Goal: Task Accomplishment & Management: Manage account settings

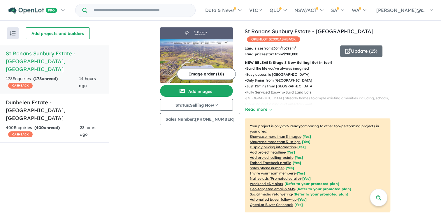
scroll to position [175, 0]
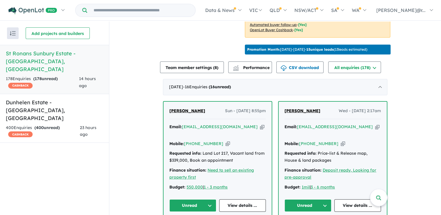
click at [191, 199] on button "Unread" at bounding box center [192, 205] width 47 height 13
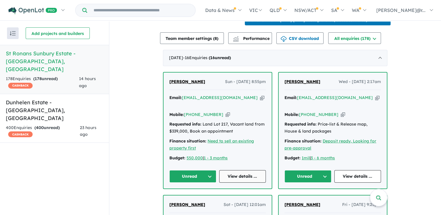
click at [245, 170] on link "View details ..." at bounding box center [242, 176] width 47 height 13
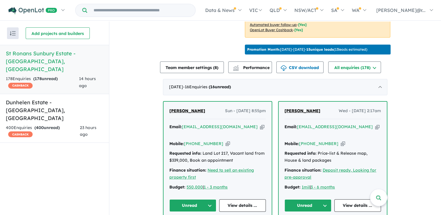
scroll to position [408, 0]
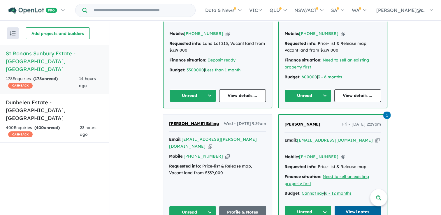
click at [358, 206] on link "View 1 notes" at bounding box center [357, 212] width 47 height 13
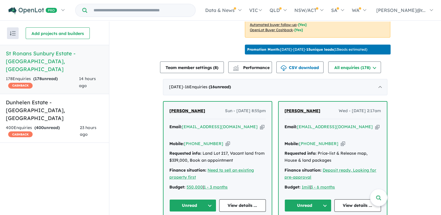
scroll to position [204, 0]
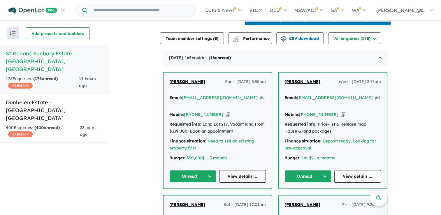
click at [234, 170] on link "View details ..." at bounding box center [242, 176] width 47 height 13
click at [351, 170] on link "View details ..." at bounding box center [357, 176] width 47 height 13
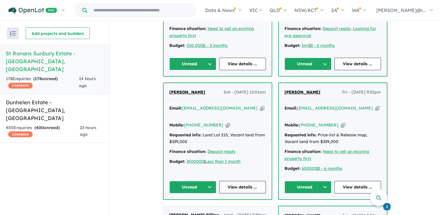
scroll to position [350, 0]
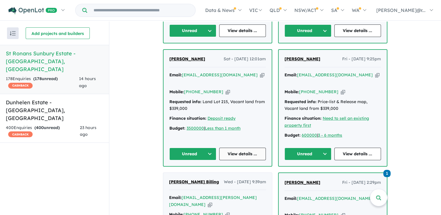
click at [246, 148] on link "View details ..." at bounding box center [242, 154] width 47 height 13
click at [350, 148] on link "View details ..." at bounding box center [357, 154] width 47 height 13
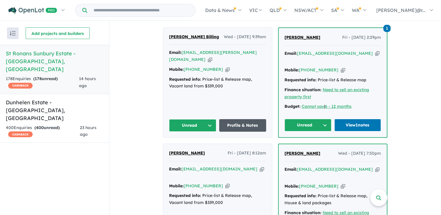
scroll to position [495, 0]
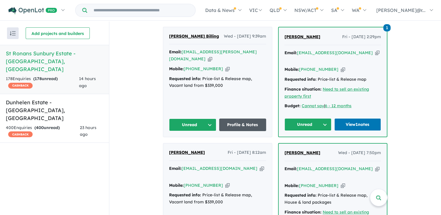
click at [239, 119] on link "Profile & Notes" at bounding box center [242, 125] width 47 height 13
click at [345, 118] on link "View 1 notes" at bounding box center [357, 124] width 47 height 13
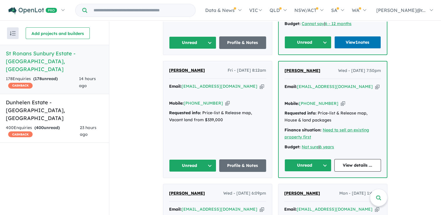
scroll to position [612, 0]
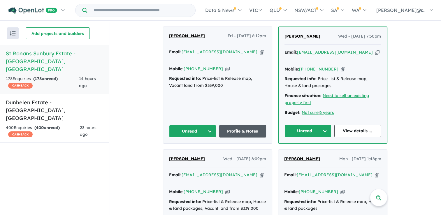
click at [230, 125] on link "Profile & Notes" at bounding box center [242, 131] width 47 height 13
click at [354, 125] on link "View details ..." at bounding box center [357, 131] width 47 height 13
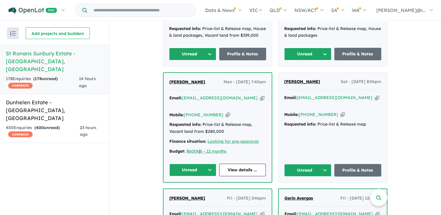
scroll to position [786, 0]
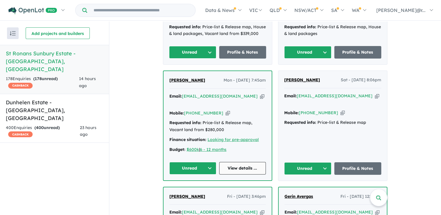
click at [237, 162] on link "View details ..." at bounding box center [242, 168] width 47 height 13
click at [361, 162] on link "Profile & Notes" at bounding box center [357, 168] width 47 height 13
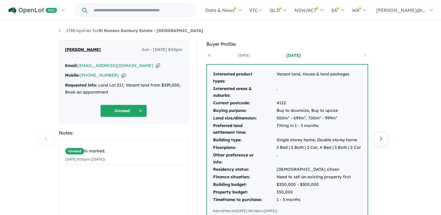
click at [133, 114] on button "Unread" at bounding box center [123, 111] width 47 height 13
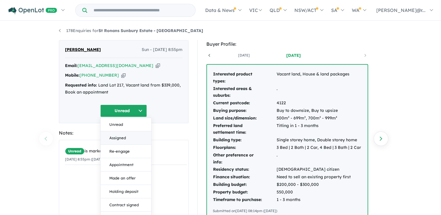
click at [130, 137] on button "Assigned" at bounding box center [125, 137] width 51 height 13
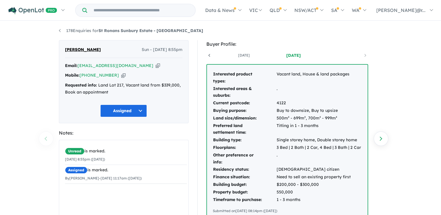
click at [132, 106] on button "Assigned" at bounding box center [123, 111] width 47 height 13
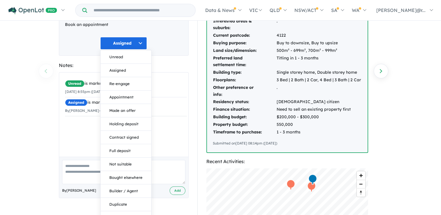
scroll to position [58, 0]
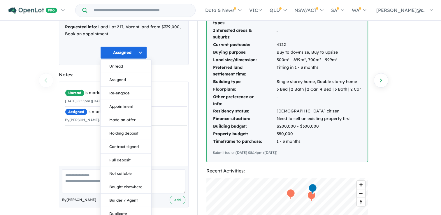
click at [45, 144] on div "178 Enquiries for St Ronans Sunbury Estate - Bulla Previous enquiry Next enquir…" at bounding box center [220, 60] width 441 height 194
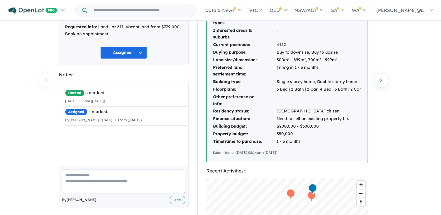
click at [133, 52] on button "Assigned" at bounding box center [123, 52] width 47 height 13
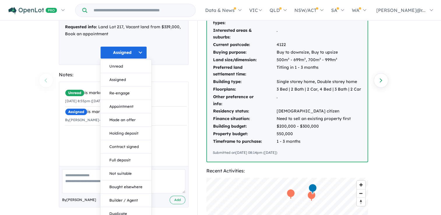
click at [27, 122] on div "178 Enquiries for St Ronans Sunbury Estate - Bulla Previous enquiry Next enquir…" at bounding box center [220, 60] width 441 height 194
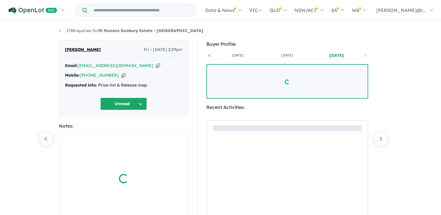
scroll to position [0, 43]
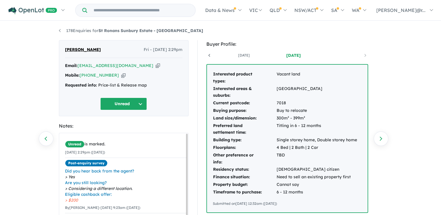
click at [135, 105] on button "Unread" at bounding box center [123, 104] width 47 height 13
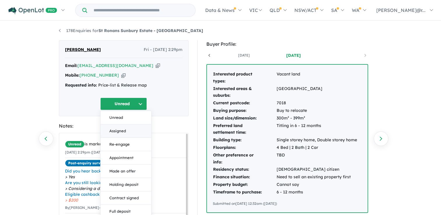
click at [127, 136] on button "Assigned" at bounding box center [125, 130] width 51 height 13
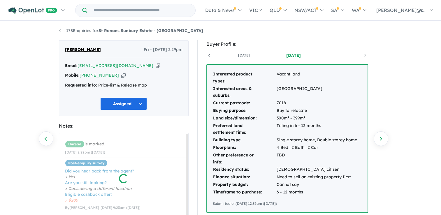
scroll to position [1, 0]
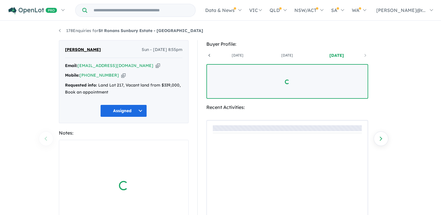
scroll to position [0, 43]
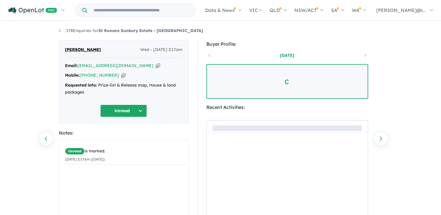
click at [128, 111] on button "Unread" at bounding box center [123, 111] width 47 height 13
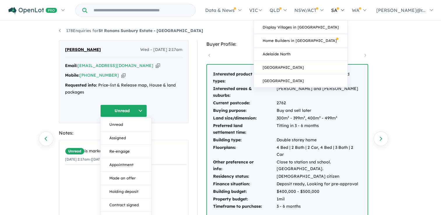
click at [125, 138] on button "Assigned" at bounding box center [125, 137] width 51 height 13
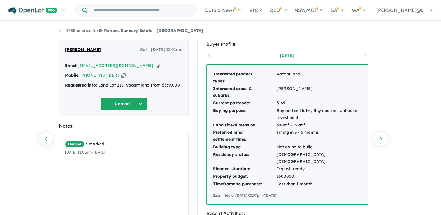
click at [127, 103] on button "Unread" at bounding box center [123, 104] width 47 height 13
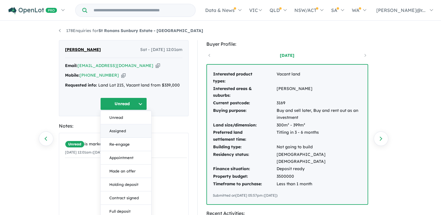
click at [119, 128] on button "Assigned" at bounding box center [125, 130] width 51 height 13
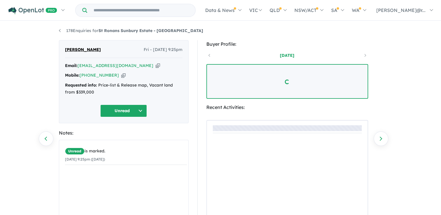
click at [130, 111] on button "Unread" at bounding box center [123, 111] width 47 height 13
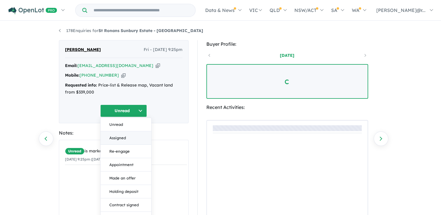
click at [129, 141] on button "Assigned" at bounding box center [125, 137] width 51 height 13
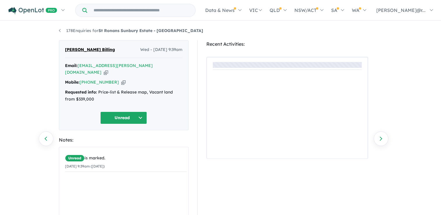
click at [127, 112] on button "Unread" at bounding box center [123, 118] width 47 height 13
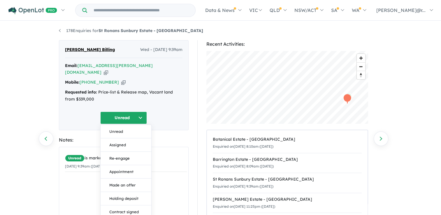
click at [125, 138] on button "Assigned" at bounding box center [125, 144] width 51 height 13
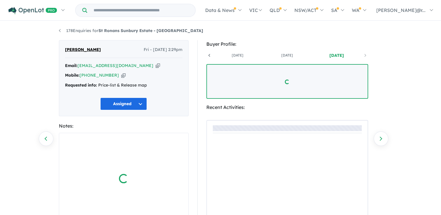
scroll to position [0, 43]
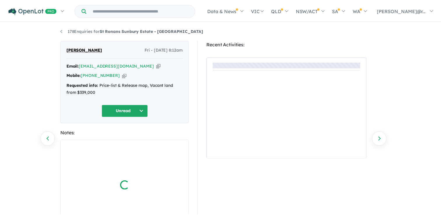
scroll to position [58, 0]
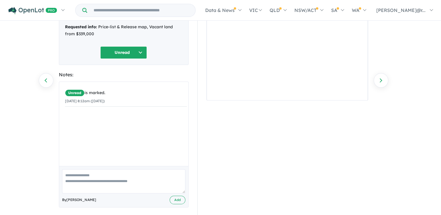
click at [131, 49] on button "Unread" at bounding box center [123, 52] width 47 height 13
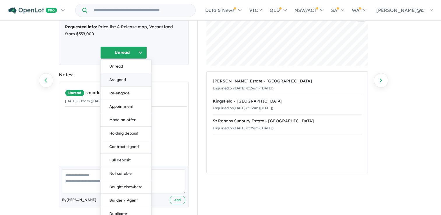
click at [121, 75] on button "Assigned" at bounding box center [125, 79] width 51 height 13
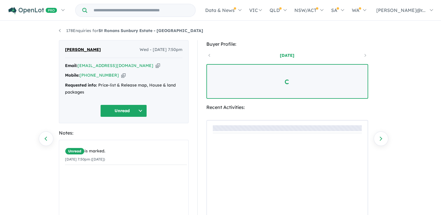
click at [130, 114] on button "Unread" at bounding box center [123, 111] width 47 height 13
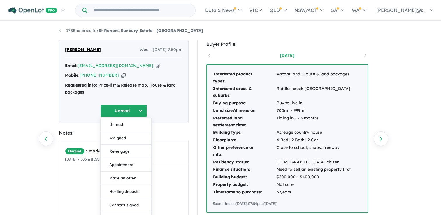
click at [125, 138] on button "Assigned" at bounding box center [125, 137] width 51 height 13
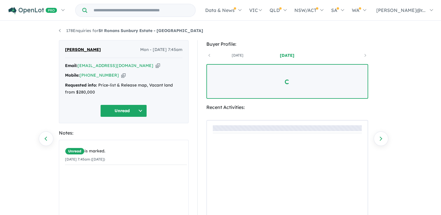
click at [121, 114] on button "Unread" at bounding box center [123, 111] width 47 height 13
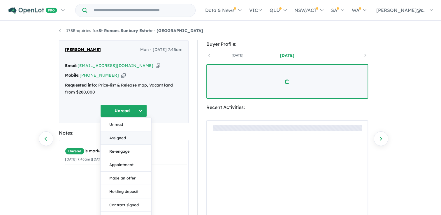
click at [120, 137] on button "Assigned" at bounding box center [125, 137] width 51 height 13
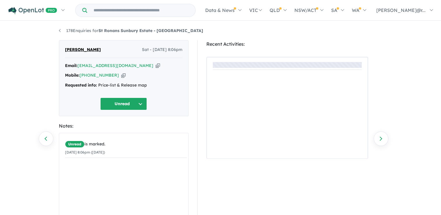
click at [113, 101] on button "Unread" at bounding box center [123, 104] width 47 height 13
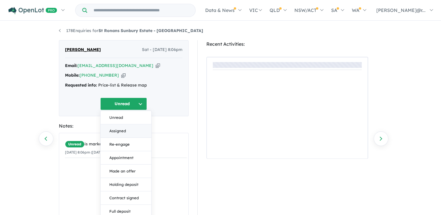
click at [126, 128] on button "Assigned" at bounding box center [125, 130] width 51 height 13
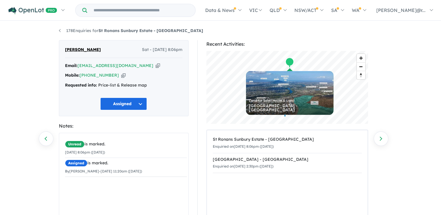
click at [76, 88] on div "Requested info: Price-list & Release map" at bounding box center [123, 85] width 117 height 7
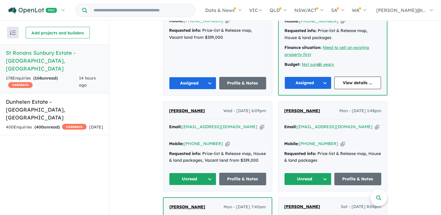
scroll to position [717, 0]
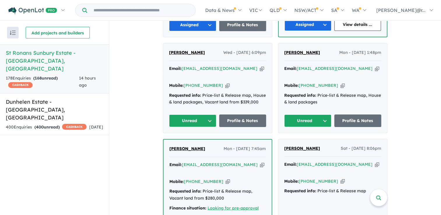
click at [201, 114] on button "Unread" at bounding box center [192, 120] width 47 height 13
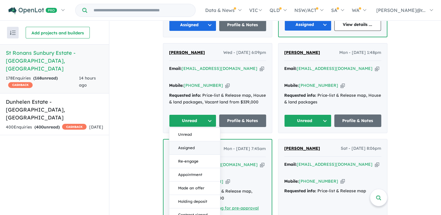
click at [197, 141] on button "Assigned" at bounding box center [194, 147] width 51 height 13
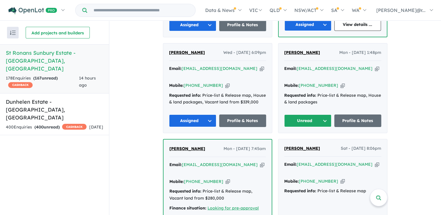
drag, startPoint x: 323, startPoint y: 79, endPoint x: 320, endPoint y: 82, distance: 4.5
click at [323, 114] on button "Unread" at bounding box center [307, 120] width 47 height 13
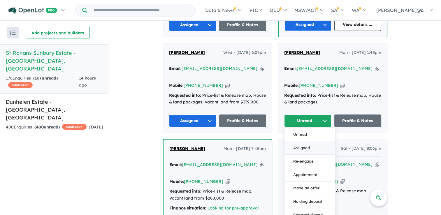
click at [309, 141] on button "Assigned" at bounding box center [309, 147] width 51 height 13
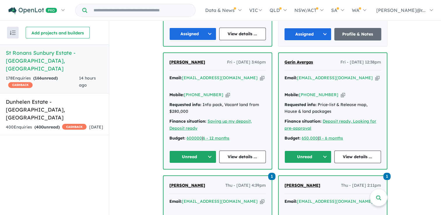
scroll to position [921, 0]
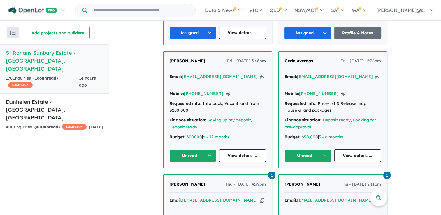
click at [204, 149] on button "Unread" at bounding box center [192, 155] width 47 height 13
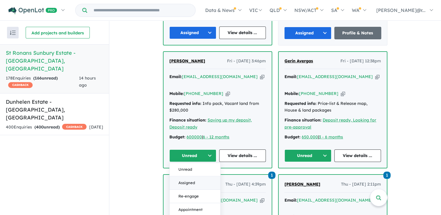
click at [198, 176] on button "Assigned" at bounding box center [195, 182] width 51 height 13
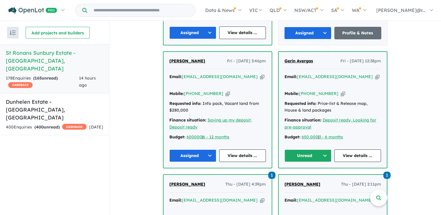
click at [305, 149] on button "Unread" at bounding box center [307, 155] width 47 height 13
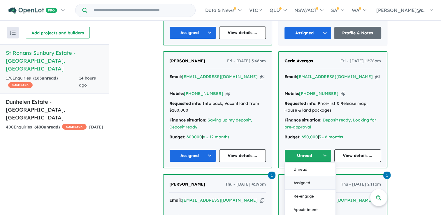
click at [303, 176] on button "Assigned" at bounding box center [310, 182] width 51 height 13
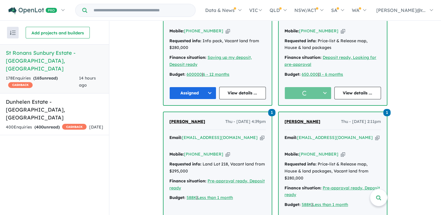
scroll to position [1038, 0]
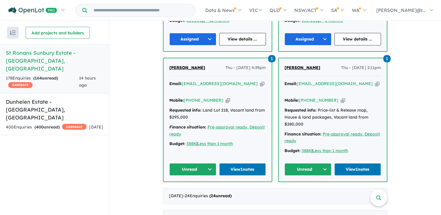
click at [200, 163] on button "Unread" at bounding box center [192, 169] width 47 height 13
click at [198, 190] on button "Assigned" at bounding box center [195, 196] width 51 height 13
click at [313, 163] on button "Unread" at bounding box center [307, 169] width 47 height 13
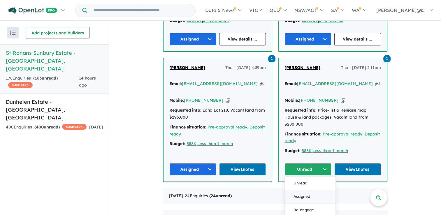
click at [304, 190] on button "Assigned" at bounding box center [310, 196] width 51 height 13
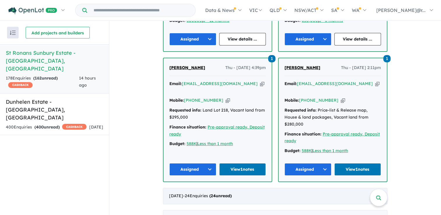
click at [256, 188] on div "August 2025 - 24 Enquir ies ( 24 unread)" at bounding box center [275, 196] width 224 height 16
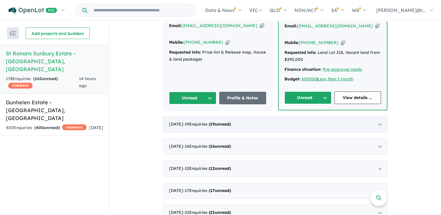
scroll to position [1454, 0]
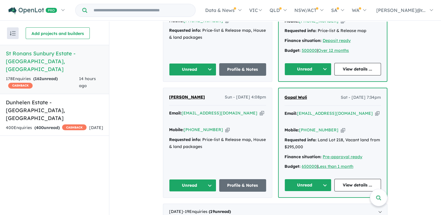
click at [189, 179] on button "Unread" at bounding box center [192, 185] width 47 height 13
click at [187, 206] on button "Assigned" at bounding box center [194, 212] width 51 height 13
click at [304, 179] on button "Unread" at bounding box center [307, 185] width 47 height 13
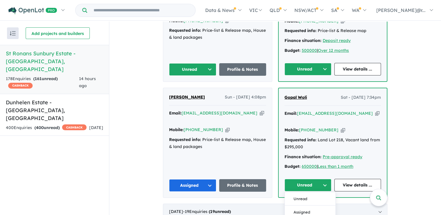
drag, startPoint x: 299, startPoint y: 125, endPoint x: 294, endPoint y: 124, distance: 4.7
click at [299, 206] on button "Assigned" at bounding box center [310, 212] width 51 height 13
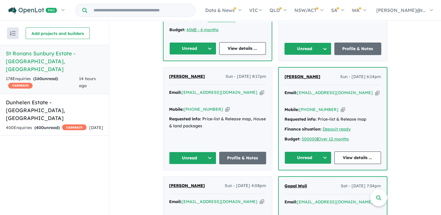
scroll to position [1337, 0]
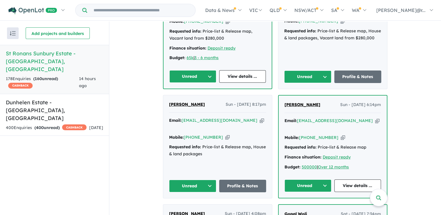
click at [206, 180] on button "Unread" at bounding box center [192, 186] width 47 height 13
click at [197, 206] on button "Assigned" at bounding box center [194, 212] width 51 height 13
click at [305, 179] on button "Unread" at bounding box center [307, 185] width 47 height 13
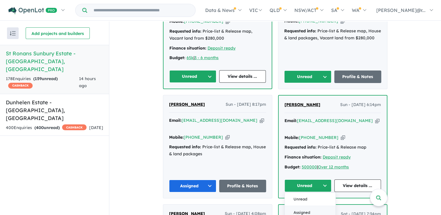
click at [297, 206] on button "Assigned" at bounding box center [310, 212] width 51 height 13
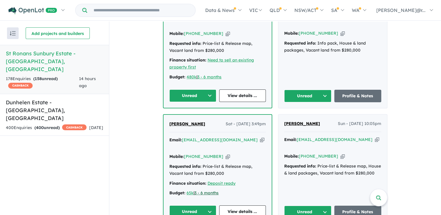
scroll to position [1192, 0]
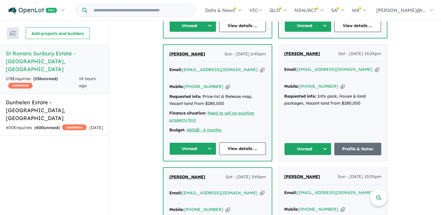
scroll to position [1104, 0]
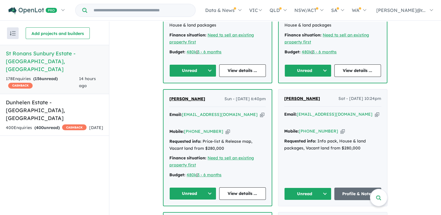
click at [204, 187] on button "Unread" at bounding box center [192, 193] width 47 height 13
click at [316, 188] on button "Unread" at bounding box center [307, 194] width 47 height 13
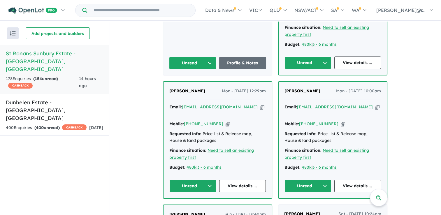
scroll to position [988, 0]
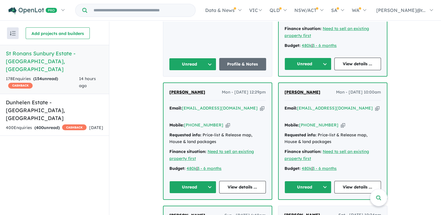
click at [197, 181] on button "Unread" at bounding box center [192, 187] width 47 height 13
click at [192, 207] on button "Assigned" at bounding box center [195, 213] width 51 height 13
click at [313, 181] on button "Unread" at bounding box center [307, 187] width 47 height 13
click at [300, 207] on button "Assigned" at bounding box center [310, 213] width 51 height 13
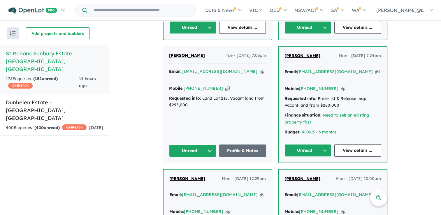
scroll to position [901, 0]
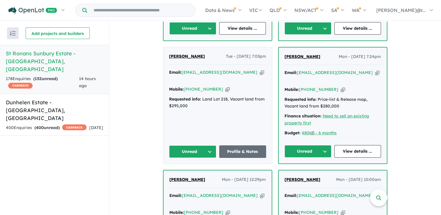
click at [199, 145] on button "Unread" at bounding box center [192, 151] width 47 height 13
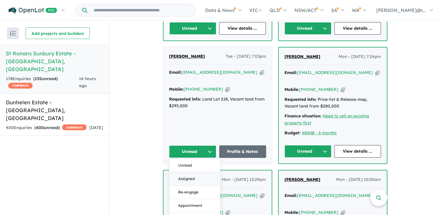
click at [195, 172] on button "Assigned" at bounding box center [194, 178] width 51 height 13
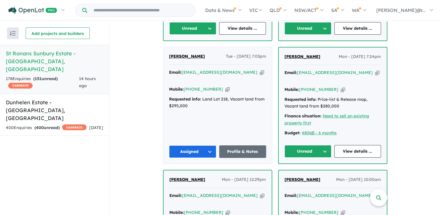
click at [321, 145] on button "Unread" at bounding box center [307, 151] width 47 height 13
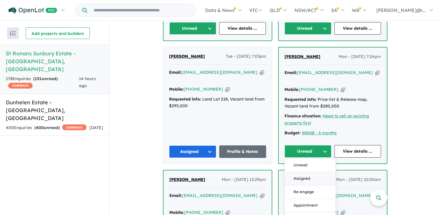
click at [299, 172] on button "Assigned" at bounding box center [310, 178] width 51 height 13
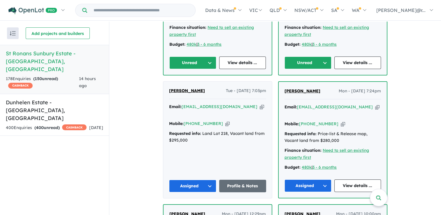
scroll to position [784, 0]
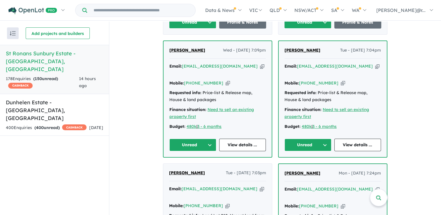
click at [204, 139] on button "Unread" at bounding box center [192, 145] width 47 height 13
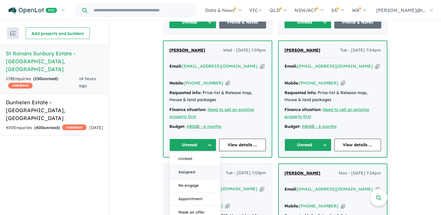
click at [201, 165] on button "Assigned" at bounding box center [195, 171] width 51 height 13
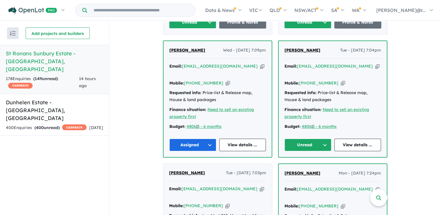
click at [310, 139] on button "Unread" at bounding box center [307, 145] width 47 height 13
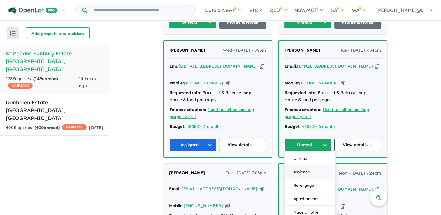
click at [299, 165] on button "Assigned" at bounding box center [310, 171] width 51 height 13
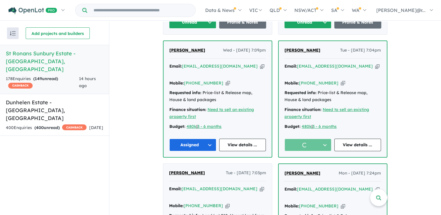
scroll to position [668, 0]
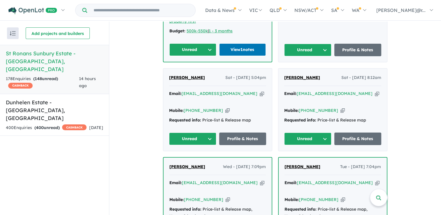
click at [184, 133] on button "Unread" at bounding box center [192, 139] width 47 height 13
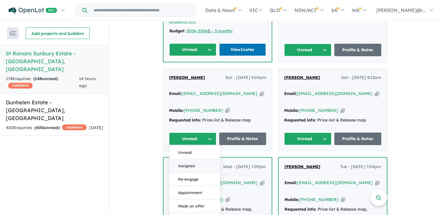
click at [184, 159] on button "Assigned" at bounding box center [194, 165] width 51 height 13
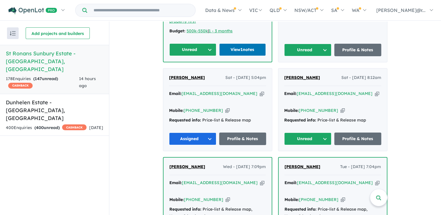
click at [298, 133] on button "Unread" at bounding box center [307, 139] width 47 height 13
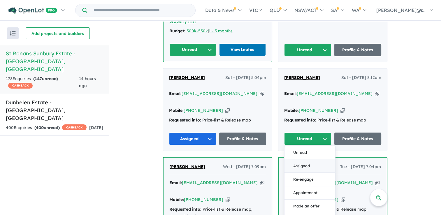
click at [296, 159] on button "Assigned" at bounding box center [309, 165] width 51 height 13
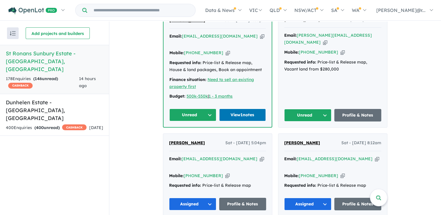
scroll to position [580, 0]
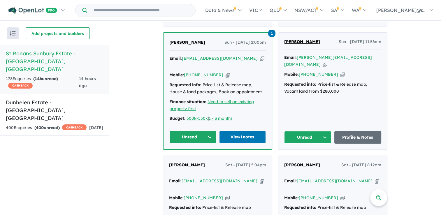
click at [200, 131] on button "Unread" at bounding box center [192, 137] width 47 height 13
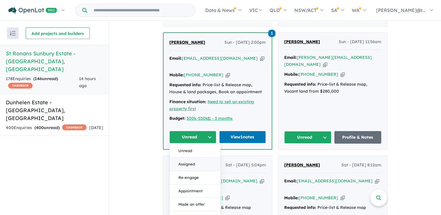
click at [195, 158] on button "Assigned" at bounding box center [195, 164] width 51 height 13
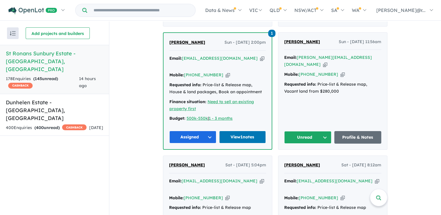
click at [319, 131] on button "Unread" at bounding box center [307, 137] width 47 height 13
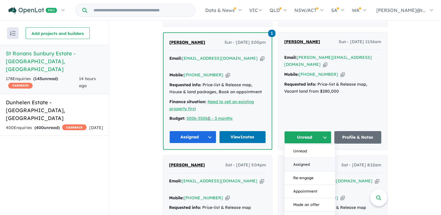
click at [303, 158] on button "Assigned" at bounding box center [309, 164] width 51 height 13
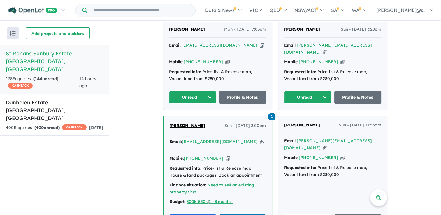
scroll to position [493, 0]
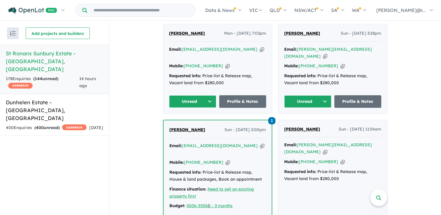
click at [195, 95] on button "Unread" at bounding box center [192, 101] width 47 height 13
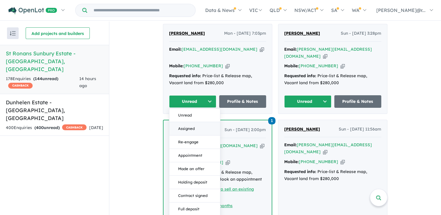
click at [191, 122] on button "Assigned" at bounding box center [194, 128] width 51 height 13
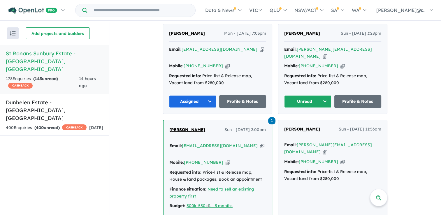
click at [311, 95] on button "Unread" at bounding box center [307, 101] width 47 height 13
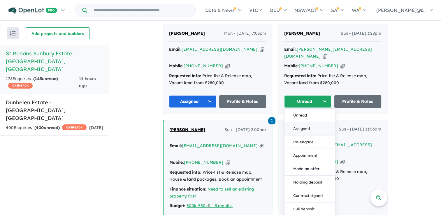
click at [301, 122] on button "Assigned" at bounding box center [309, 128] width 51 height 13
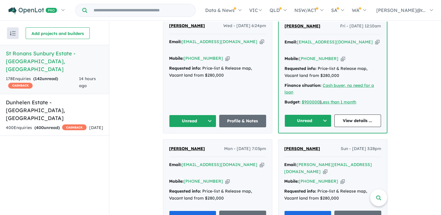
scroll to position [376, 0]
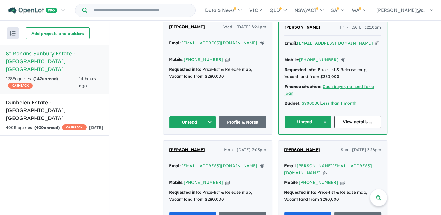
click at [197, 116] on button "Unread" at bounding box center [192, 122] width 47 height 13
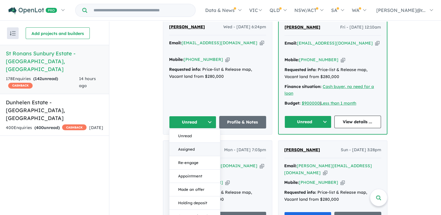
click at [191, 143] on button "Assigned" at bounding box center [194, 149] width 51 height 13
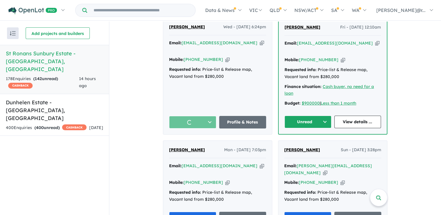
click at [305, 116] on button "Unread" at bounding box center [307, 122] width 47 height 13
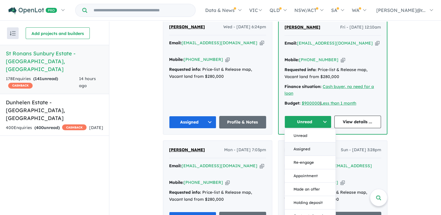
click at [294, 142] on button "Assigned" at bounding box center [310, 148] width 51 height 13
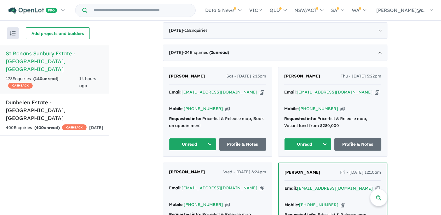
scroll to position [231, 0]
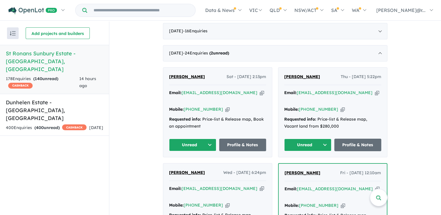
click at [188, 139] on button "Unread" at bounding box center [192, 145] width 47 height 13
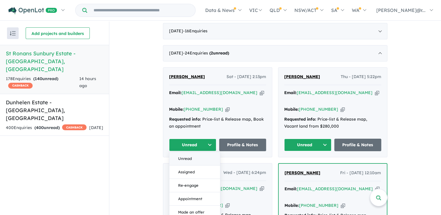
click at [188, 153] on button "Unread" at bounding box center [194, 158] width 51 height 13
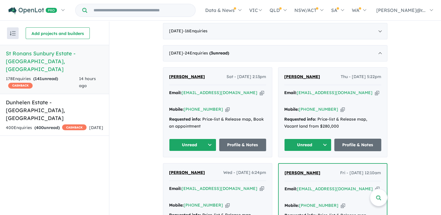
click at [310, 139] on button "Unread" at bounding box center [307, 145] width 47 height 13
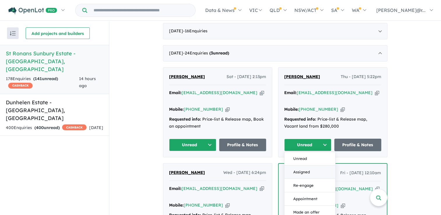
click at [292, 167] on button "Assigned" at bounding box center [309, 171] width 51 height 13
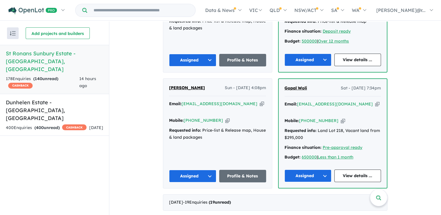
scroll to position [1541, 0]
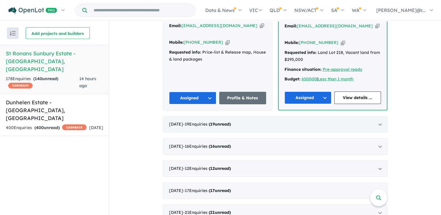
click at [216, 116] on div "July 2025 - 19 Enquir ies ( 19 unread)" at bounding box center [275, 124] width 224 height 16
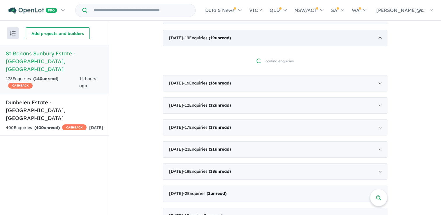
scroll to position [1, 0]
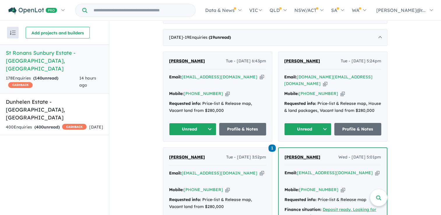
click at [189, 123] on button "Unread" at bounding box center [192, 129] width 47 height 13
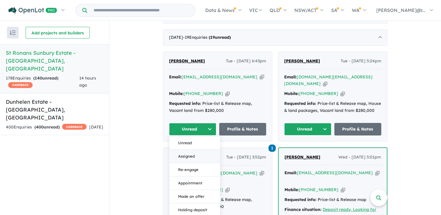
click at [190, 149] on button "Assigned" at bounding box center [194, 155] width 51 height 13
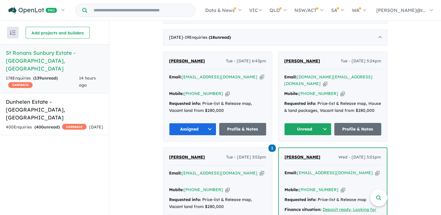
click at [303, 123] on button "Unread" at bounding box center [307, 129] width 47 height 13
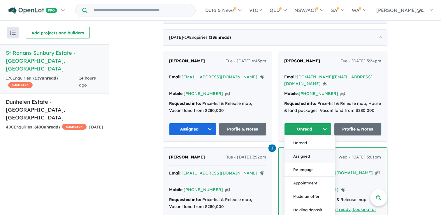
click at [303, 149] on button "Assigned" at bounding box center [309, 155] width 51 height 13
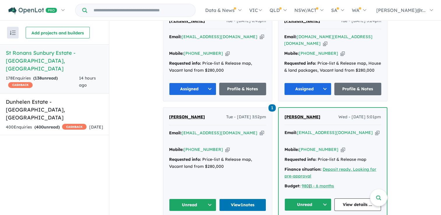
scroll to position [355, 0]
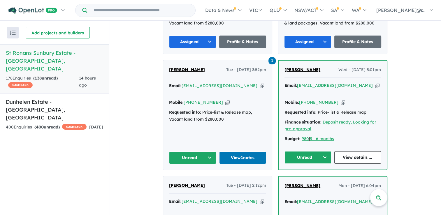
click at [200, 151] on button "Unread" at bounding box center [192, 157] width 47 height 13
click at [195, 178] on button "Assigned" at bounding box center [194, 184] width 51 height 13
click at [302, 151] on button "Unread" at bounding box center [307, 157] width 47 height 13
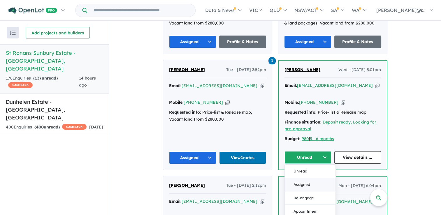
click at [301, 178] on button "Assigned" at bounding box center [310, 184] width 51 height 13
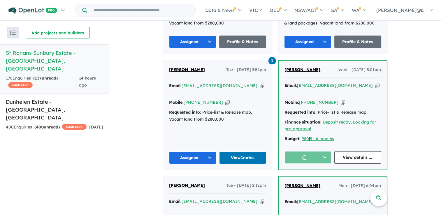
scroll to position [472, 0]
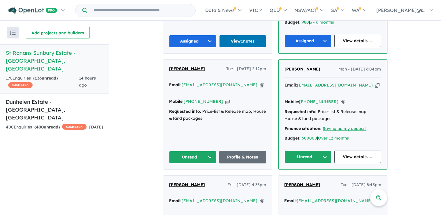
click at [194, 151] on div "Unread" at bounding box center [192, 157] width 47 height 13
click at [197, 151] on button "Unread" at bounding box center [192, 157] width 47 height 13
click at [196, 178] on button "Assigned" at bounding box center [194, 184] width 51 height 13
click at [309, 151] on button "Unread" at bounding box center [307, 157] width 47 height 13
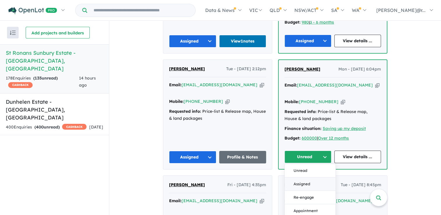
click at [304, 177] on button "Assigned" at bounding box center [310, 183] width 51 height 13
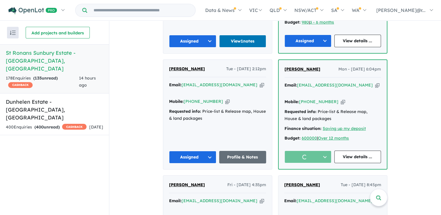
scroll to position [588, 0]
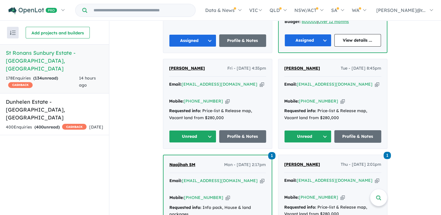
click at [199, 130] on button "Unread" at bounding box center [192, 136] width 47 height 13
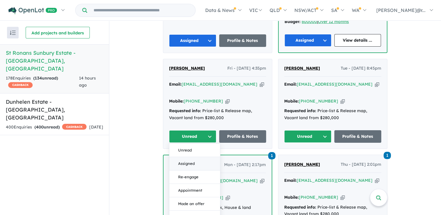
click at [202, 157] on button "Assigned" at bounding box center [194, 163] width 51 height 13
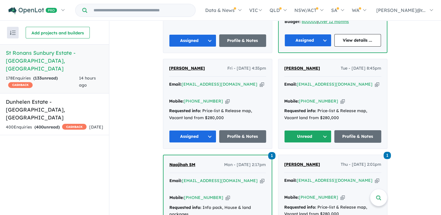
click at [309, 130] on button "Unread" at bounding box center [307, 136] width 47 height 13
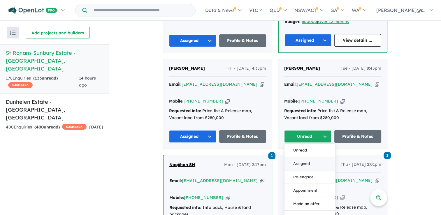
click at [301, 157] on button "Assigned" at bounding box center [309, 163] width 51 height 13
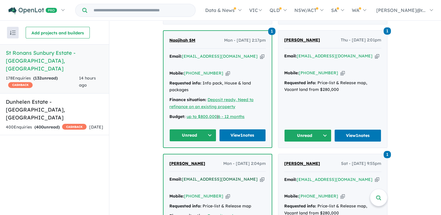
scroll to position [734, 0]
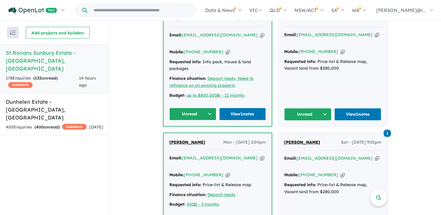
click at [196, 108] on button "Unread" at bounding box center [192, 114] width 47 height 13
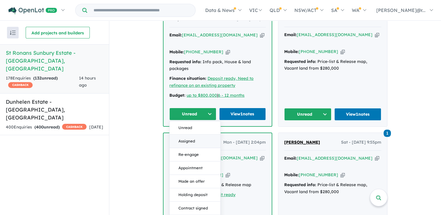
click at [198, 134] on button "Assigned" at bounding box center [195, 140] width 51 height 13
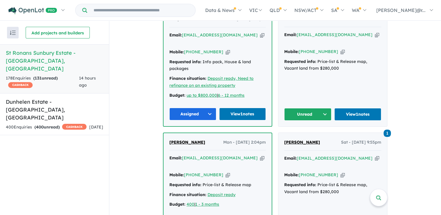
click at [310, 108] on button "Unread" at bounding box center [307, 114] width 47 height 13
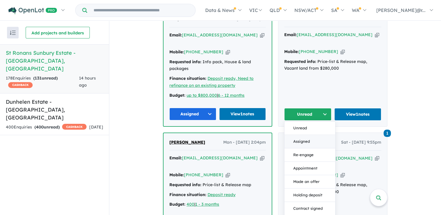
click at [299, 135] on button "Assigned" at bounding box center [309, 141] width 51 height 13
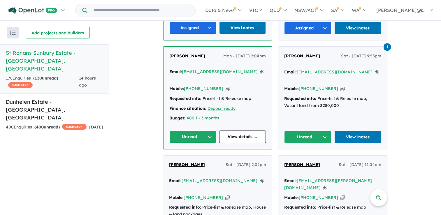
scroll to position [821, 0]
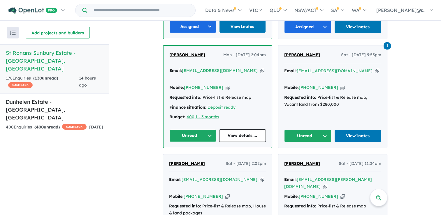
click at [197, 104] on div "James Young Mon - 07/07/2025, 2:04pm Email: jtybuilders@gmail.com Copied! Mobil…" at bounding box center [217, 97] width 108 height 102
click at [198, 129] on button "Unread" at bounding box center [192, 135] width 47 height 13
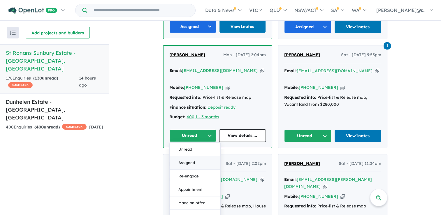
click at [202, 156] on button "Assigned" at bounding box center [195, 162] width 51 height 13
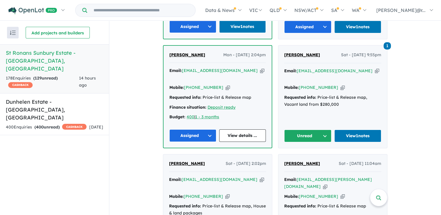
click at [309, 130] on button "Unread" at bounding box center [307, 136] width 47 height 13
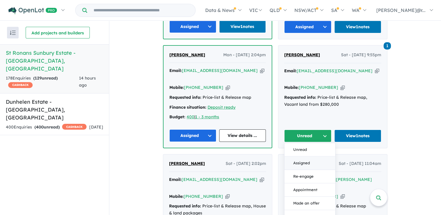
click at [306, 156] on button "Assigned" at bounding box center [309, 162] width 51 height 13
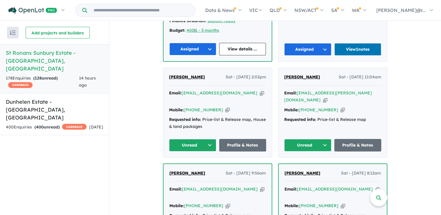
scroll to position [909, 0]
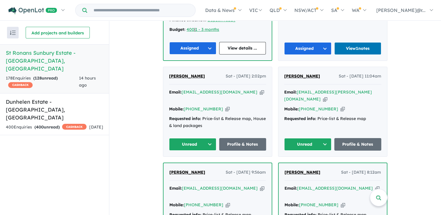
click at [195, 138] on button "Unread" at bounding box center [192, 144] width 47 height 13
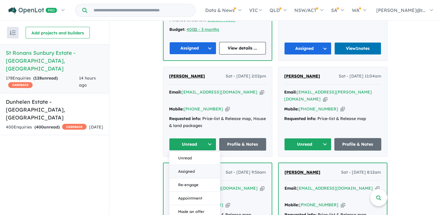
click at [197, 165] on button "Assigned" at bounding box center [194, 171] width 51 height 13
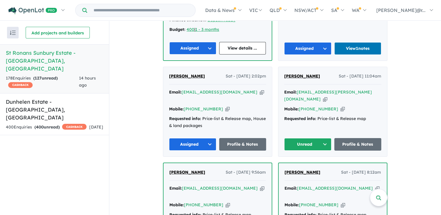
click at [313, 138] on button "Unread" at bounding box center [307, 144] width 47 height 13
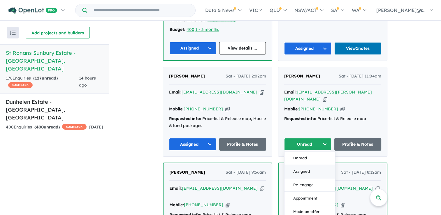
click at [305, 165] on button "Assigned" at bounding box center [309, 171] width 51 height 13
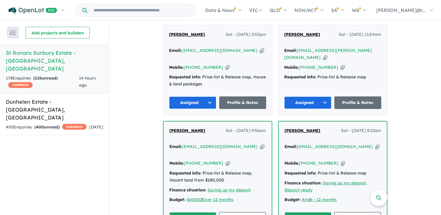
scroll to position [996, 0]
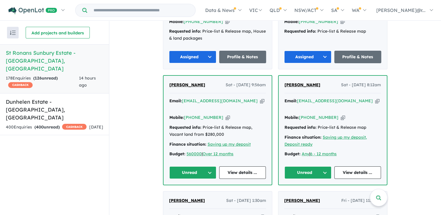
click at [199, 166] on button "Unread" at bounding box center [192, 172] width 47 height 13
click at [197, 193] on button "Assigned" at bounding box center [195, 199] width 51 height 13
click at [324, 166] on button "Unread" at bounding box center [307, 172] width 47 height 13
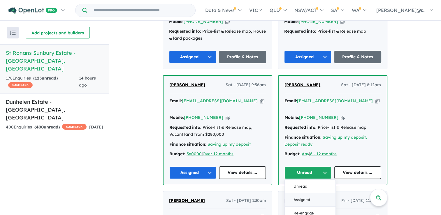
click at [306, 193] on button "Assigned" at bounding box center [310, 199] width 51 height 13
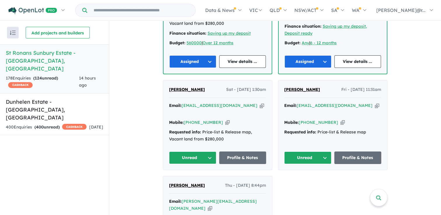
scroll to position [1113, 0]
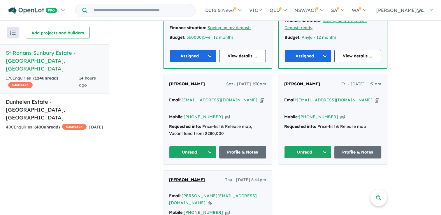
click at [199, 146] on button "Unread" at bounding box center [192, 152] width 47 height 13
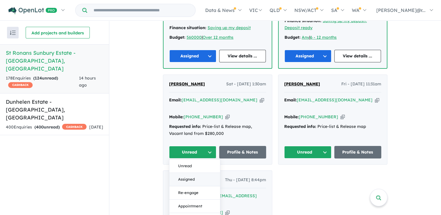
click at [195, 173] on button "Assigned" at bounding box center [194, 179] width 51 height 13
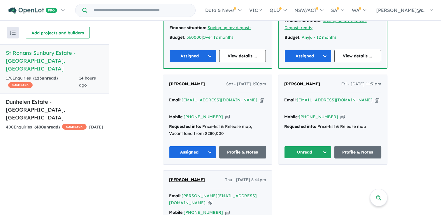
click at [303, 146] on button "Unread" at bounding box center [307, 152] width 47 height 13
click at [295, 173] on button "Assigned" at bounding box center [309, 179] width 51 height 13
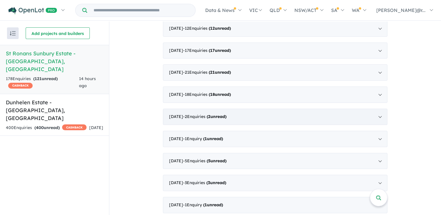
scroll to position [228, 0]
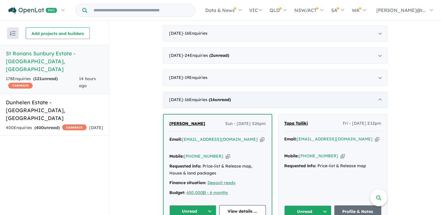
click at [253, 93] on div "June 2025 - 16 Enquir ies ( 16 unread)" at bounding box center [275, 100] width 224 height 16
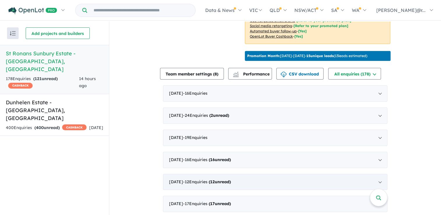
scroll to position [170, 0]
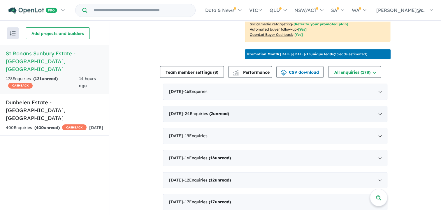
click at [248, 115] on div "August 2025 - 24 Enquir ies ( 2 unread)" at bounding box center [275, 114] width 224 height 16
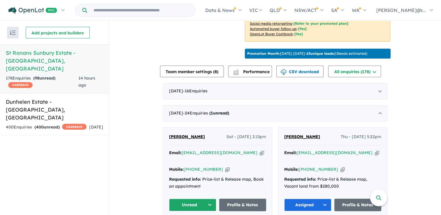
scroll to position [228, 0]
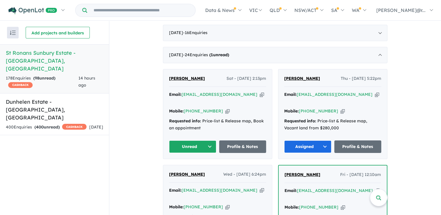
click at [191, 140] on button "Unread" at bounding box center [192, 146] width 47 height 13
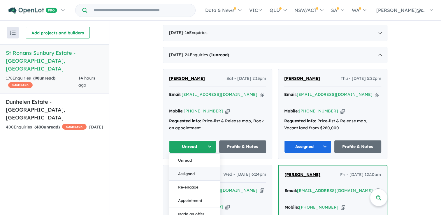
click at [194, 167] on button "Assigned" at bounding box center [194, 173] width 51 height 13
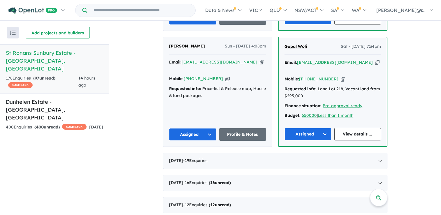
scroll to position [1481, 0]
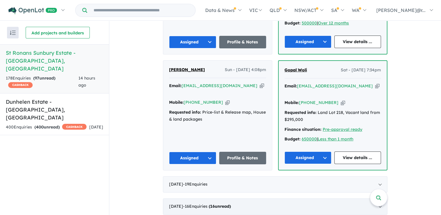
click at [205, 198] on div "June 2025 - 16 Enquir ies ( 16 unread)" at bounding box center [275, 206] width 224 height 16
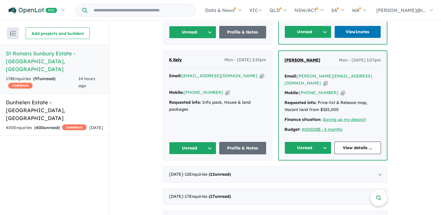
scroll to position [945, 0]
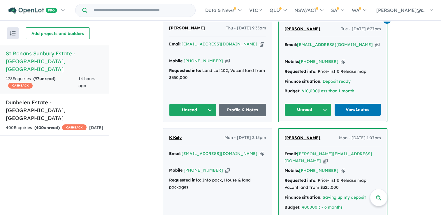
click at [208, 104] on button "Unread" at bounding box center [192, 110] width 47 height 13
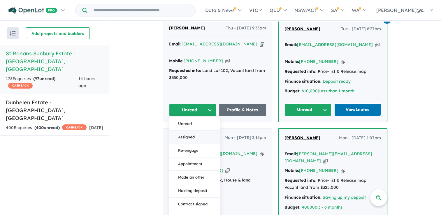
click at [193, 130] on button "Assigned" at bounding box center [194, 136] width 51 height 13
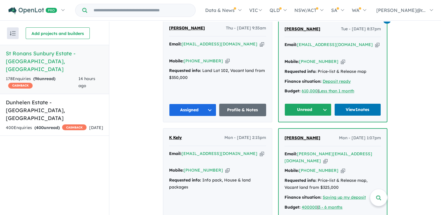
click at [308, 103] on button "Unread" at bounding box center [307, 109] width 47 height 13
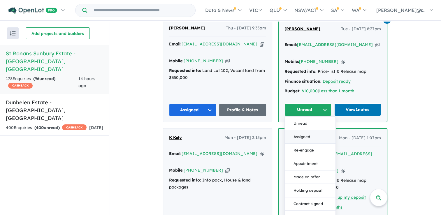
click at [299, 130] on button "Assigned" at bounding box center [310, 136] width 51 height 13
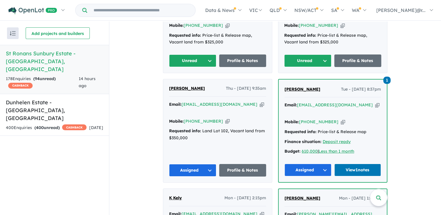
scroll to position [829, 0]
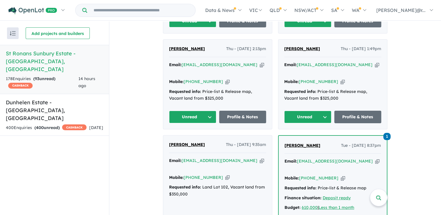
click at [197, 111] on button "Unread" at bounding box center [192, 117] width 47 height 13
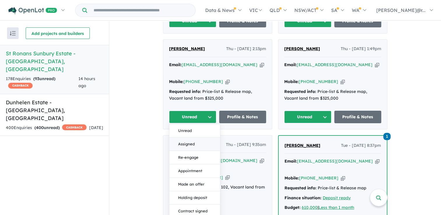
click at [194, 137] on button "Assigned" at bounding box center [194, 143] width 51 height 13
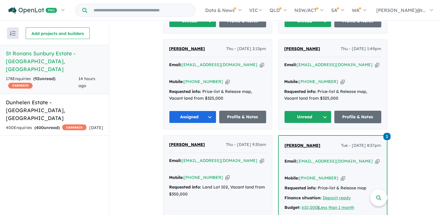
click at [305, 111] on button "Unread" at bounding box center [307, 117] width 47 height 13
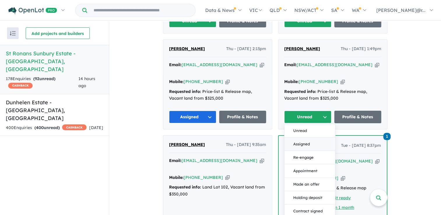
click at [301, 137] on button "Assigned" at bounding box center [309, 143] width 51 height 13
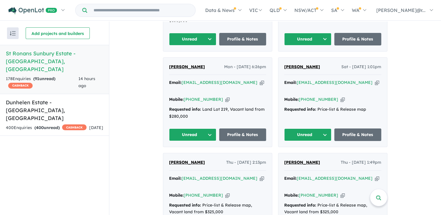
scroll to position [683, 0]
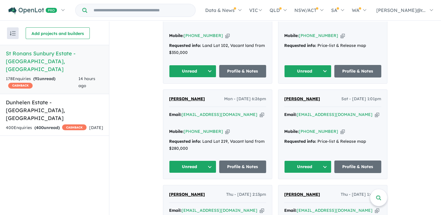
click at [199, 160] on button "Unread" at bounding box center [192, 166] width 47 height 13
click at [199, 187] on button "Assigned" at bounding box center [194, 193] width 51 height 13
click at [298, 160] on button "Unread" at bounding box center [307, 166] width 47 height 13
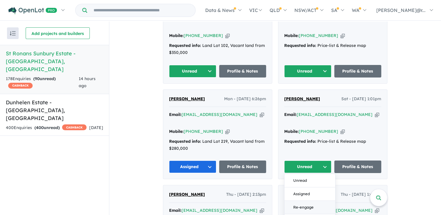
click at [301, 201] on button "Re-engage" at bounding box center [309, 207] width 51 height 13
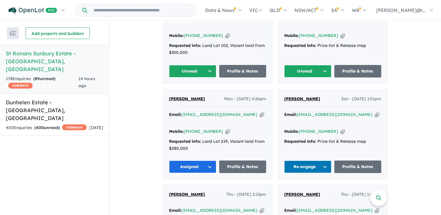
click at [302, 160] on button "Re-engage" at bounding box center [307, 166] width 47 height 13
click at [299, 187] on button "Assigned" at bounding box center [309, 193] width 51 height 13
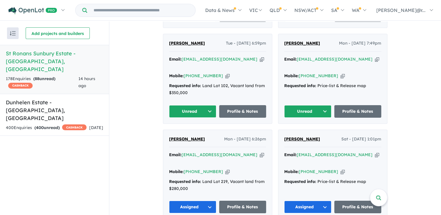
scroll to position [596, 0]
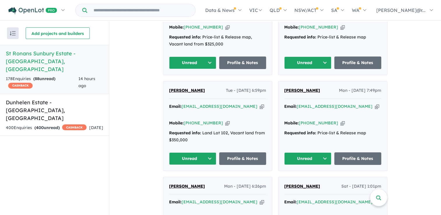
click at [178, 152] on button "Unread" at bounding box center [192, 158] width 47 height 13
click at [188, 179] on button "Assigned" at bounding box center [194, 185] width 51 height 13
click at [305, 152] on button "Unread" at bounding box center [307, 158] width 47 height 13
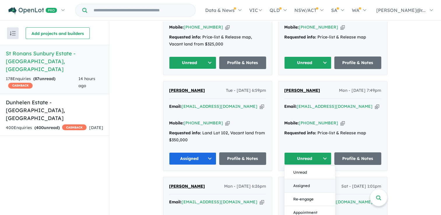
click at [304, 179] on button "Assigned" at bounding box center [309, 185] width 51 height 13
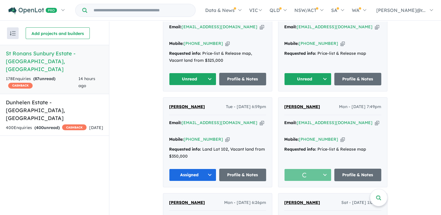
scroll to position [538, 0]
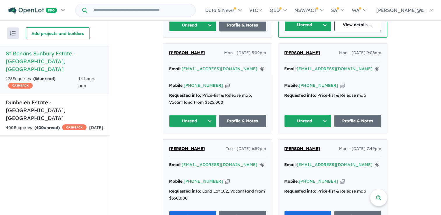
click at [195, 115] on button "Unread" at bounding box center [192, 121] width 47 height 13
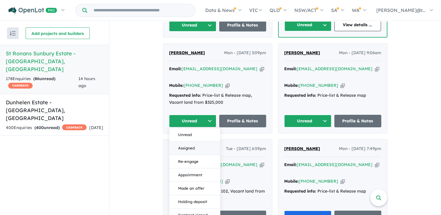
click at [202, 142] on button "Assigned" at bounding box center [194, 148] width 51 height 13
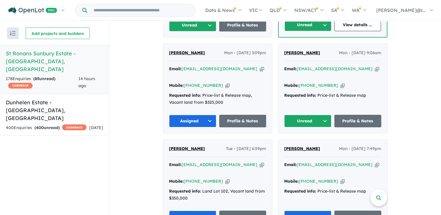
click at [302, 115] on button "Unread" at bounding box center [307, 121] width 47 height 13
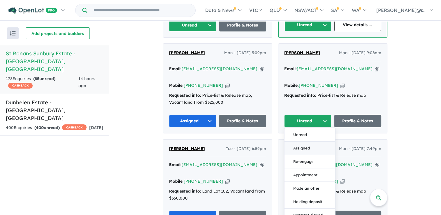
click at [295, 142] on button "Assigned" at bounding box center [309, 148] width 51 height 13
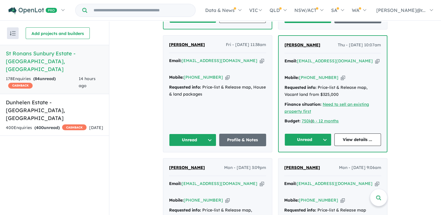
scroll to position [421, 0]
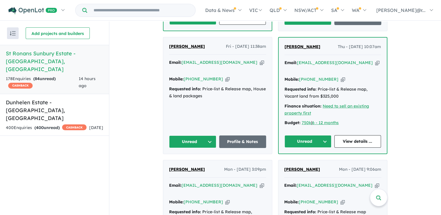
click at [197, 135] on button "Unread" at bounding box center [192, 141] width 47 height 13
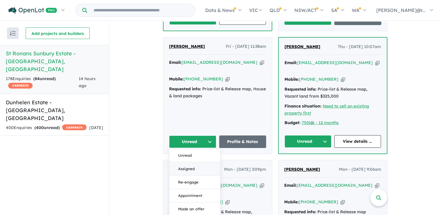
click at [193, 162] on button "Assigned" at bounding box center [194, 168] width 51 height 13
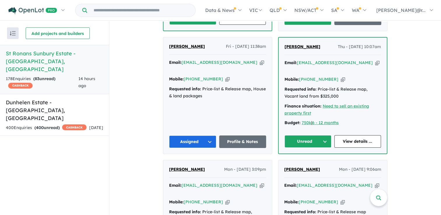
click at [299, 135] on button "Unread" at bounding box center [307, 141] width 47 height 13
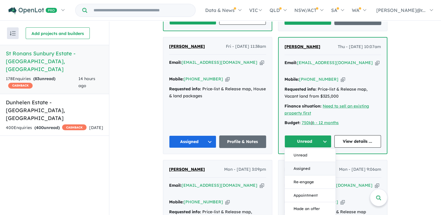
click at [300, 162] on button "Assigned" at bounding box center [310, 168] width 51 height 13
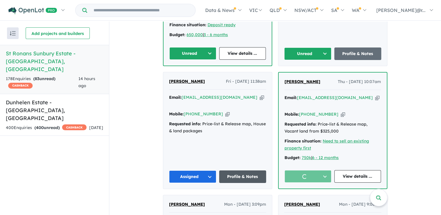
scroll to position [334, 0]
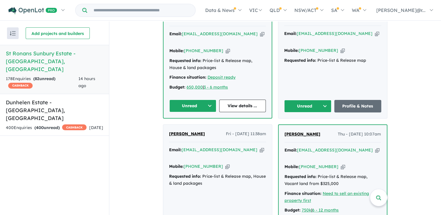
click at [195, 100] on button "Unread" at bounding box center [192, 106] width 47 height 13
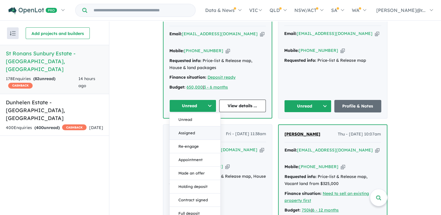
click at [197, 126] on button "Assigned" at bounding box center [195, 132] width 51 height 13
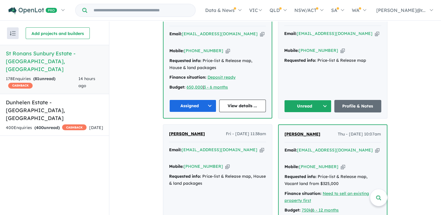
click at [310, 100] on button "Unread" at bounding box center [307, 106] width 47 height 13
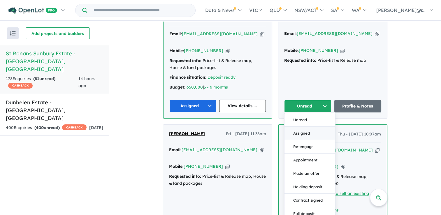
click at [308, 127] on button "Assigned" at bounding box center [309, 133] width 51 height 13
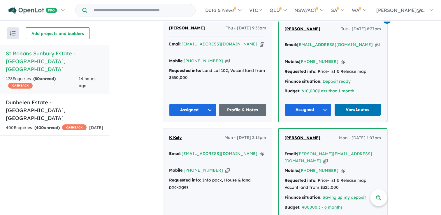
scroll to position [1062, 0]
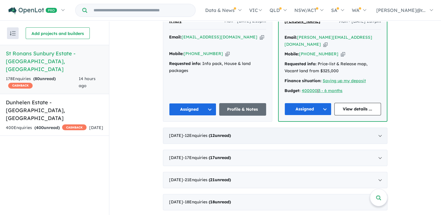
click at [216, 133] on strong "( 12 unread)" at bounding box center [220, 135] width 22 height 5
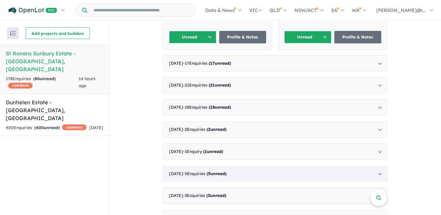
scroll to position [806, 0]
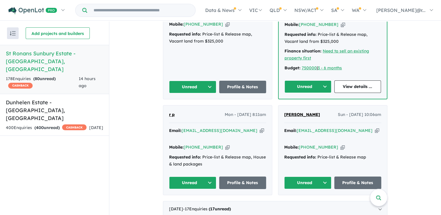
click at [202, 176] on button "Unread" at bounding box center [192, 182] width 47 height 13
click at [199, 190] on button "Unread" at bounding box center [194, 196] width 51 height 13
click at [202, 176] on button "Unread" at bounding box center [192, 182] width 47 height 13
click at [195, 203] on button "Assigned" at bounding box center [194, 209] width 51 height 13
click at [308, 176] on button "Unread" at bounding box center [307, 182] width 47 height 13
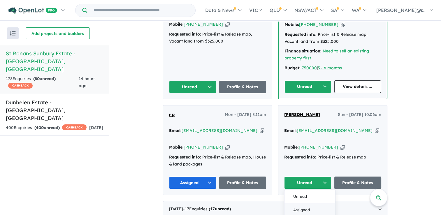
click at [311, 203] on button "Assigned" at bounding box center [309, 209] width 51 height 13
click at [193, 81] on button "Unread" at bounding box center [192, 87] width 47 height 13
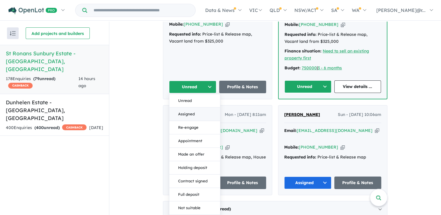
click at [188, 107] on button "Assigned" at bounding box center [194, 113] width 51 height 13
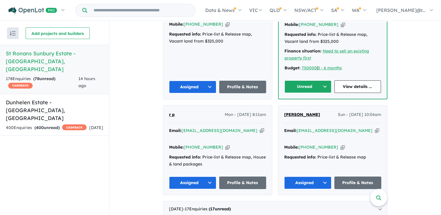
click at [311, 80] on button "Unread" at bounding box center [307, 86] width 47 height 13
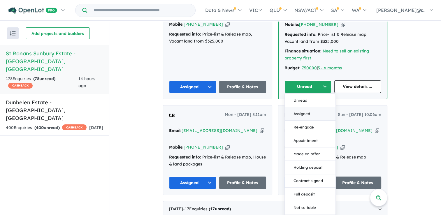
click at [303, 107] on button "Assigned" at bounding box center [310, 113] width 51 height 13
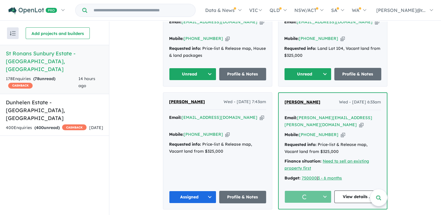
scroll to position [689, 0]
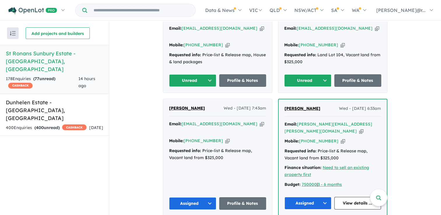
click at [197, 74] on button "Unread" at bounding box center [192, 80] width 47 height 13
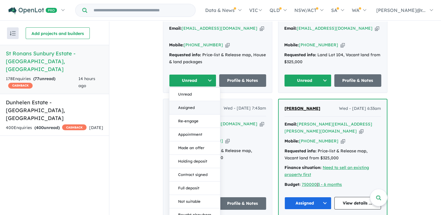
click at [198, 101] on button "Assigned" at bounding box center [194, 107] width 51 height 13
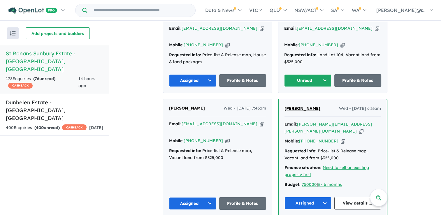
click at [306, 74] on button "Unread" at bounding box center [307, 80] width 47 height 13
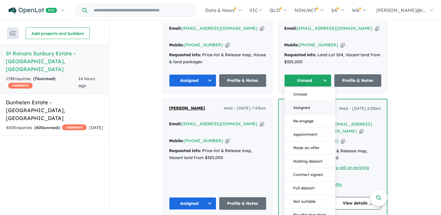
click at [304, 101] on button "Assigned" at bounding box center [309, 107] width 51 height 13
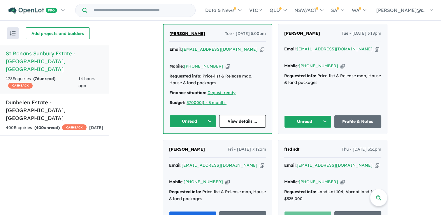
scroll to position [543, 0]
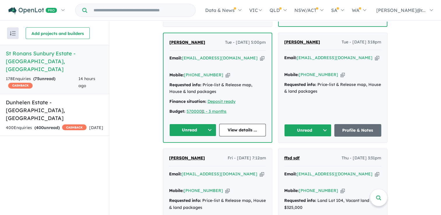
click at [194, 98] on div "Imran Alam Tue - 13/05/2025, 5:00pm Email: alamimran73@yahoo.com.au Copied! Mob…" at bounding box center [217, 87] width 108 height 109
click at [193, 124] on button "Unread" at bounding box center [192, 130] width 47 height 13
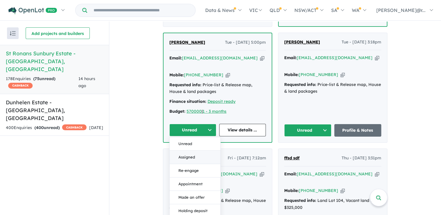
click at [193, 151] on button "Assigned" at bounding box center [195, 157] width 51 height 13
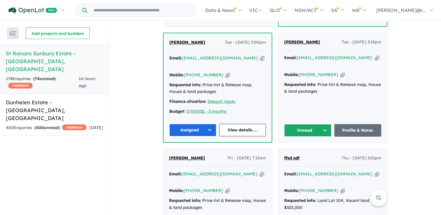
click at [309, 124] on button "Unread" at bounding box center [307, 130] width 47 height 13
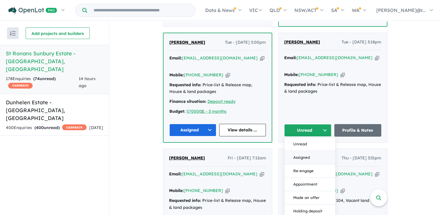
click at [306, 151] on button "Assigned" at bounding box center [309, 157] width 51 height 13
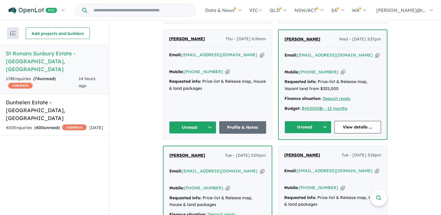
scroll to position [427, 0]
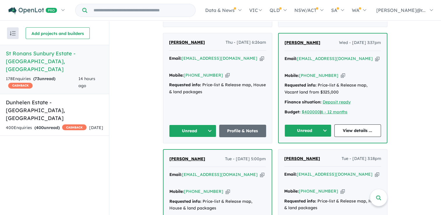
click at [197, 125] on button "Unread" at bounding box center [192, 131] width 47 height 13
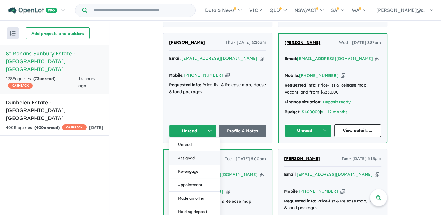
click at [196, 151] on button "Assigned" at bounding box center [194, 157] width 51 height 13
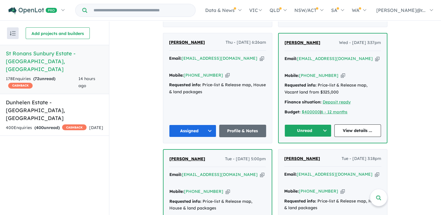
click at [314, 124] on button "Unread" at bounding box center [307, 130] width 47 height 13
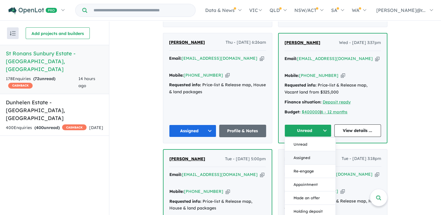
click at [312, 151] on button "Assigned" at bounding box center [310, 157] width 51 height 13
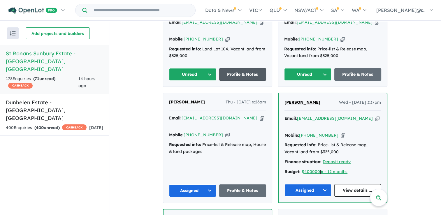
scroll to position [310, 0]
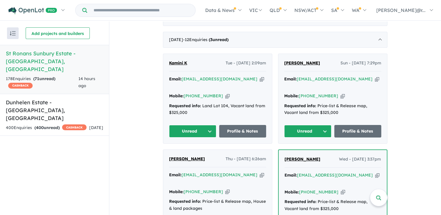
click at [209, 125] on button "Unread" at bounding box center [192, 131] width 47 height 13
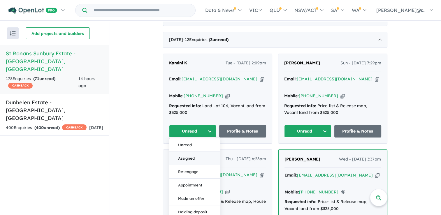
click at [200, 152] on button "Assigned" at bounding box center [194, 158] width 51 height 13
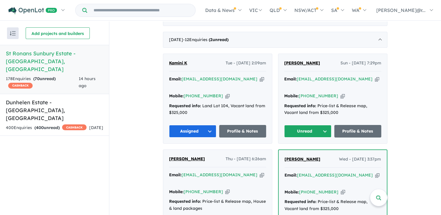
click at [308, 125] on button "Unread" at bounding box center [307, 131] width 47 height 13
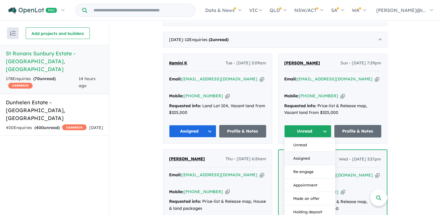
click at [302, 152] on button "Assigned" at bounding box center [309, 158] width 51 height 13
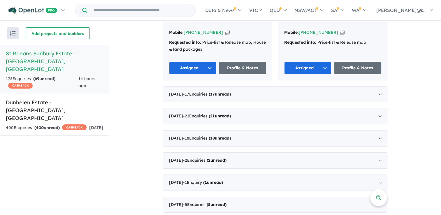
scroll to position [922, 0]
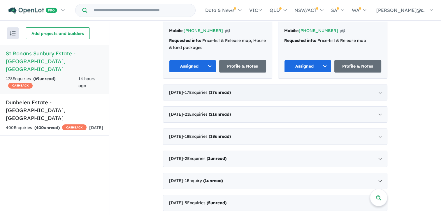
click at [194, 84] on div "April 2025 - 17 Enquir ies ( 17 unread)" at bounding box center [275, 92] width 224 height 16
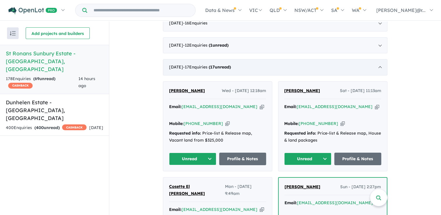
scroll to position [316, 0]
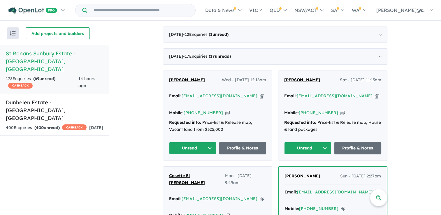
click at [197, 142] on button "Unread" at bounding box center [192, 148] width 47 height 13
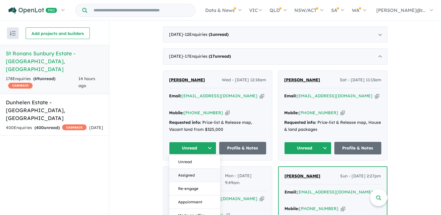
click at [193, 169] on button "Assigned" at bounding box center [194, 175] width 51 height 13
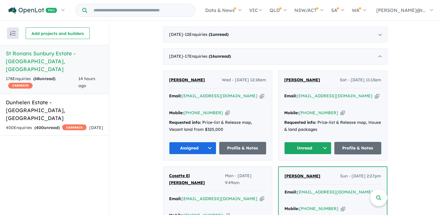
drag, startPoint x: 311, startPoint y: 137, endPoint x: 310, endPoint y: 143, distance: 6.5
click at [311, 142] on button "Unread" at bounding box center [307, 148] width 47 height 13
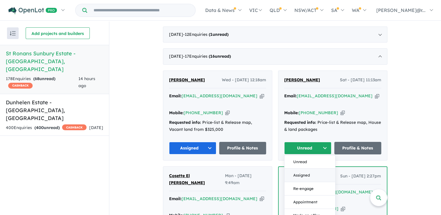
click at [303, 169] on button "Assigned" at bounding box center [309, 175] width 51 height 13
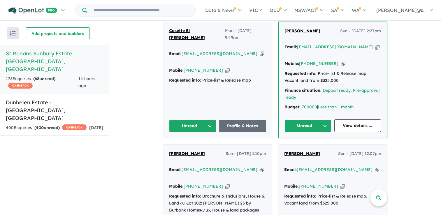
scroll to position [461, 0]
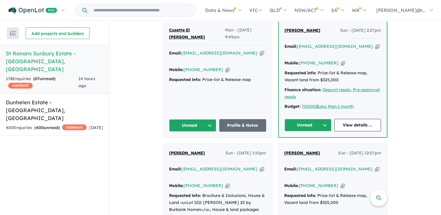
click at [202, 119] on button "Unread" at bounding box center [192, 125] width 47 height 13
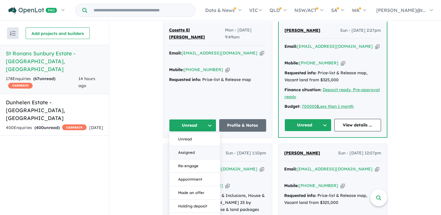
click at [202, 146] on button "Assigned" at bounding box center [194, 152] width 51 height 13
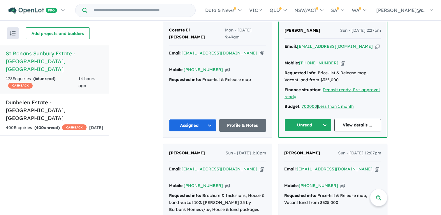
click at [313, 119] on button "Unread" at bounding box center [307, 125] width 47 height 13
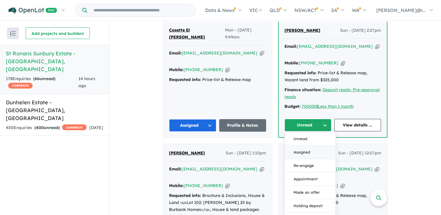
click at [304, 146] on button "Assigned" at bounding box center [310, 152] width 51 height 13
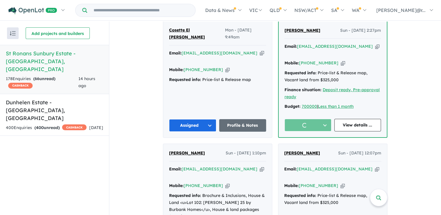
scroll to position [578, 0]
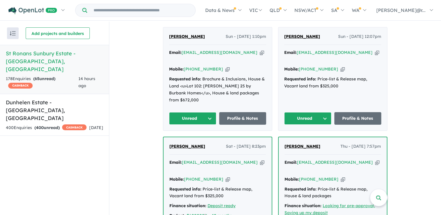
click at [190, 112] on button "Unread" at bounding box center [192, 118] width 47 height 13
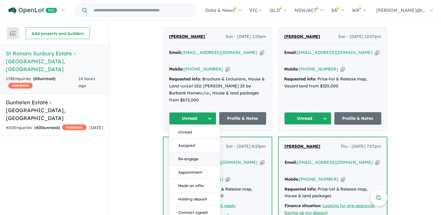
click at [189, 152] on button "Re-engage" at bounding box center [194, 158] width 51 height 13
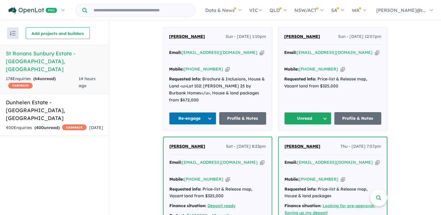
click at [324, 112] on button "Unread" at bounding box center [307, 118] width 47 height 13
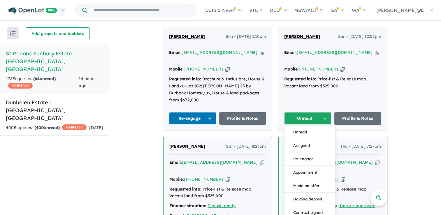
click at [205, 112] on button "Re-engage" at bounding box center [192, 118] width 47 height 13
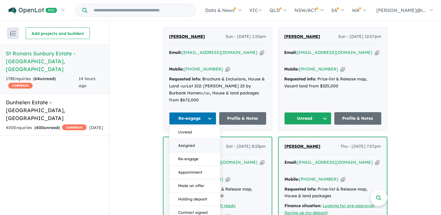
click at [184, 139] on button "Assigned" at bounding box center [194, 145] width 51 height 13
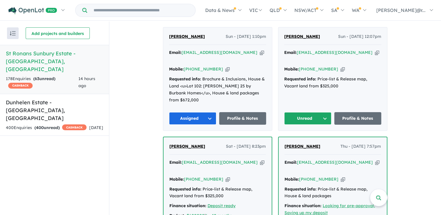
click at [304, 112] on button "Unread" at bounding box center [307, 118] width 47 height 13
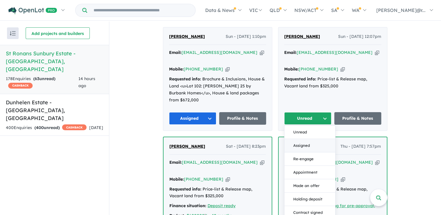
click at [293, 139] on button "Assigned" at bounding box center [309, 145] width 51 height 13
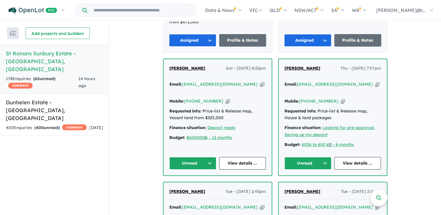
scroll to position [665, 0]
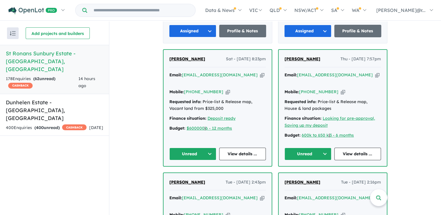
click at [198, 129] on div "Jenny Sa Sat - 19/04/2025, 8:23pm Email: darl001@hotmail.com Copied! Mobile: +6…" at bounding box center [217, 108] width 108 height 116
click at [199, 148] on button "Unread" at bounding box center [192, 154] width 47 height 13
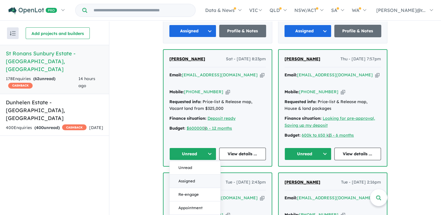
click at [197, 174] on button "Assigned" at bounding box center [195, 180] width 51 height 13
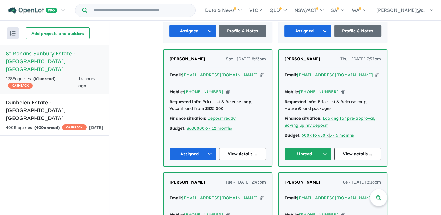
click at [310, 148] on button "Unread" at bounding box center [307, 154] width 47 height 13
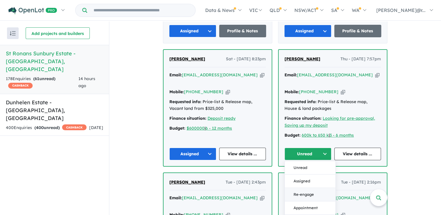
click at [301, 188] on button "Re-engage" at bounding box center [310, 194] width 51 height 13
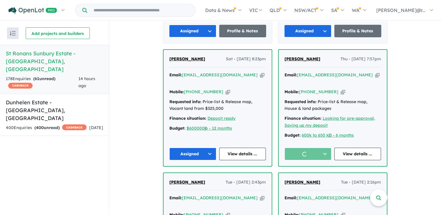
click at [305, 148] on button "button" at bounding box center [307, 154] width 47 height 13
click at [302, 148] on button "Re-engage" at bounding box center [307, 154] width 47 height 13
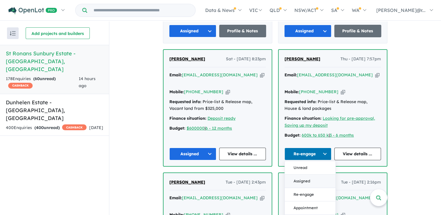
click at [297, 174] on button "Assigned" at bounding box center [310, 180] width 51 height 13
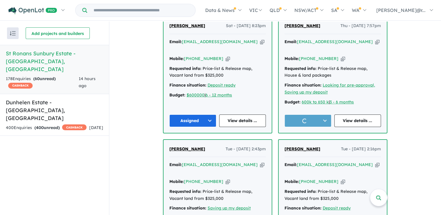
scroll to position [782, 0]
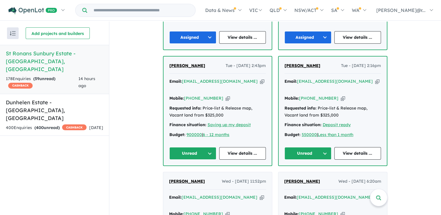
click at [187, 147] on button "Unread" at bounding box center [192, 153] width 47 height 13
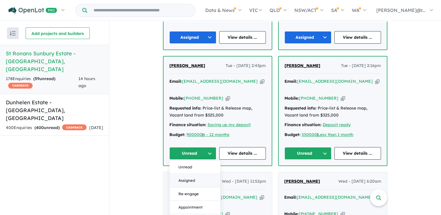
click at [180, 174] on button "Assigned" at bounding box center [195, 180] width 51 height 13
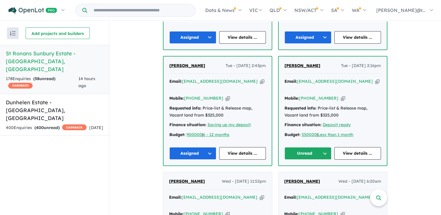
click at [304, 147] on button "Unread" at bounding box center [307, 153] width 47 height 13
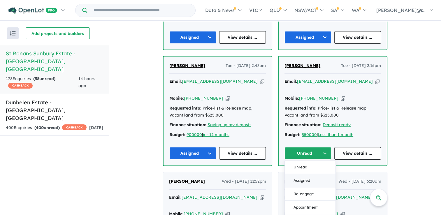
click at [300, 174] on button "Assigned" at bounding box center [310, 180] width 51 height 13
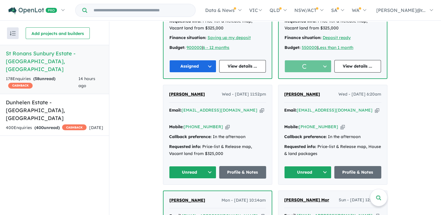
scroll to position [869, 0]
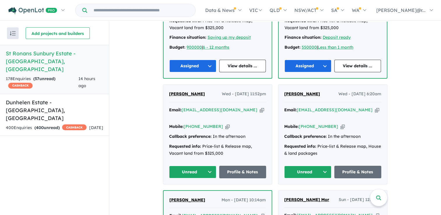
click at [184, 166] on button "Unread" at bounding box center [192, 172] width 47 height 13
click at [182, 192] on button "Assigned" at bounding box center [194, 198] width 51 height 13
click at [311, 166] on button "Unread" at bounding box center [307, 172] width 47 height 13
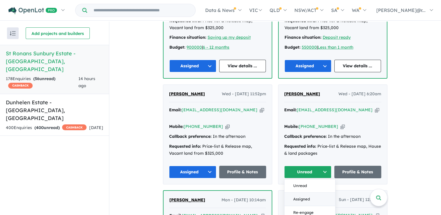
click at [302, 192] on button "Assigned" at bounding box center [309, 198] width 51 height 13
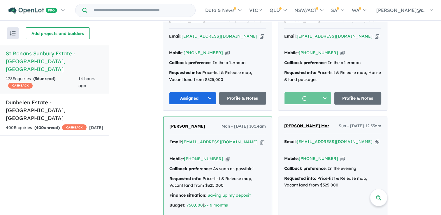
scroll to position [956, 0]
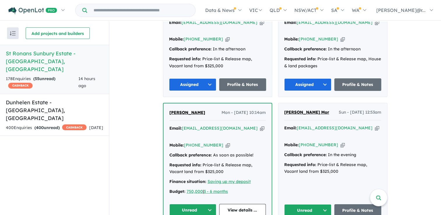
click at [196, 204] on button "Unread" at bounding box center [192, 210] width 47 height 13
click at [311, 204] on button "Unread" at bounding box center [307, 210] width 47 height 13
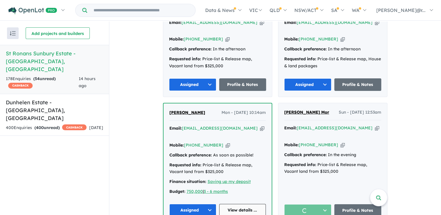
scroll to position [1044, 0]
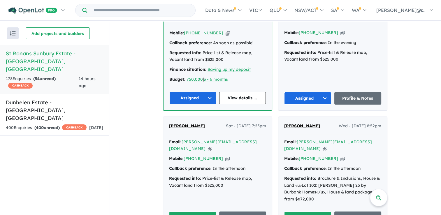
scroll to position [1102, 0]
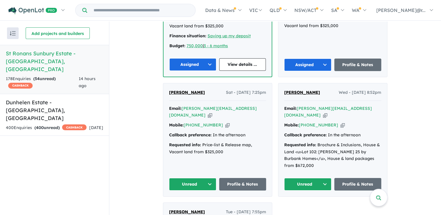
click at [202, 178] on button "Unread" at bounding box center [192, 184] width 47 height 13
click at [193, 205] on button "Assigned" at bounding box center [194, 211] width 51 height 13
click at [308, 178] on button "Unread" at bounding box center [307, 184] width 47 height 13
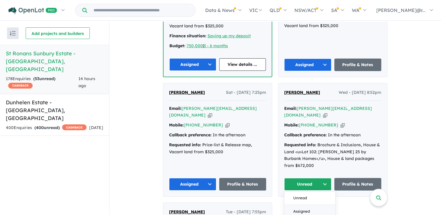
click at [303, 205] on button "Assigned" at bounding box center [309, 211] width 51 height 13
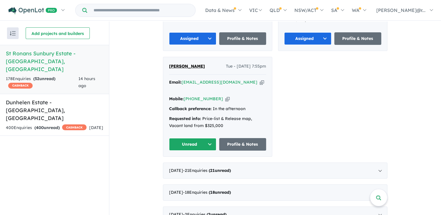
scroll to position [1248, 0]
click at [198, 138] on button "Unread" at bounding box center [192, 144] width 47 height 13
click at [190, 165] on button "Assigned" at bounding box center [194, 171] width 51 height 13
click at [193, 168] on span "- 21 Enquir ies ( 21 unread)" at bounding box center [207, 170] width 48 height 5
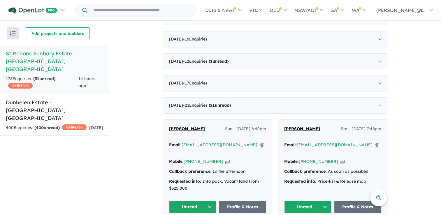
scroll to position [374, 0]
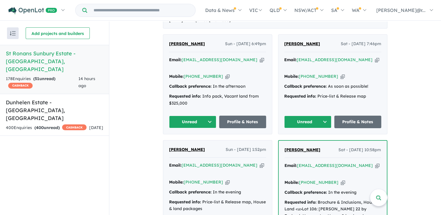
click at [202, 116] on button "Unread" at bounding box center [192, 122] width 47 height 13
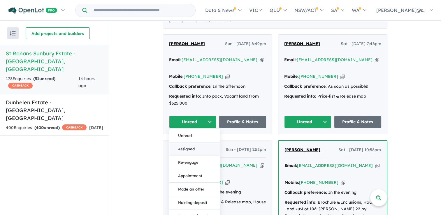
click at [198, 142] on button "Assigned" at bounding box center [194, 148] width 51 height 13
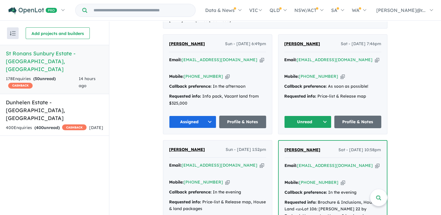
click at [316, 116] on button "Unread" at bounding box center [307, 122] width 47 height 13
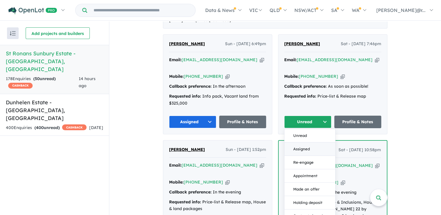
click at [306, 142] on button "Assigned" at bounding box center [309, 148] width 51 height 13
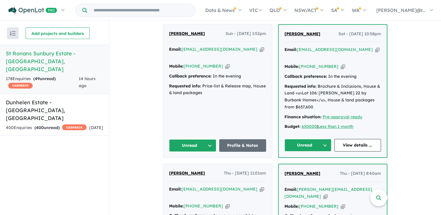
scroll to position [490, 0]
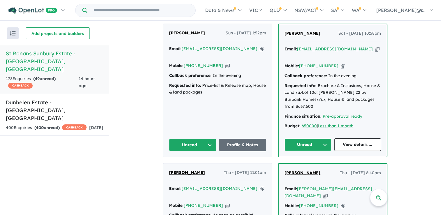
click at [190, 139] on button "Unread" at bounding box center [192, 145] width 47 height 13
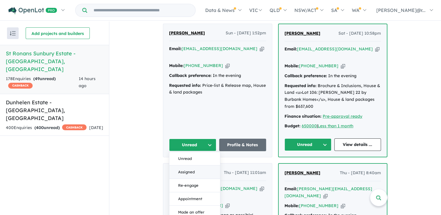
click at [192, 165] on button "Assigned" at bounding box center [194, 171] width 51 height 13
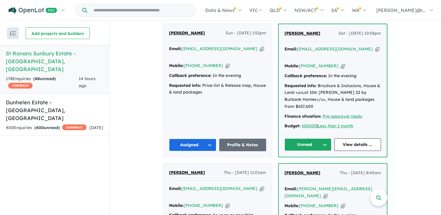
click at [302, 138] on button "Unread" at bounding box center [307, 144] width 47 height 13
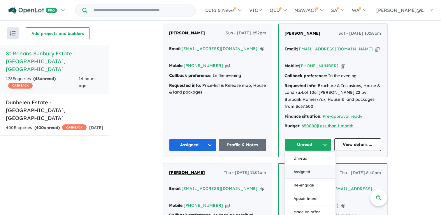
click at [300, 165] on button "Assigned" at bounding box center [310, 171] width 51 height 13
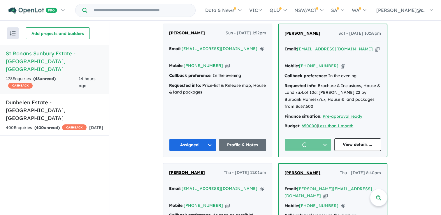
scroll to position [578, 0]
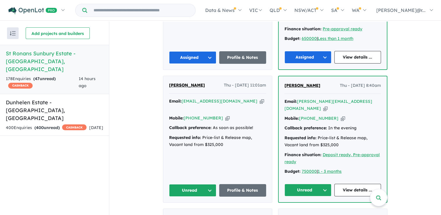
click at [192, 184] on button "Unread" at bounding box center [192, 190] width 47 height 13
click at [192, 211] on button "Assigned" at bounding box center [194, 217] width 51 height 13
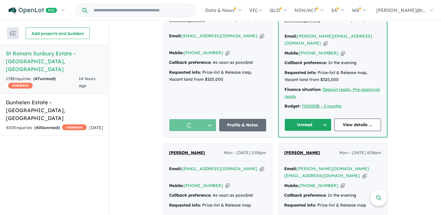
scroll to position [665, 0]
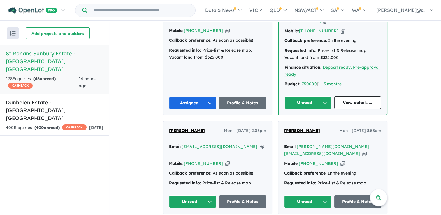
click at [309, 96] on button "Unread" at bounding box center [307, 102] width 47 height 13
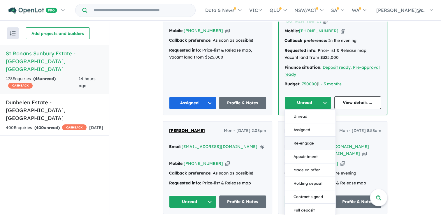
click at [299, 137] on button "Re-engage" at bounding box center [310, 143] width 51 height 13
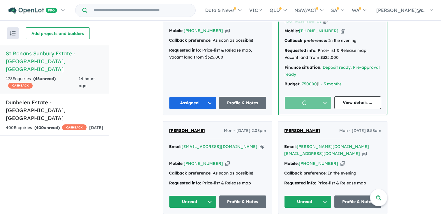
click at [305, 96] on button "button" at bounding box center [307, 102] width 47 height 13
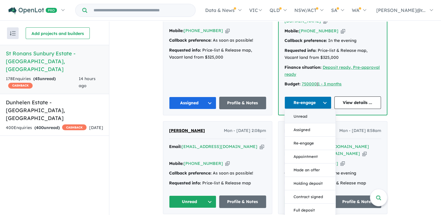
click at [303, 110] on button "Unread" at bounding box center [310, 116] width 51 height 13
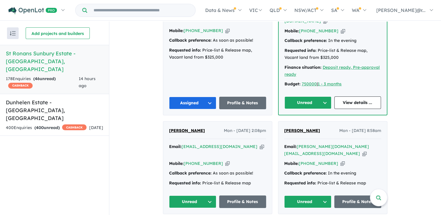
click at [304, 96] on button "Unread" at bounding box center [307, 102] width 47 height 13
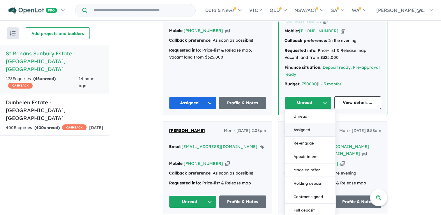
click at [301, 123] on button "Assigned" at bounding box center [310, 129] width 51 height 13
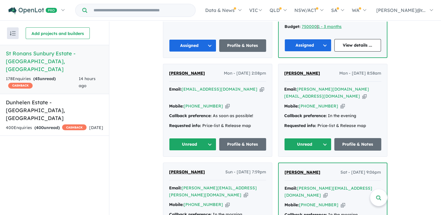
scroll to position [723, 0]
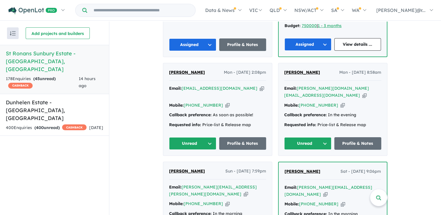
click at [187, 137] on button "Unread" at bounding box center [192, 143] width 47 height 13
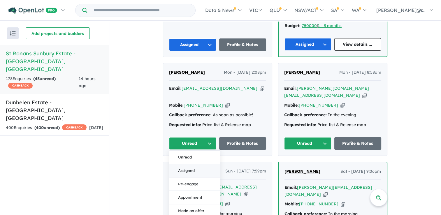
click at [189, 164] on button "Assigned" at bounding box center [194, 170] width 51 height 13
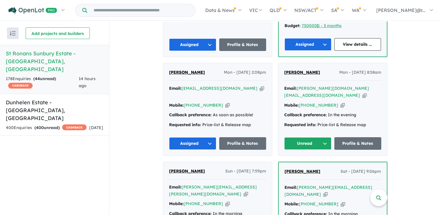
click at [314, 137] on button "Unread" at bounding box center [307, 143] width 47 height 13
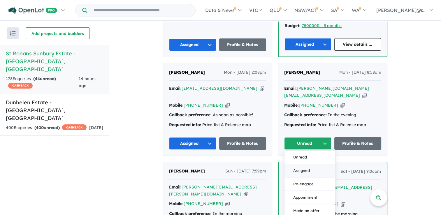
click at [302, 164] on button "Assigned" at bounding box center [309, 170] width 51 height 13
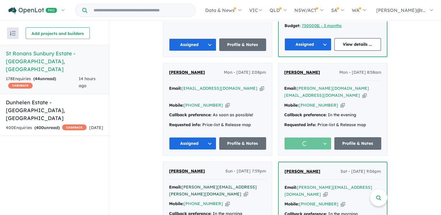
scroll to position [811, 0]
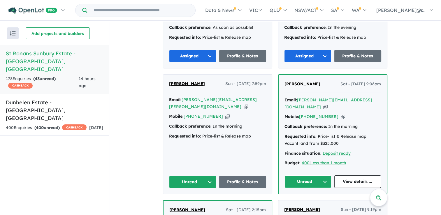
click at [192, 176] on button "Unread" at bounding box center [192, 182] width 47 height 13
click at [193, 202] on button "Assigned" at bounding box center [194, 208] width 51 height 13
click at [297, 175] on button "Unread" at bounding box center [307, 181] width 47 height 13
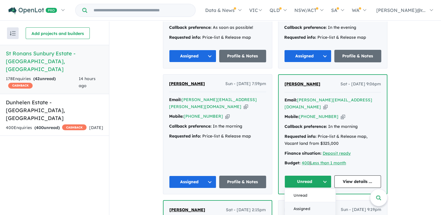
click at [296, 202] on button "Assigned" at bounding box center [310, 208] width 51 height 13
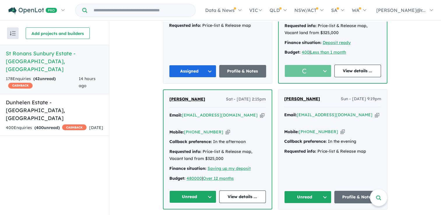
scroll to position [927, 0]
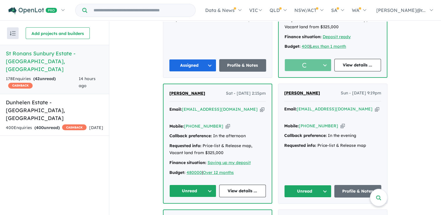
click at [193, 185] on button "Unread" at bounding box center [192, 191] width 47 height 13
click at [192, 211] on button "Assigned" at bounding box center [195, 217] width 51 height 13
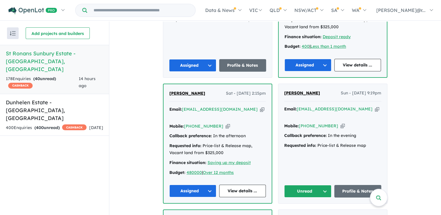
click at [310, 185] on button "Unread" at bounding box center [307, 191] width 47 height 13
click at [306, 212] on button "Assigned" at bounding box center [309, 218] width 51 height 13
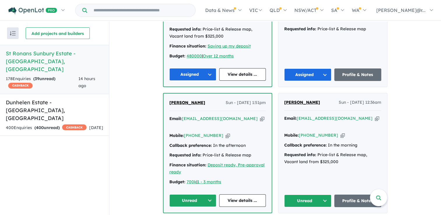
click at [197, 194] on button "Unread" at bounding box center [192, 200] width 47 height 13
click at [305, 195] on button "Unread" at bounding box center [307, 201] width 47 height 13
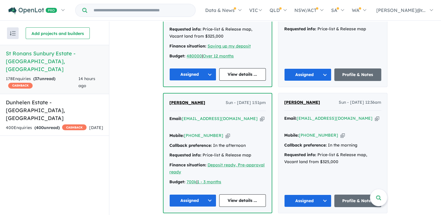
scroll to position [1160, 0]
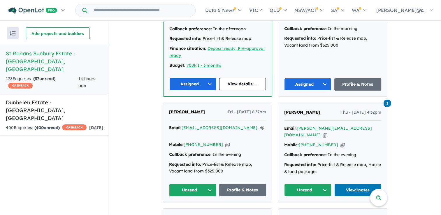
click at [195, 184] on button "Unread" at bounding box center [192, 190] width 47 height 13
click at [193, 211] on button "Assigned" at bounding box center [194, 217] width 51 height 13
click at [303, 184] on button "Unread" at bounding box center [307, 190] width 47 height 13
click at [301, 211] on button "Assigned" at bounding box center [309, 217] width 51 height 13
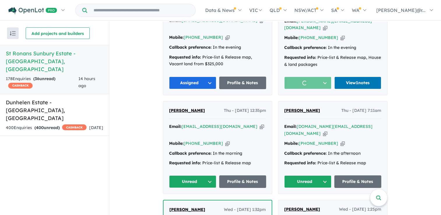
scroll to position [1277, 0]
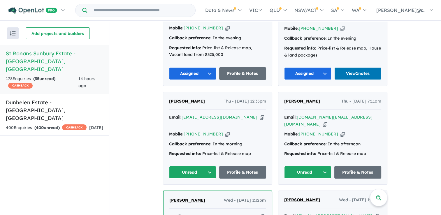
click at [196, 166] on button "Unread" at bounding box center [192, 172] width 47 height 13
click at [196, 193] on button "Assigned" at bounding box center [194, 199] width 51 height 13
click at [302, 166] on button "Unread" at bounding box center [307, 172] width 47 height 13
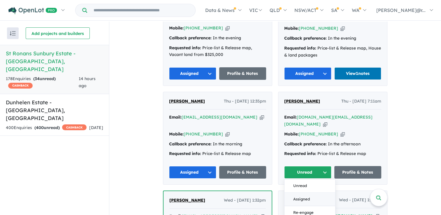
click at [299, 193] on button "Assigned" at bounding box center [309, 199] width 51 height 13
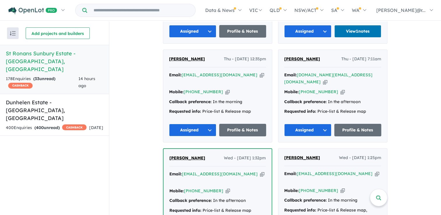
scroll to position [1364, 0]
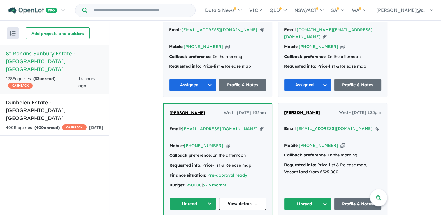
click at [198, 197] on button "Unread" at bounding box center [192, 203] width 47 height 13
click at [294, 198] on button "Unread" at bounding box center [307, 204] width 47 height 13
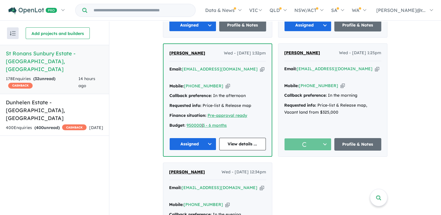
scroll to position [1481, 0]
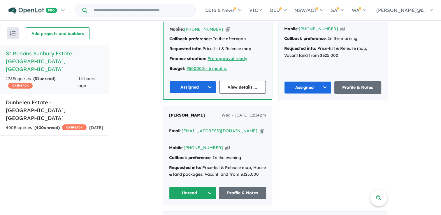
click at [192, 187] on button "Unread" at bounding box center [192, 193] width 47 height 13
click at [231, 215] on strong "( 18 unread)" at bounding box center [220, 218] width 22 height 5
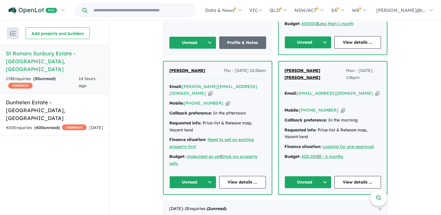
scroll to position [1301, 0]
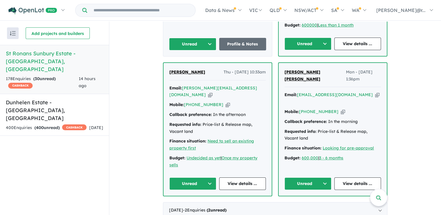
click at [194, 177] on button "Unread" at bounding box center [192, 183] width 47 height 13
click at [190, 204] on button "Assigned" at bounding box center [195, 210] width 51 height 13
click at [312, 177] on button "Unread" at bounding box center [307, 183] width 47 height 13
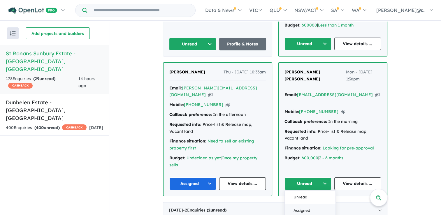
click at [297, 204] on button "Assigned" at bounding box center [310, 210] width 51 height 13
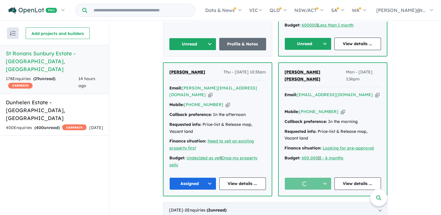
scroll to position [1185, 0]
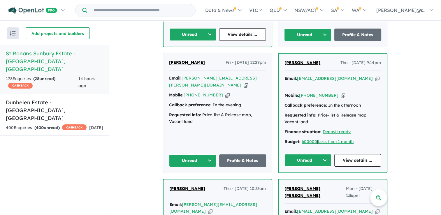
click at [202, 154] on button "Unread" at bounding box center [192, 160] width 47 height 13
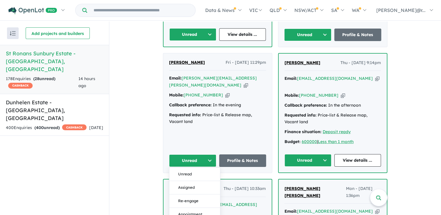
click at [196, 181] on button "Assigned" at bounding box center [194, 187] width 51 height 13
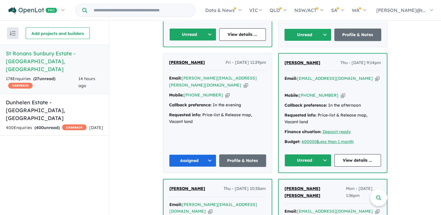
click at [312, 154] on button "Unread" at bounding box center [307, 160] width 47 height 13
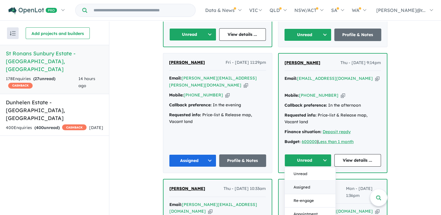
click at [305, 181] on button "Assigned" at bounding box center [310, 187] width 51 height 13
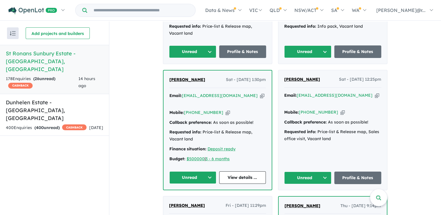
scroll to position [1039, 0]
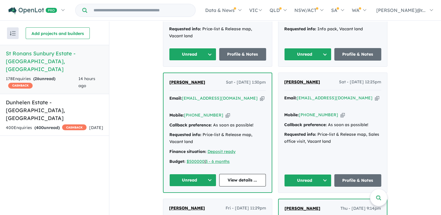
click at [198, 174] on button "Unread" at bounding box center [192, 180] width 47 height 13
click at [192, 200] on button "Assigned" at bounding box center [195, 206] width 51 height 13
click at [311, 174] on button "Unread" at bounding box center [307, 180] width 47 height 13
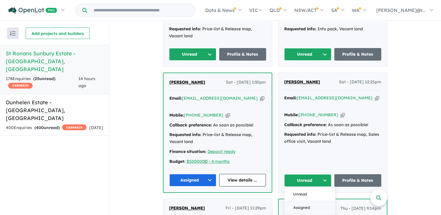
click at [299, 201] on button "Assigned" at bounding box center [309, 207] width 51 height 13
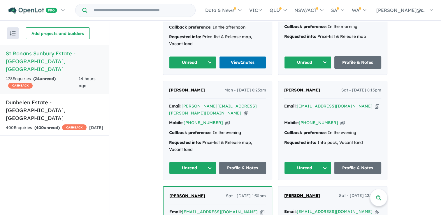
scroll to position [923, 0]
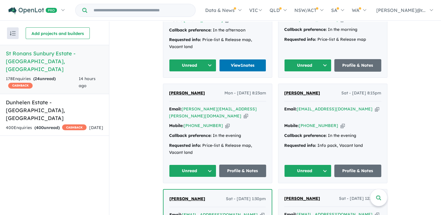
click at [197, 165] on button "Unread" at bounding box center [192, 171] width 47 height 13
click at [193, 178] on button "Unread" at bounding box center [194, 184] width 51 height 13
click at [197, 165] on button "Unread" at bounding box center [192, 171] width 47 height 13
click at [197, 191] on button "Assigned" at bounding box center [194, 197] width 51 height 13
click at [302, 165] on button "Unread" at bounding box center [307, 171] width 47 height 13
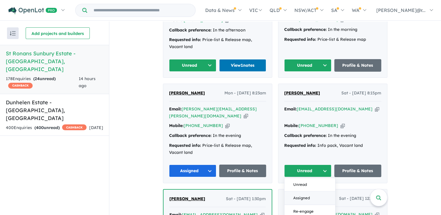
click at [299, 191] on button "Assigned" at bounding box center [309, 197] width 51 height 13
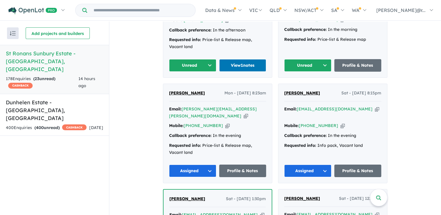
click at [300, 165] on button "Assigned" at bounding box center [307, 171] width 47 height 13
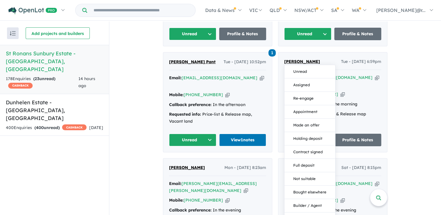
scroll to position [806, 0]
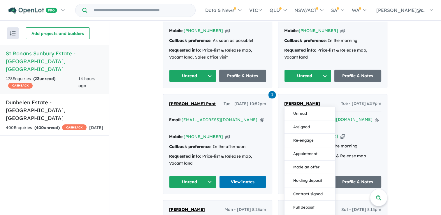
click at [194, 151] on div "1 Bibek Pant Tue - 11/02/2025, 10:52pm Email: bibekpant36@gmail.com Copied! Mob…" at bounding box center [217, 144] width 109 height 100
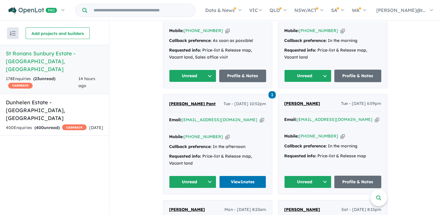
click at [195, 176] on button "Unread" at bounding box center [192, 182] width 47 height 13
click at [190, 202] on button "Assigned" at bounding box center [194, 208] width 51 height 13
click at [315, 176] on button "Unread" at bounding box center [307, 182] width 47 height 13
click at [301, 202] on button "Assigned" at bounding box center [309, 208] width 51 height 13
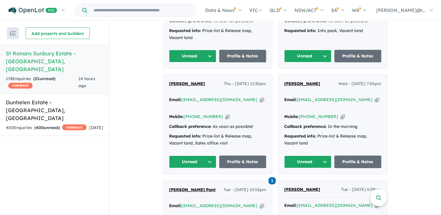
scroll to position [719, 0]
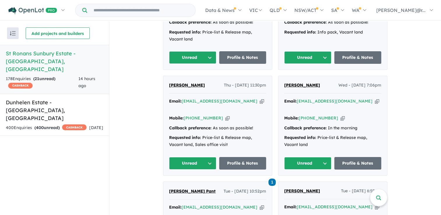
click at [206, 157] on button "Unread" at bounding box center [192, 163] width 47 height 13
click at [202, 184] on button "Assigned" at bounding box center [194, 190] width 51 height 13
click at [312, 157] on button "Unread" at bounding box center [307, 163] width 47 height 13
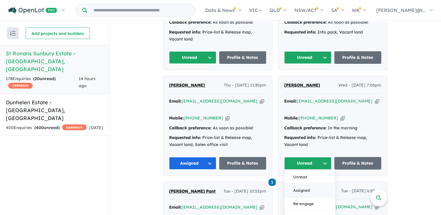
click at [294, 184] on button "Assigned" at bounding box center [309, 190] width 51 height 13
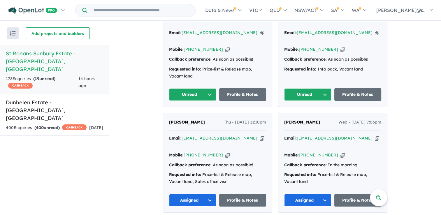
scroll to position [631, 0]
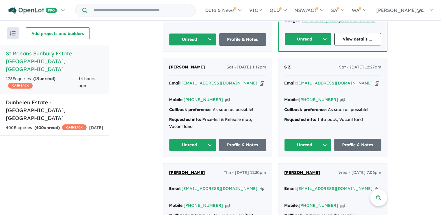
click at [191, 139] on button "Unread" at bounding box center [192, 145] width 47 height 13
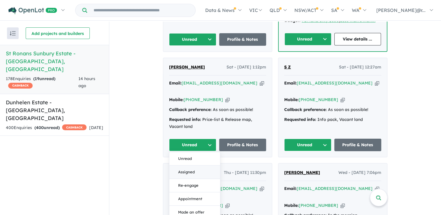
click at [193, 165] on button "Assigned" at bounding box center [194, 171] width 51 height 13
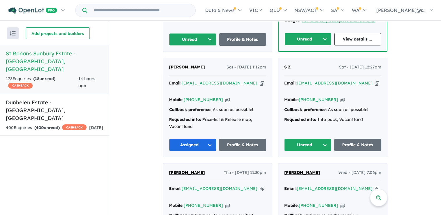
click at [305, 139] on button "Unread" at bounding box center [307, 145] width 47 height 13
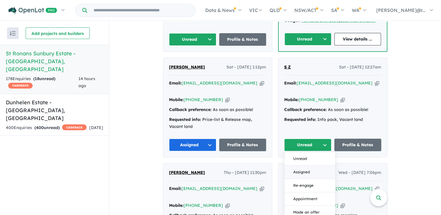
click at [297, 165] on button "Assigned" at bounding box center [309, 171] width 51 height 13
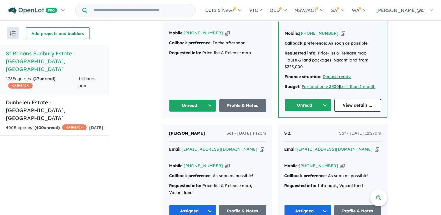
scroll to position [544, 0]
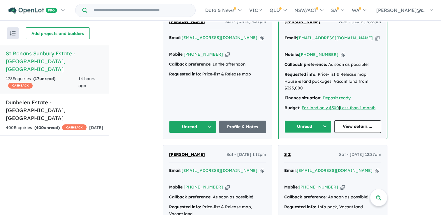
click at [194, 121] on button "Unread" at bounding box center [192, 127] width 47 height 13
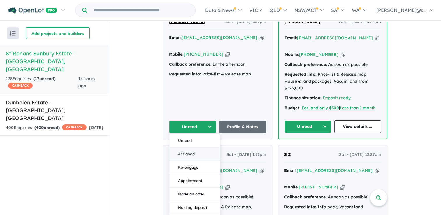
click at [191, 147] on button "Assigned" at bounding box center [194, 153] width 51 height 13
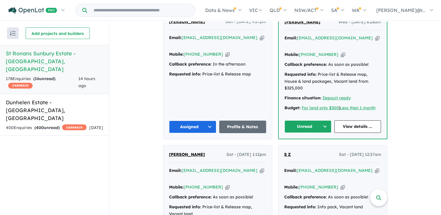
click at [299, 120] on button "Unread" at bounding box center [307, 126] width 47 height 13
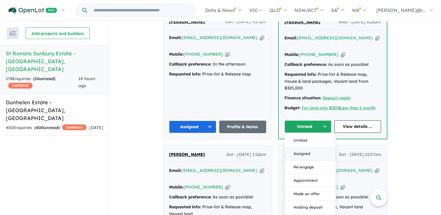
click at [294, 147] on button "Assigned" at bounding box center [310, 153] width 51 height 13
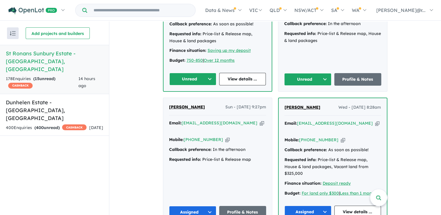
scroll to position [457, 0]
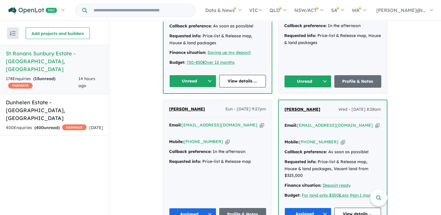
click at [188, 75] on button "Unread" at bounding box center [192, 81] width 47 height 13
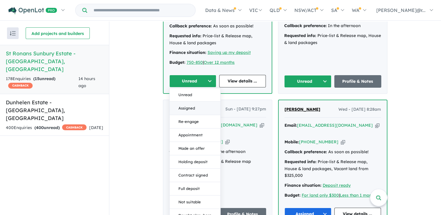
click at [187, 102] on button "Assigned" at bounding box center [195, 108] width 51 height 13
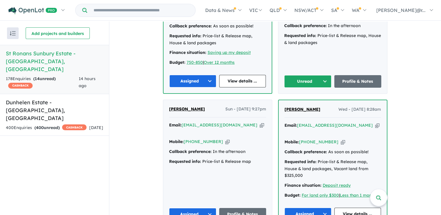
click at [302, 75] on button "Unread" at bounding box center [307, 81] width 47 height 13
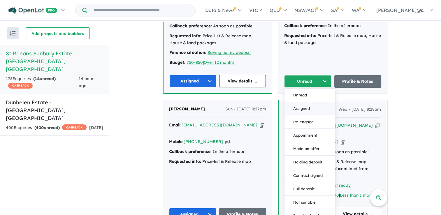
click at [294, 102] on button "Assigned" at bounding box center [309, 108] width 51 height 13
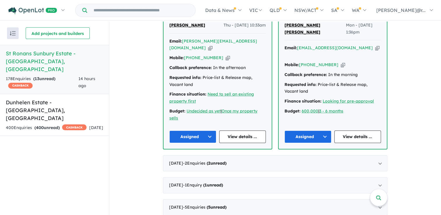
scroll to position [1360, 0]
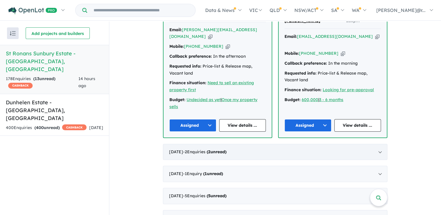
click at [222, 149] on strong "( 2 unread)" at bounding box center [216, 151] width 20 height 5
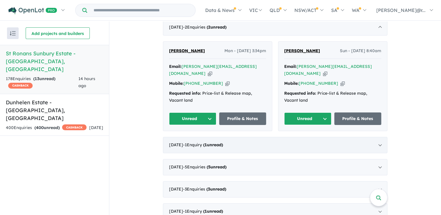
scroll to position [411, 0]
click at [185, 113] on button "Unread" at bounding box center [192, 119] width 47 height 13
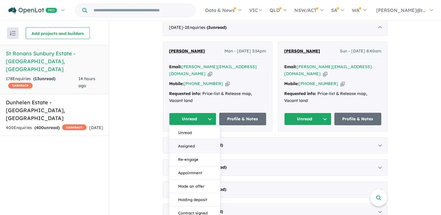
click at [183, 140] on button "Assigned" at bounding box center [194, 146] width 51 height 13
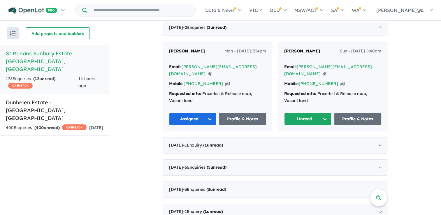
click at [300, 113] on button "Unread" at bounding box center [307, 119] width 47 height 13
click at [294, 140] on button "Assigned" at bounding box center [309, 146] width 51 height 13
click at [217, 142] on span "- 1 Enquir y ( 1 unread)" at bounding box center [203, 144] width 40 height 5
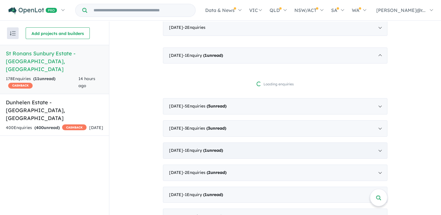
scroll to position [1, 0]
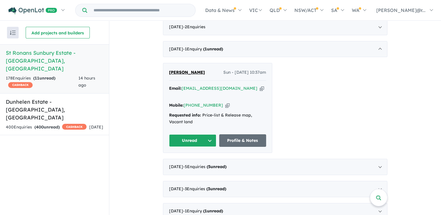
click at [195, 134] on button "Unread" at bounding box center [192, 140] width 47 height 13
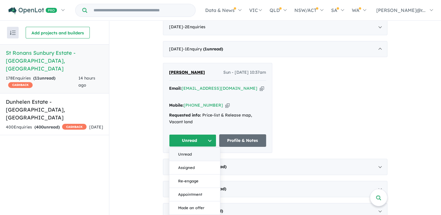
click at [193, 148] on button "Unread" at bounding box center [194, 154] width 51 height 13
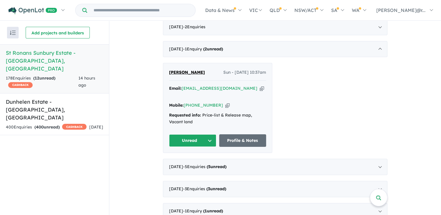
click at [192, 134] on button "Unread" at bounding box center [192, 140] width 47 height 13
click at [190, 161] on button "Assigned" at bounding box center [194, 167] width 51 height 13
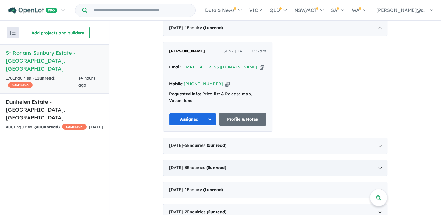
scroll to position [440, 0]
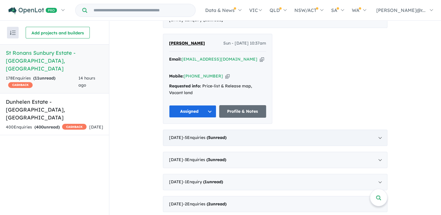
click at [226, 135] on strong "( 5 unread)" at bounding box center [216, 137] width 20 height 5
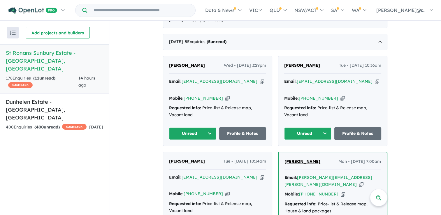
click at [187, 127] on button "Unread" at bounding box center [192, 133] width 47 height 13
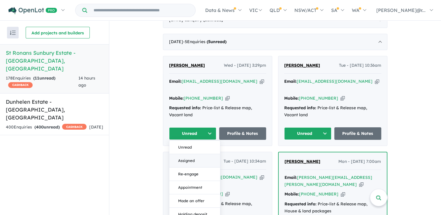
click at [195, 154] on button "Assigned" at bounding box center [194, 160] width 51 height 13
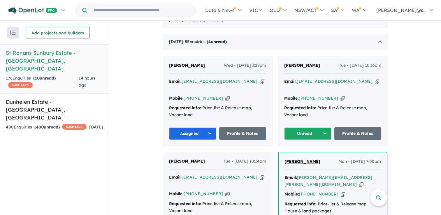
click at [299, 127] on button "Unread" at bounding box center [307, 133] width 47 height 13
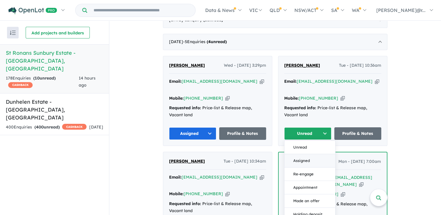
click at [289, 154] on button "Assigned" at bounding box center [309, 160] width 51 height 13
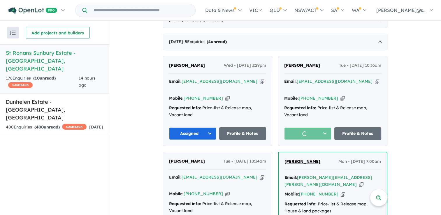
scroll to position [527, 0]
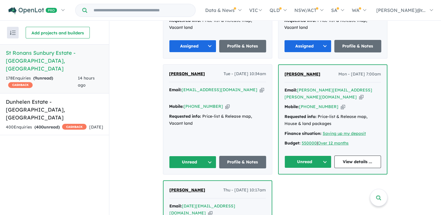
click at [196, 156] on button "Unread" at bounding box center [192, 162] width 47 height 13
click at [195, 183] on button "Assigned" at bounding box center [194, 189] width 51 height 13
click at [315, 156] on button "Unread" at bounding box center [307, 162] width 47 height 13
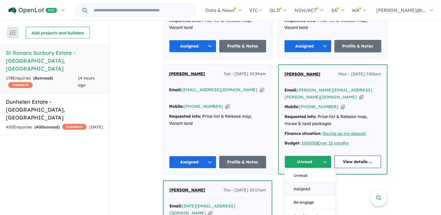
click at [300, 182] on button "Assigned" at bounding box center [310, 188] width 51 height 13
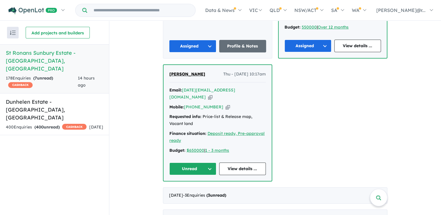
scroll to position [644, 0]
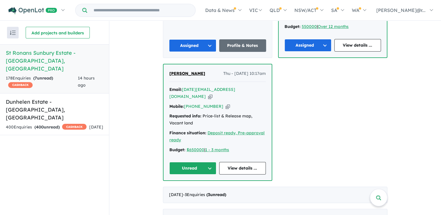
click at [197, 162] on button "Unread" at bounding box center [192, 168] width 47 height 13
click at [198, 189] on button "Assigned" at bounding box center [195, 195] width 51 height 13
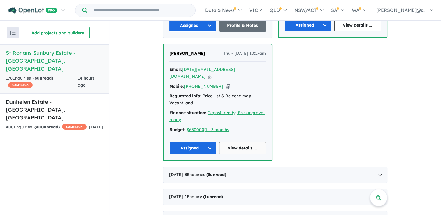
scroll to position [702, 0]
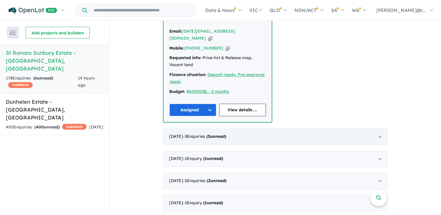
click at [226, 134] on span "( 3 unread)" at bounding box center [215, 136] width 21 height 5
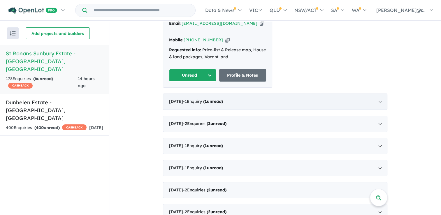
scroll to position [587, 0]
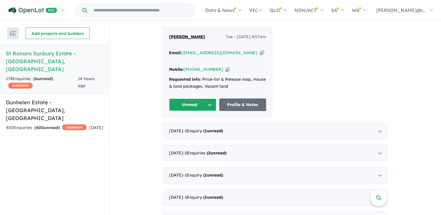
click at [196, 98] on button "Unread" at bounding box center [192, 104] width 47 height 13
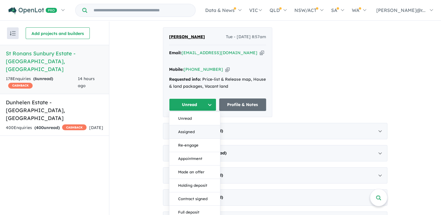
click at [188, 125] on button "Assigned" at bounding box center [194, 131] width 51 height 13
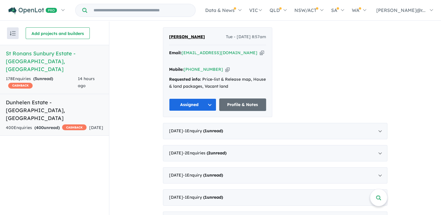
click at [52, 124] on div "400 Enquir ies ( 400 unread) CASHBACK" at bounding box center [46, 127] width 81 height 7
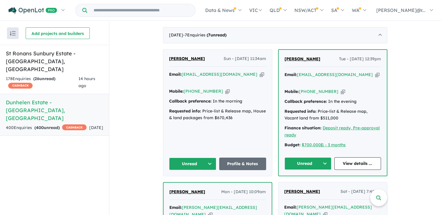
scroll to position [233, 0]
click at [58, 75] on div "178 Enquir ies ( 26 unread) CASHBACK" at bounding box center [42, 82] width 73 height 14
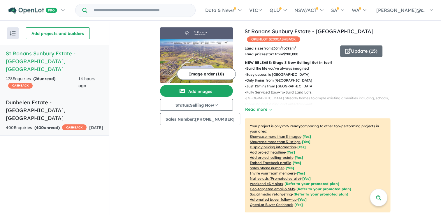
click at [70, 124] on div "400 Enquir ies ( 400 unread) CASHBACK" at bounding box center [46, 127] width 81 height 7
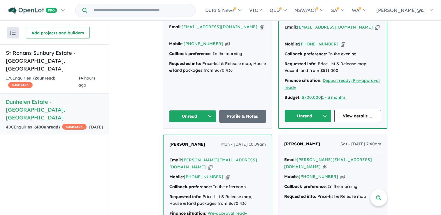
scroll to position [291, 0]
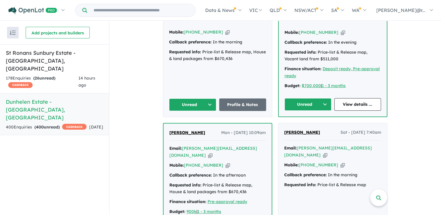
click at [198, 98] on button "Unread" at bounding box center [192, 104] width 47 height 13
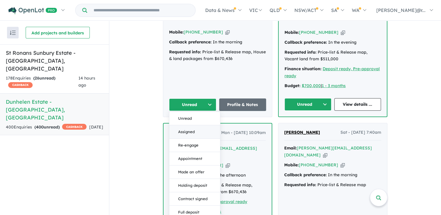
click at [187, 125] on button "Assigned" at bounding box center [194, 131] width 51 height 13
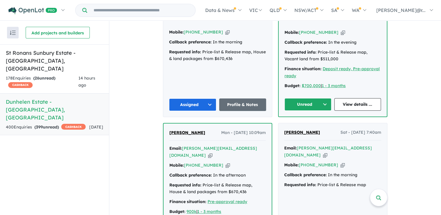
click at [317, 98] on button "Unread" at bounding box center [307, 104] width 47 height 13
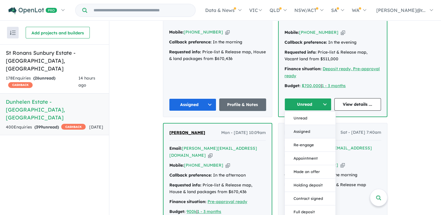
click at [303, 126] on button "Assigned" at bounding box center [310, 131] width 51 height 13
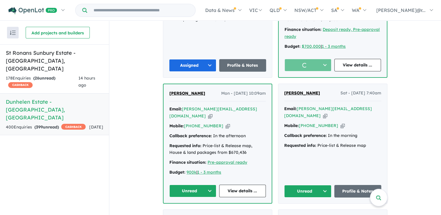
scroll to position [379, 0]
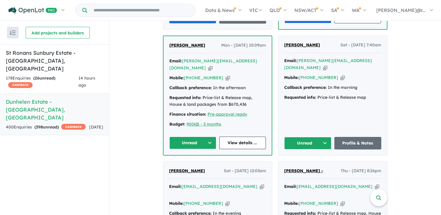
click at [184, 137] on button "Unread" at bounding box center [192, 143] width 47 height 13
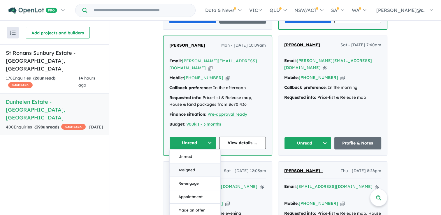
click at [186, 163] on button "Assigned" at bounding box center [195, 169] width 51 height 13
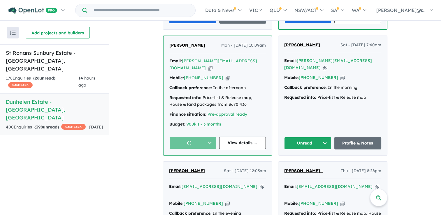
click at [310, 137] on button "Unread" at bounding box center [307, 143] width 47 height 13
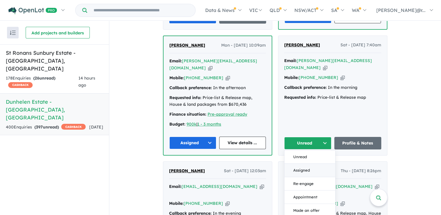
click at [301, 163] on button "Assigned" at bounding box center [309, 169] width 51 height 13
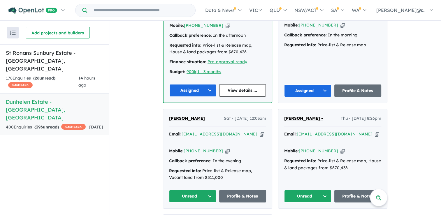
scroll to position [495, 0]
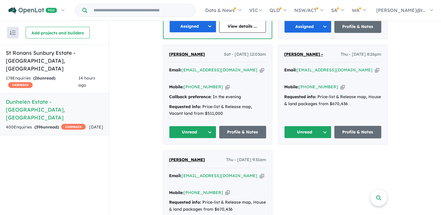
click at [191, 126] on button "Unread" at bounding box center [192, 132] width 47 height 13
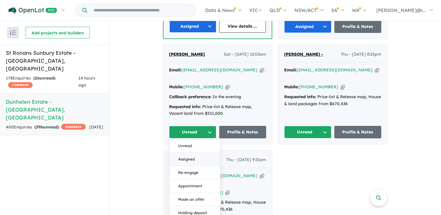
click at [188, 153] on button "Assigned" at bounding box center [194, 159] width 51 height 13
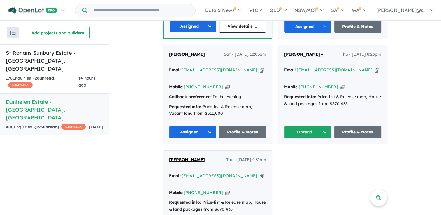
click at [313, 126] on button "Unread" at bounding box center [307, 132] width 47 height 13
click at [301, 153] on button "Assigned" at bounding box center [309, 159] width 51 height 13
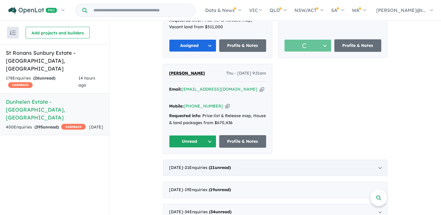
scroll to position [583, 0]
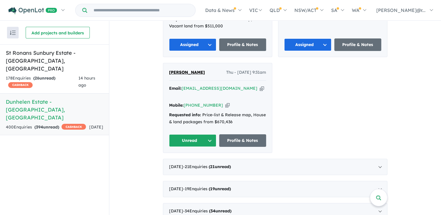
click at [191, 134] on button "Unread" at bounding box center [192, 140] width 47 height 13
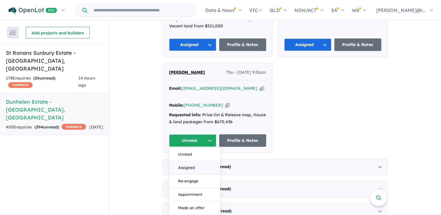
click at [189, 161] on button "Assigned" at bounding box center [194, 167] width 51 height 13
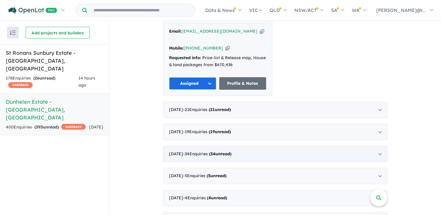
scroll to position [641, 0]
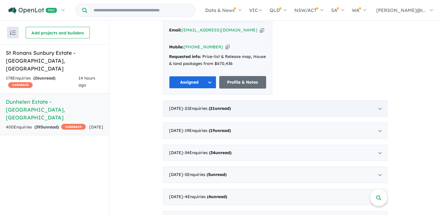
click at [226, 106] on strong "( 21 unread)" at bounding box center [220, 108] width 22 height 5
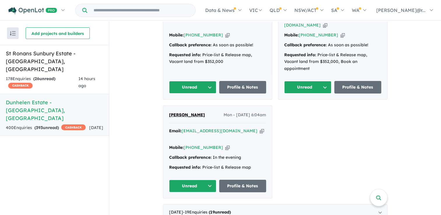
scroll to position [1388, 0]
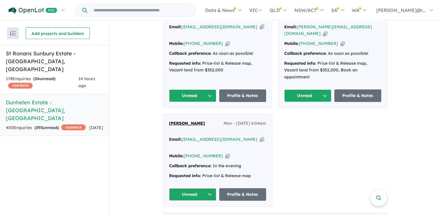
click at [205, 188] on button "Unread" at bounding box center [192, 194] width 47 height 13
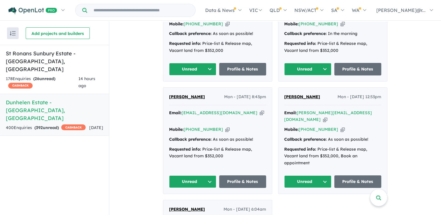
scroll to position [1301, 0]
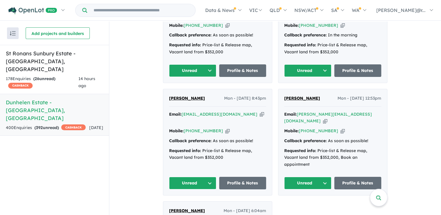
click at [314, 177] on button "Unread" at bounding box center [307, 183] width 47 height 13
click at [294, 204] on button "Assigned" at bounding box center [309, 210] width 51 height 13
click at [190, 177] on button "Unread" at bounding box center [192, 183] width 47 height 13
click at [186, 204] on button "Assigned" at bounding box center [194, 210] width 51 height 13
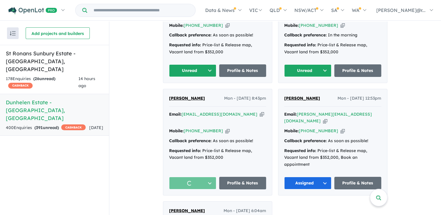
scroll to position [1214, 0]
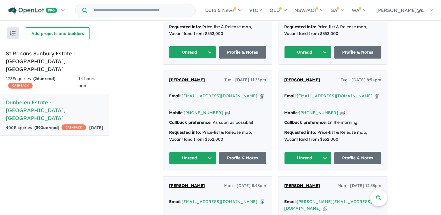
click at [203, 152] on button "Unread" at bounding box center [192, 158] width 47 height 13
click at [195, 179] on button "Assigned" at bounding box center [194, 185] width 51 height 13
click at [315, 152] on button "Unread" at bounding box center [307, 158] width 47 height 13
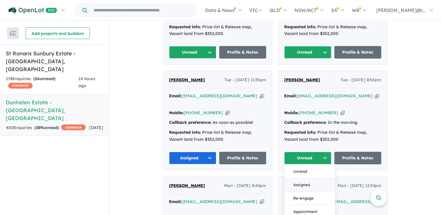
click at [299, 179] on button "Assigned" at bounding box center [309, 185] width 51 height 13
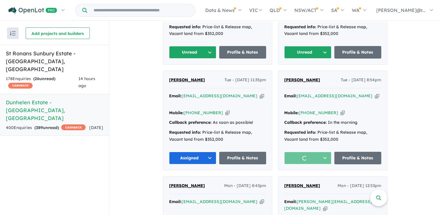
scroll to position [1097, 0]
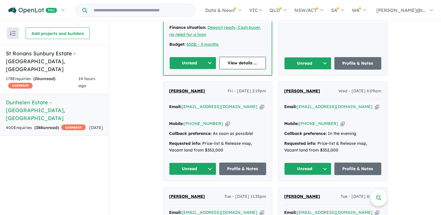
click at [190, 163] on button "Unread" at bounding box center [192, 169] width 47 height 13
click at [189, 189] on button "Assigned" at bounding box center [194, 195] width 51 height 13
click at [310, 163] on button "Unread" at bounding box center [307, 169] width 47 height 13
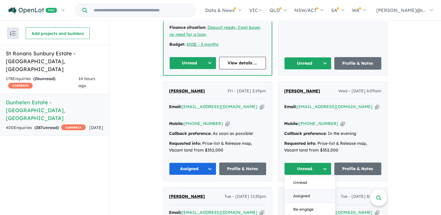
click at [297, 189] on button "Assigned" at bounding box center [309, 195] width 51 height 13
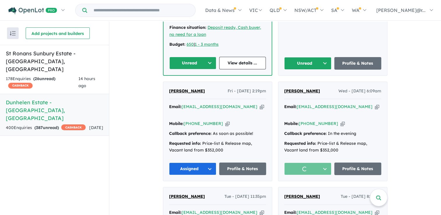
scroll to position [981, 0]
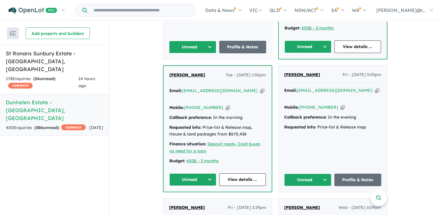
click at [196, 173] on button "Unread" at bounding box center [192, 179] width 47 height 13
click at [195, 200] on button "Assigned" at bounding box center [195, 206] width 51 height 13
click at [306, 174] on button "Unread" at bounding box center [307, 180] width 47 height 13
click at [298, 200] on button "Assigned" at bounding box center [309, 206] width 51 height 13
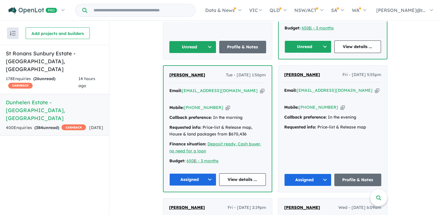
scroll to position [893, 0]
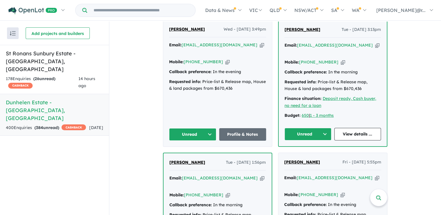
click at [192, 128] on button "Unread" at bounding box center [192, 134] width 47 height 13
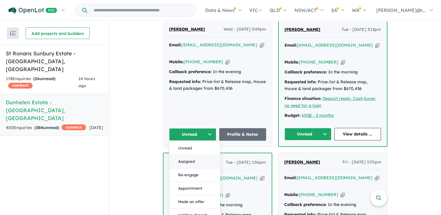
click at [190, 155] on button "Assigned" at bounding box center [194, 161] width 51 height 13
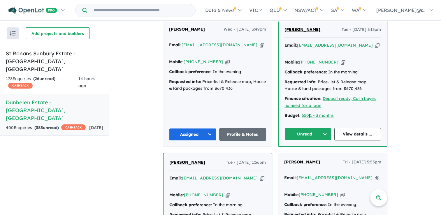
click at [312, 128] on button "Unread" at bounding box center [307, 134] width 47 height 13
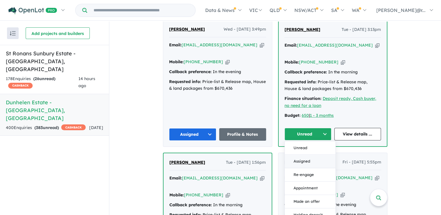
click at [299, 154] on button "Assigned" at bounding box center [310, 160] width 51 height 13
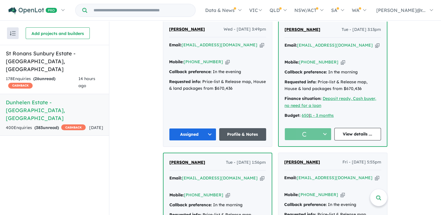
scroll to position [777, 0]
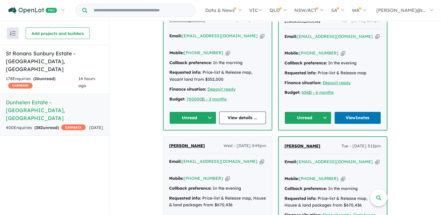
click at [196, 112] on button "Unread" at bounding box center [192, 118] width 47 height 13
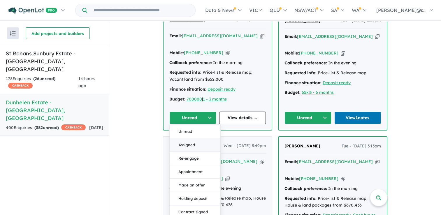
click at [195, 138] on button "Assigned" at bounding box center [195, 144] width 51 height 13
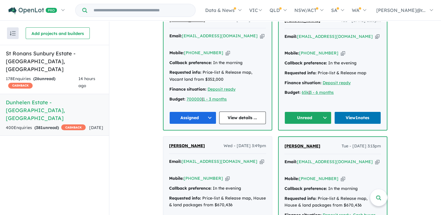
click at [324, 112] on button "Unread" at bounding box center [307, 118] width 47 height 13
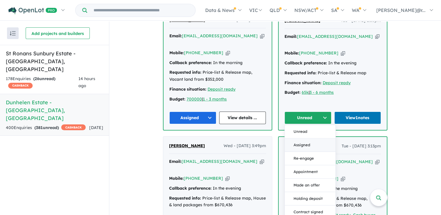
click at [312, 138] on button "Assigned" at bounding box center [310, 144] width 51 height 13
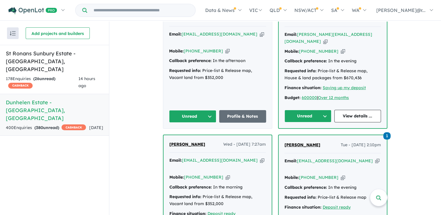
scroll to position [631, 0]
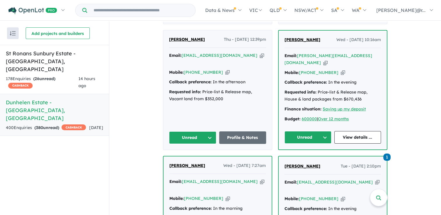
click at [198, 131] on button "Unread" at bounding box center [192, 137] width 47 height 13
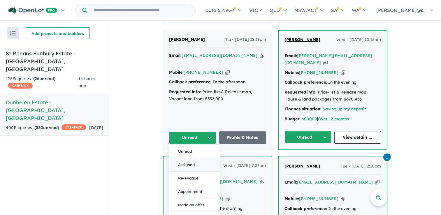
click at [191, 158] on button "Assigned" at bounding box center [194, 164] width 51 height 13
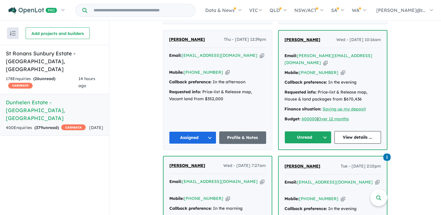
click at [305, 131] on button "Unread" at bounding box center [307, 137] width 47 height 13
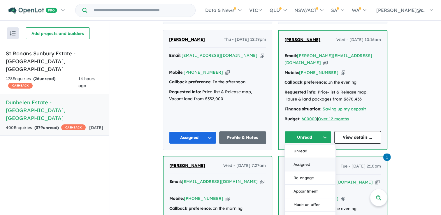
click at [299, 158] on button "Assigned" at bounding box center [310, 164] width 51 height 13
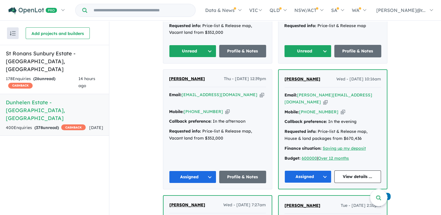
scroll to position [544, 0]
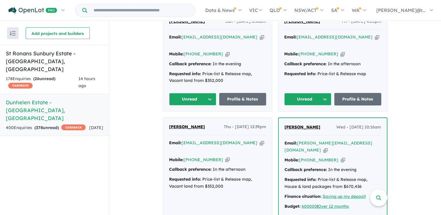
click at [189, 93] on button "Unread" at bounding box center [192, 99] width 47 height 13
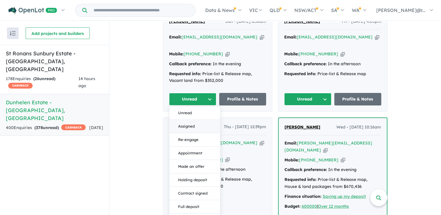
click at [189, 120] on button "Assigned" at bounding box center [194, 126] width 51 height 13
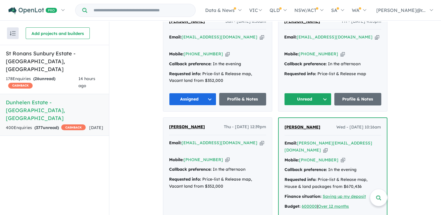
click at [304, 93] on button "Unread" at bounding box center [307, 99] width 47 height 13
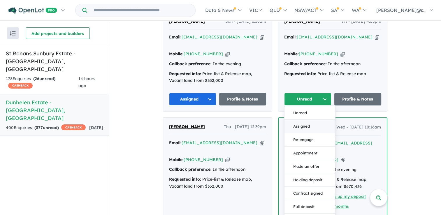
click at [296, 120] on button "Assigned" at bounding box center [309, 126] width 51 height 13
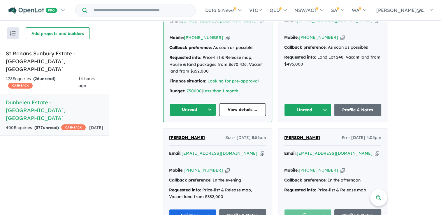
scroll to position [427, 0]
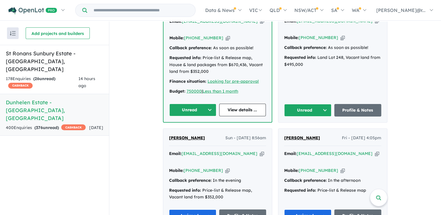
click at [193, 104] on button "Unread" at bounding box center [192, 110] width 47 height 13
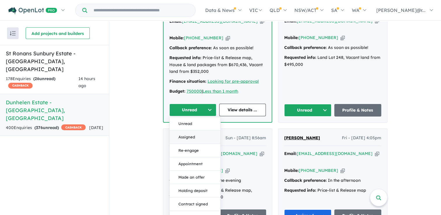
click at [192, 130] on button "Assigned" at bounding box center [195, 136] width 51 height 13
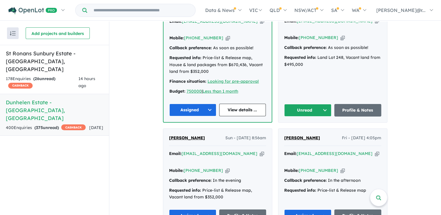
click at [305, 104] on button "Unread" at bounding box center [307, 110] width 47 height 13
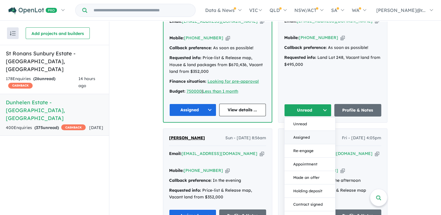
click at [294, 130] on button "Assigned" at bounding box center [309, 136] width 51 height 13
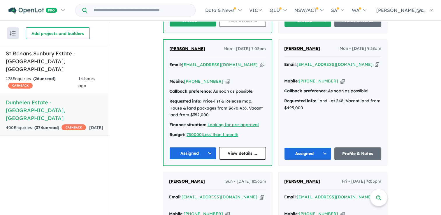
scroll to position [311, 0]
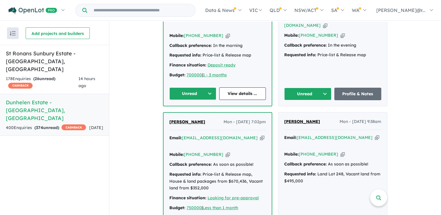
click at [195, 87] on button "Unread" at bounding box center [192, 93] width 47 height 13
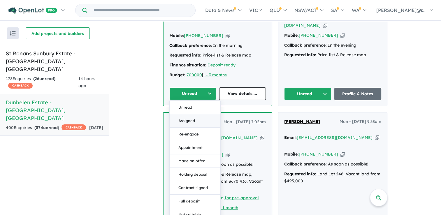
click at [193, 114] on button "Assigned" at bounding box center [195, 120] width 51 height 13
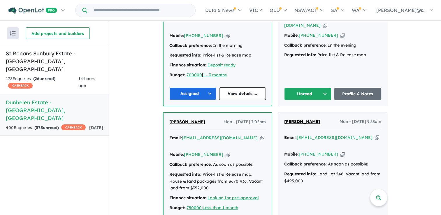
click at [304, 88] on button "Unread" at bounding box center [307, 94] width 47 height 13
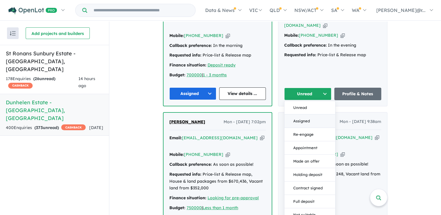
click at [293, 114] on button "Assigned" at bounding box center [309, 120] width 51 height 13
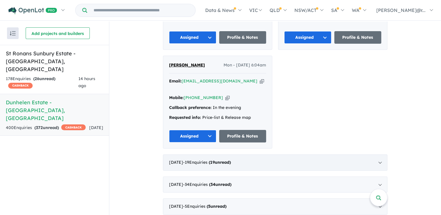
click at [207, 160] on span "- 19 Enquir ies ( 19 unread)" at bounding box center [207, 162] width 48 height 5
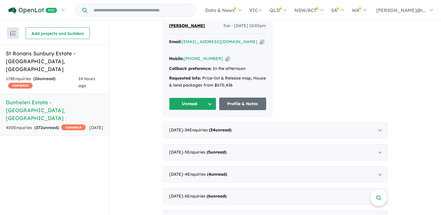
scroll to position [1332, 0]
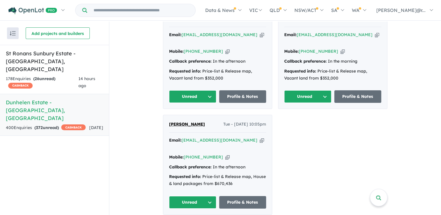
click at [193, 196] on button "Unread" at bounding box center [192, 202] width 47 height 13
click at [189, 209] on button "Unread" at bounding box center [194, 215] width 51 height 13
click at [193, 196] on button "Unread" at bounding box center [192, 202] width 47 height 13
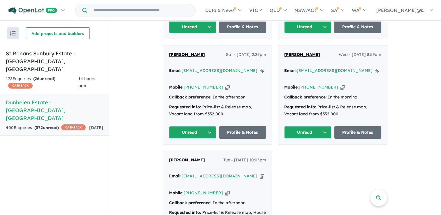
scroll to position [1244, 0]
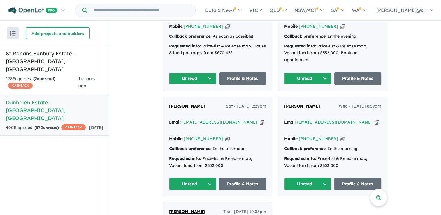
click at [306, 178] on button "Unread" at bounding box center [307, 184] width 47 height 13
click at [293, 204] on button "Assigned" at bounding box center [309, 210] width 51 height 13
click at [192, 178] on button "Unread" at bounding box center [192, 184] width 47 height 13
click at [190, 204] on button "Assigned" at bounding box center [194, 210] width 51 height 13
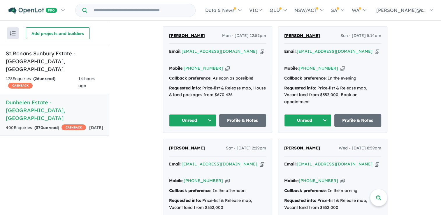
scroll to position [1157, 0]
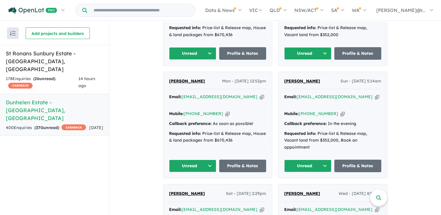
click at [196, 160] on button "Unread" at bounding box center [192, 166] width 47 height 13
click at [196, 186] on button "Assigned" at bounding box center [194, 192] width 51 height 13
click at [302, 160] on button "Unread" at bounding box center [307, 166] width 47 height 13
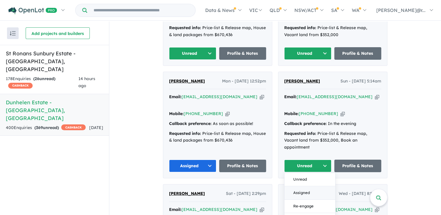
click at [290, 186] on button "Assigned" at bounding box center [309, 192] width 51 height 13
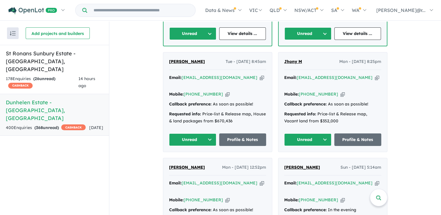
scroll to position [1069, 0]
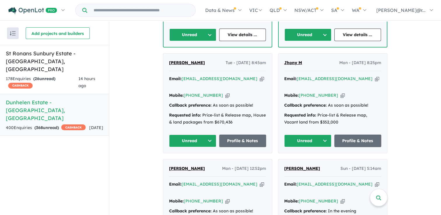
click at [198, 135] on button "Unread" at bounding box center [192, 141] width 47 height 13
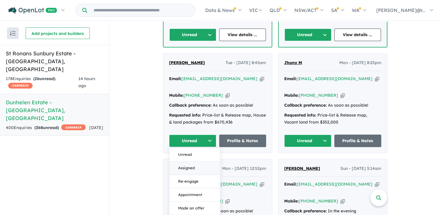
click at [195, 161] on button "Assigned" at bounding box center [194, 167] width 51 height 13
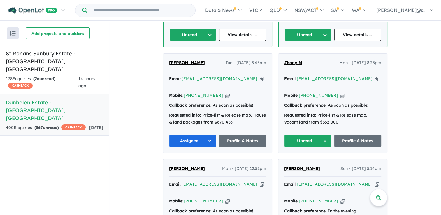
click at [297, 135] on button "Unread" at bounding box center [307, 141] width 47 height 13
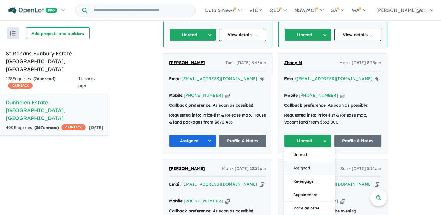
click at [292, 161] on button "Assigned" at bounding box center [309, 167] width 51 height 13
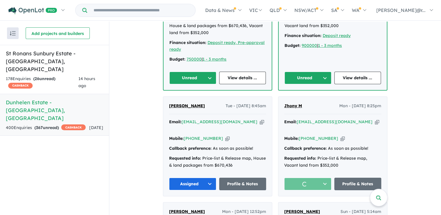
scroll to position [953, 0]
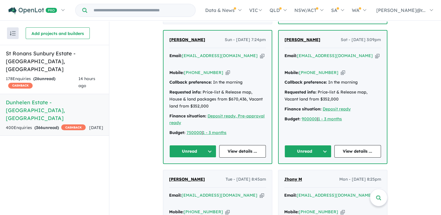
click at [196, 145] on button "Unread" at bounding box center [192, 151] width 47 height 13
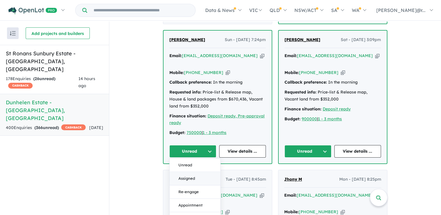
click at [193, 172] on button "Assigned" at bounding box center [195, 178] width 51 height 13
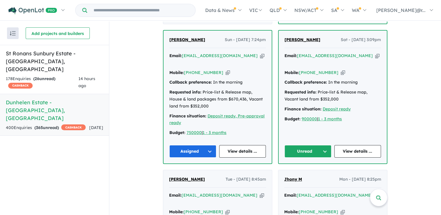
click at [310, 145] on button "Unread" at bounding box center [307, 151] width 47 height 13
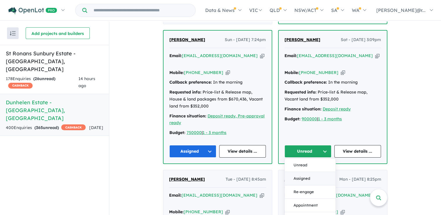
click at [296, 172] on button "Assigned" at bounding box center [310, 178] width 51 height 13
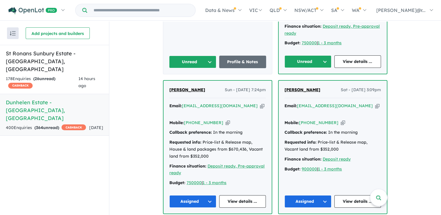
scroll to position [836, 0]
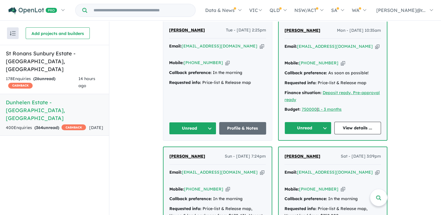
click at [193, 122] on button "Unread" at bounding box center [192, 128] width 47 height 13
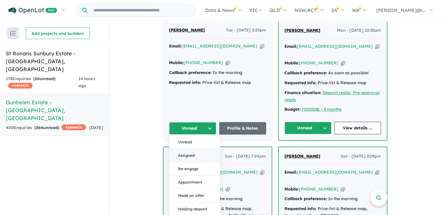
click at [196, 149] on button "Assigned" at bounding box center [194, 155] width 51 height 13
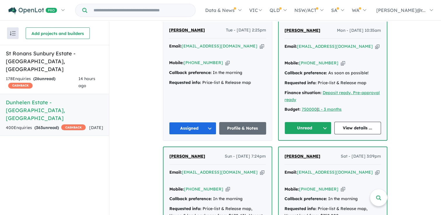
click at [302, 122] on button "Unread" at bounding box center [307, 128] width 47 height 13
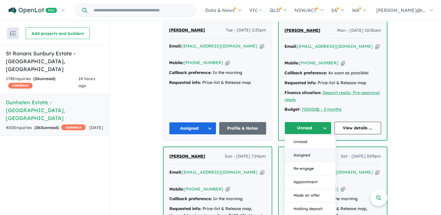
click at [292, 149] on button "Assigned" at bounding box center [310, 155] width 51 height 13
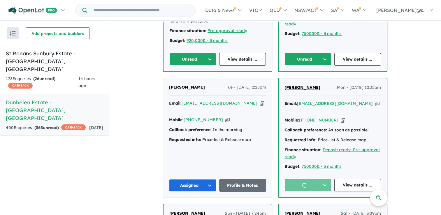
scroll to position [720, 0]
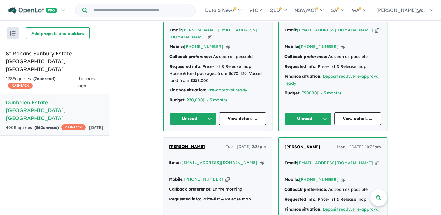
click at [188, 112] on button "Unread" at bounding box center [192, 118] width 47 height 13
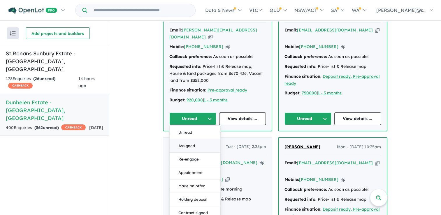
click at [189, 139] on button "Assigned" at bounding box center [195, 145] width 51 height 13
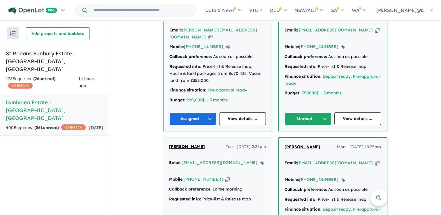
click at [302, 112] on button "Unread" at bounding box center [307, 118] width 47 height 13
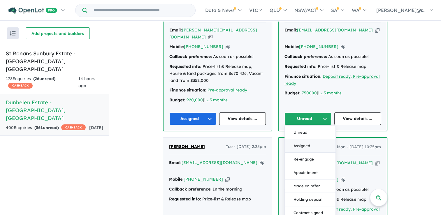
click at [295, 139] on button "Assigned" at bounding box center [310, 145] width 51 height 13
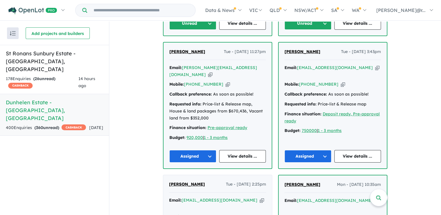
scroll to position [574, 0]
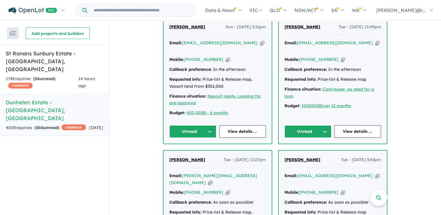
click at [196, 125] on button "Unread" at bounding box center [192, 131] width 47 height 13
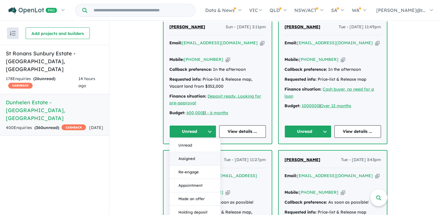
click at [195, 152] on button "Assigned" at bounding box center [195, 158] width 51 height 13
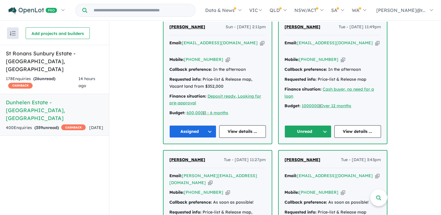
click at [304, 125] on button "Unread" at bounding box center [307, 131] width 47 height 13
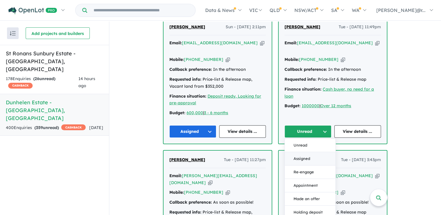
click at [297, 152] on button "Assigned" at bounding box center [310, 158] width 51 height 13
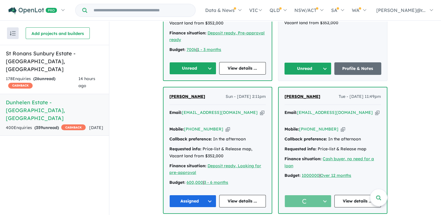
scroll to position [458, 0]
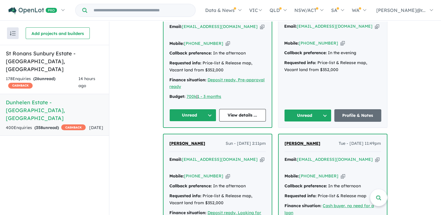
click at [193, 109] on button "Unread" at bounding box center [192, 115] width 47 height 13
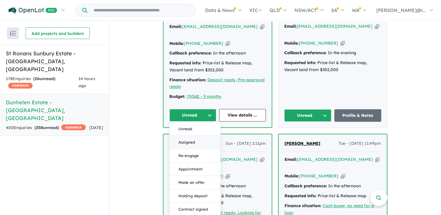
click at [193, 136] on button "Assigned" at bounding box center [195, 142] width 51 height 13
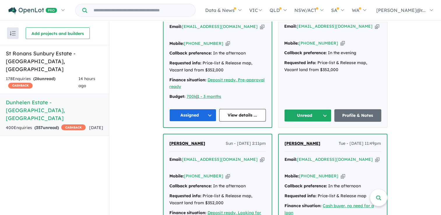
click at [301, 109] on button "Unread" at bounding box center [307, 115] width 47 height 13
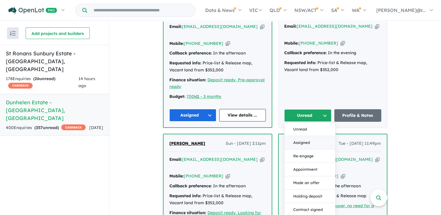
click at [296, 136] on button "Assigned" at bounding box center [309, 142] width 51 height 13
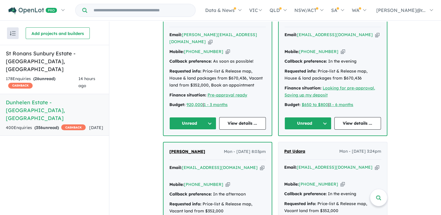
scroll to position [312, 0]
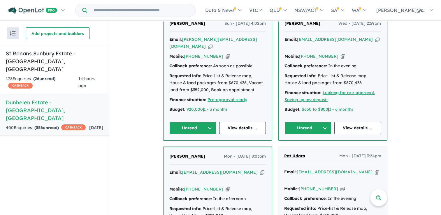
click at [188, 122] on button "Unread" at bounding box center [192, 128] width 47 height 13
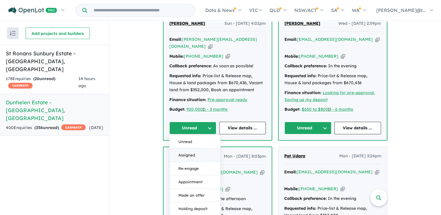
click at [193, 149] on button "Assigned" at bounding box center [195, 155] width 51 height 13
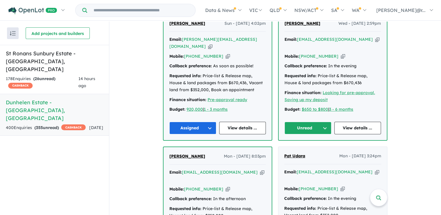
click at [298, 122] on button "Unread" at bounding box center [307, 128] width 47 height 13
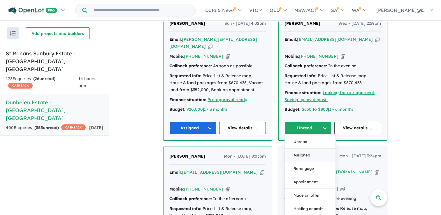
click at [292, 149] on button "Assigned" at bounding box center [310, 155] width 51 height 13
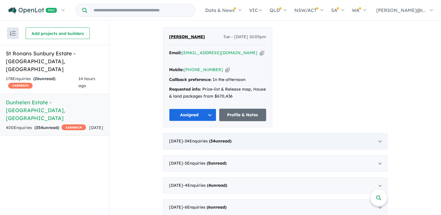
click at [214, 138] on span "- 34 Enquir ies ( 34 unread)" at bounding box center [207, 140] width 48 height 5
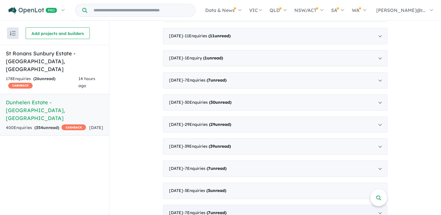
scroll to position [338, 0]
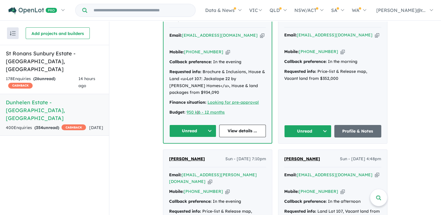
click at [198, 125] on button "Unread" at bounding box center [192, 131] width 47 height 13
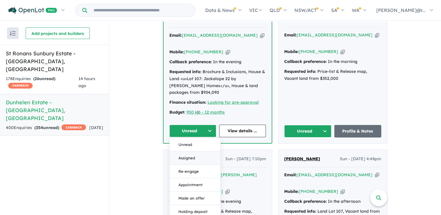
click at [193, 151] on button "Assigned" at bounding box center [195, 157] width 51 height 13
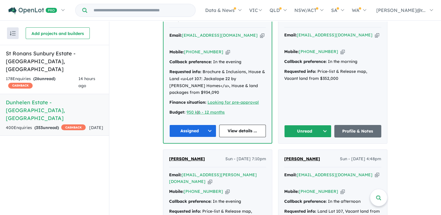
click at [309, 125] on button "Unread" at bounding box center [307, 131] width 47 height 13
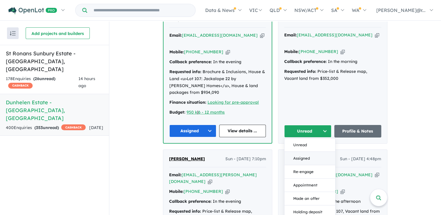
click at [299, 152] on button "Assigned" at bounding box center [309, 158] width 51 height 13
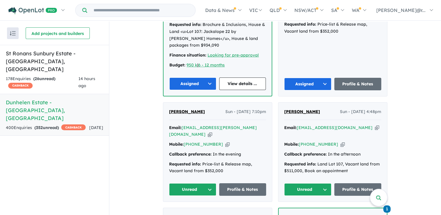
scroll to position [455, 0]
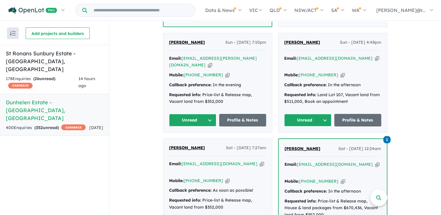
click at [195, 114] on button "Unread" at bounding box center [192, 120] width 47 height 13
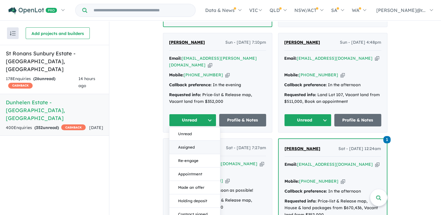
click at [193, 141] on button "Assigned" at bounding box center [194, 147] width 51 height 13
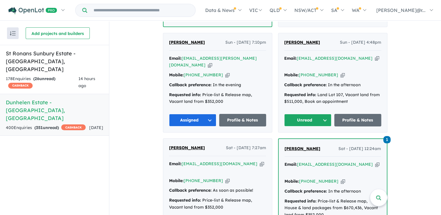
click at [311, 114] on button "Unread" at bounding box center [307, 120] width 47 height 13
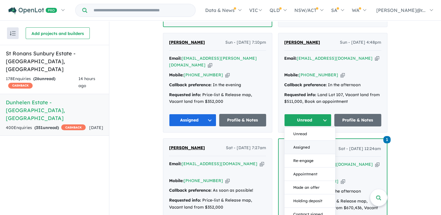
click at [301, 141] on button "Assigned" at bounding box center [309, 147] width 51 height 13
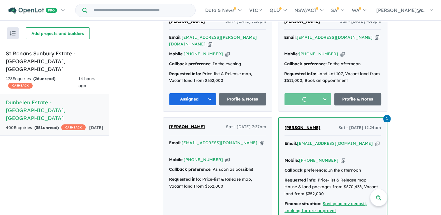
scroll to position [571, 0]
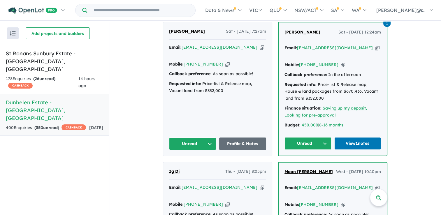
click at [189, 137] on button "Unread" at bounding box center [192, 143] width 47 height 13
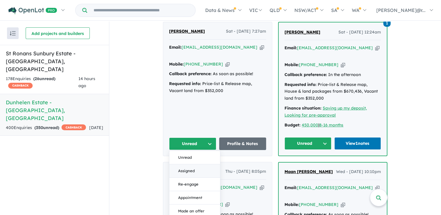
click at [188, 164] on button "Assigned" at bounding box center [194, 170] width 51 height 13
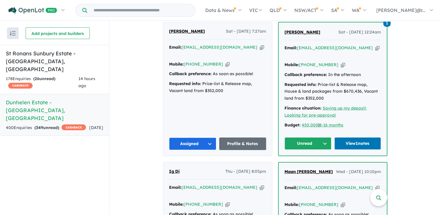
click at [294, 137] on button "Unread" at bounding box center [307, 143] width 47 height 13
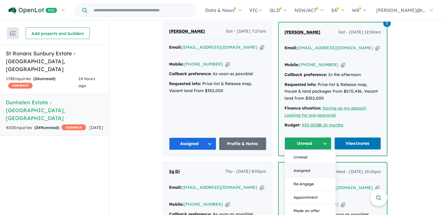
click at [292, 164] on button "Assigned" at bounding box center [310, 170] width 51 height 13
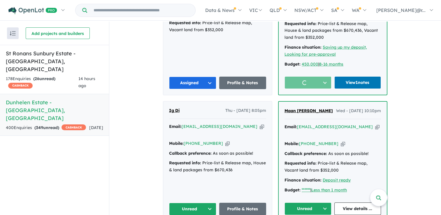
scroll to position [688, 0]
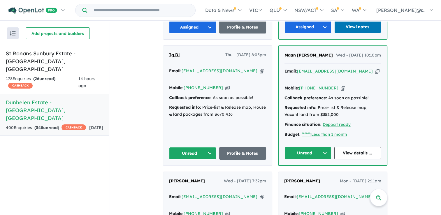
click at [189, 147] on button "Unread" at bounding box center [192, 153] width 47 height 13
click at [189, 174] on button "Assigned" at bounding box center [194, 180] width 51 height 13
click at [304, 147] on button "Unread" at bounding box center [307, 153] width 47 height 13
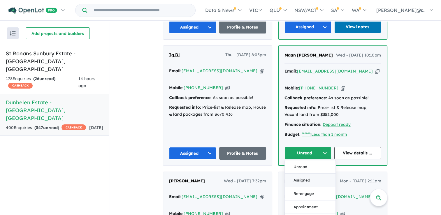
click at [295, 173] on button "Assigned" at bounding box center [310, 179] width 51 height 13
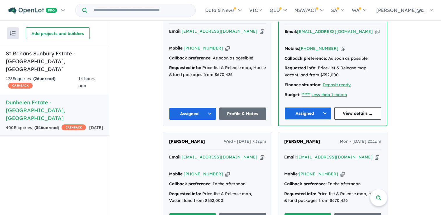
scroll to position [775, 0]
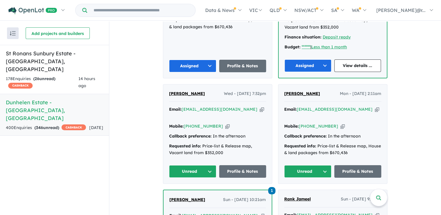
click at [205, 140] on div "Sumi Dhakal Wed - 25/06/2025, 7:32pm Email: dhakalsumi82@gmail.com Copied! Mobi…" at bounding box center [217, 133] width 109 height 99
click at [205, 165] on button "Unread" at bounding box center [192, 171] width 47 height 13
click at [199, 192] on button "Assigned" at bounding box center [194, 198] width 51 height 13
click at [305, 165] on button "Unread" at bounding box center [307, 171] width 47 height 13
click at [296, 192] on button "Assigned" at bounding box center [309, 198] width 51 height 13
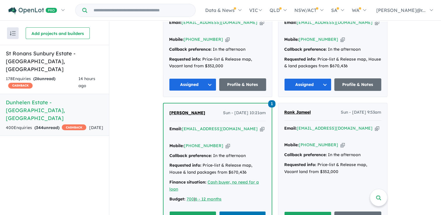
scroll to position [863, 0]
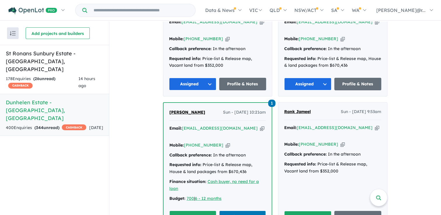
click at [181, 211] on button "Unread" at bounding box center [192, 217] width 47 height 13
click at [195, 211] on button "Unread" at bounding box center [192, 217] width 47 height 13
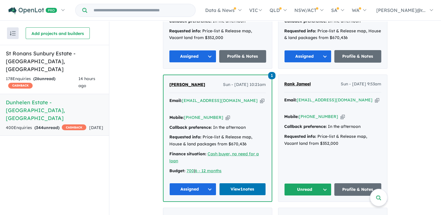
scroll to position [950, 0]
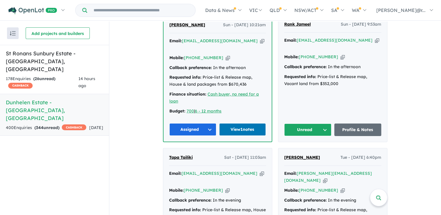
click at [318, 123] on button "Unread" at bounding box center [307, 129] width 47 height 13
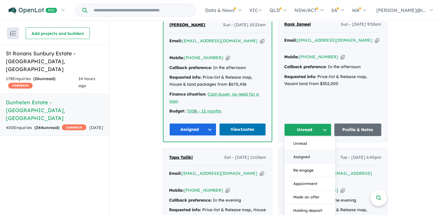
click at [306, 150] on button "Assigned" at bounding box center [309, 156] width 51 height 13
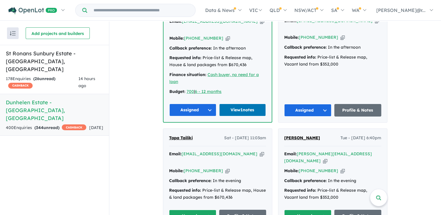
scroll to position [1008, 0]
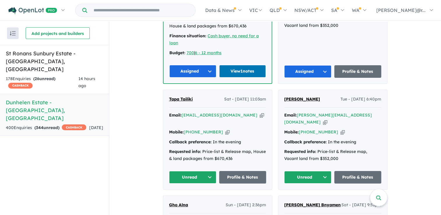
click at [190, 171] on button "Unread" at bounding box center [192, 177] width 47 height 13
click at [188, 198] on button "Assigned" at bounding box center [194, 204] width 51 height 13
click at [304, 171] on button "Unread" at bounding box center [307, 177] width 47 height 13
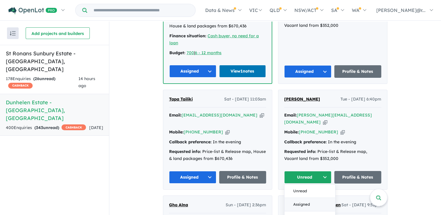
click at [297, 198] on button "Assigned" at bounding box center [309, 204] width 51 height 13
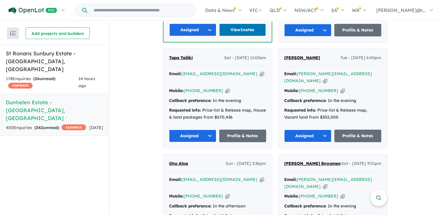
scroll to position [1125, 0]
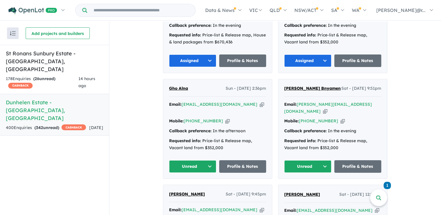
click at [200, 160] on button "Unread" at bounding box center [192, 166] width 47 height 13
click at [198, 200] on button "Re-engage" at bounding box center [194, 206] width 51 height 13
click at [201, 160] on button "Re-engage" at bounding box center [192, 166] width 47 height 13
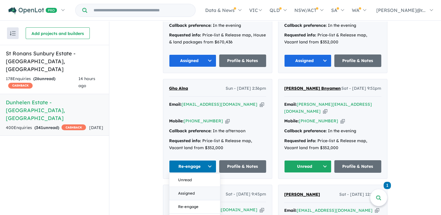
click at [196, 187] on button "Assigned" at bounding box center [194, 193] width 51 height 13
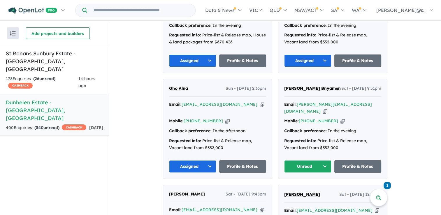
click at [296, 160] on button "Unread" at bounding box center [307, 166] width 47 height 13
click at [295, 187] on button "Assigned" at bounding box center [309, 193] width 51 height 13
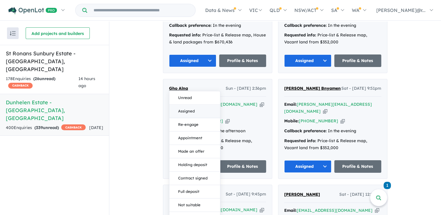
click at [186, 105] on button "Assigned" at bounding box center [194, 111] width 51 height 13
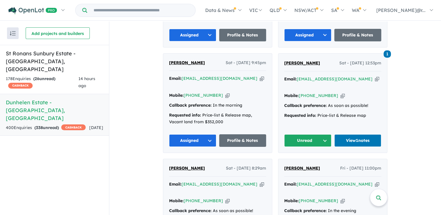
scroll to position [1270, 0]
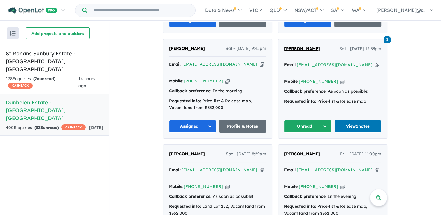
click at [311, 120] on button "Unread" at bounding box center [307, 126] width 47 height 13
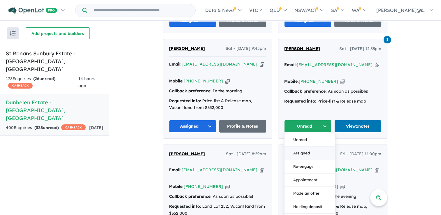
click at [300, 147] on button "Assigned" at bounding box center [309, 153] width 51 height 13
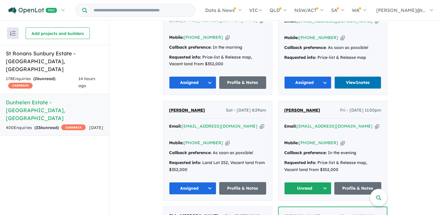
scroll to position [1358, 0]
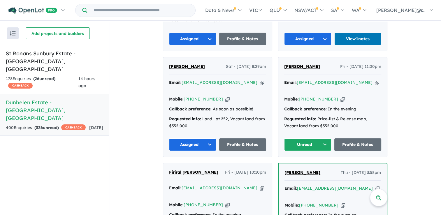
click at [320, 138] on button "Unread" at bounding box center [307, 144] width 47 height 13
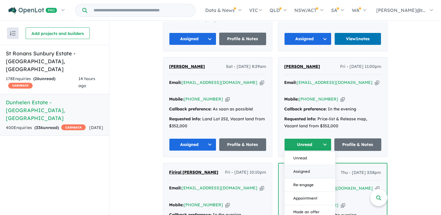
click at [303, 165] on button "Assigned" at bounding box center [309, 171] width 51 height 13
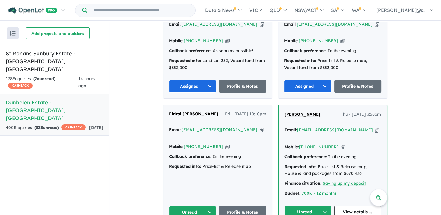
drag, startPoint x: 188, startPoint y: 154, endPoint x: 195, endPoint y: 154, distance: 6.7
click at [305, 206] on button "Unread" at bounding box center [307, 212] width 47 height 13
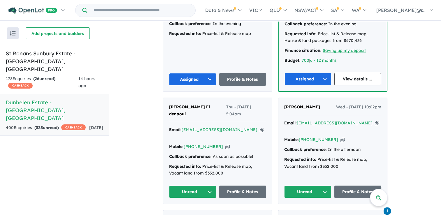
scroll to position [1562, 0]
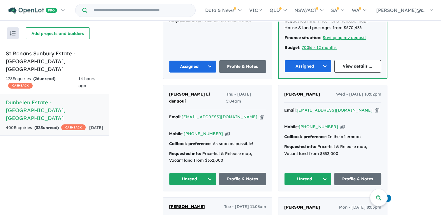
click at [189, 173] on button "Unread" at bounding box center [192, 179] width 47 height 13
click at [186, 200] on button "Assigned" at bounding box center [194, 206] width 51 height 13
click at [311, 173] on button "Unread" at bounding box center [307, 179] width 47 height 13
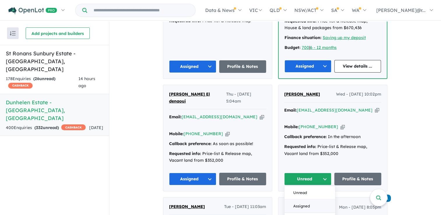
click at [298, 200] on button "Assigned" at bounding box center [309, 206] width 51 height 13
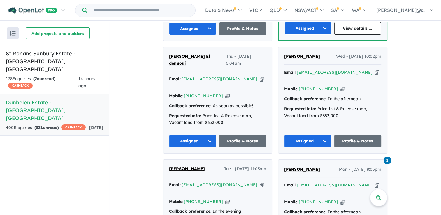
scroll to position [1649, 0]
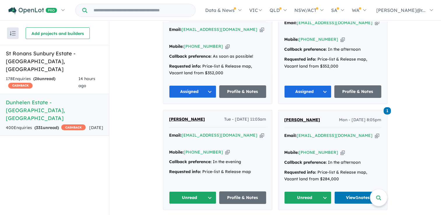
click at [200, 191] on button "Unread" at bounding box center [192, 197] width 47 height 13
click at [313, 191] on button "Unread" at bounding box center [307, 197] width 47 height 13
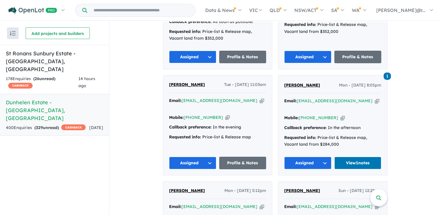
scroll to position [1736, 0]
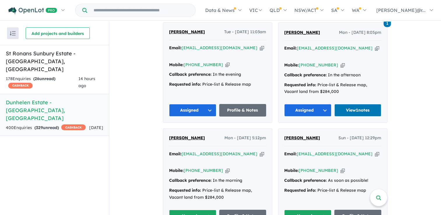
click at [194, 210] on button "Unread" at bounding box center [192, 216] width 47 height 13
click at [308, 210] on button "Unread" at bounding box center [307, 216] width 47 height 13
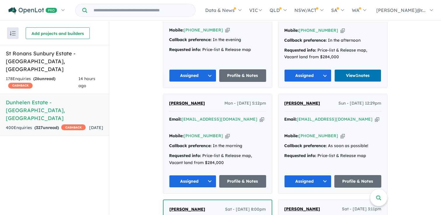
scroll to position [1824, 0]
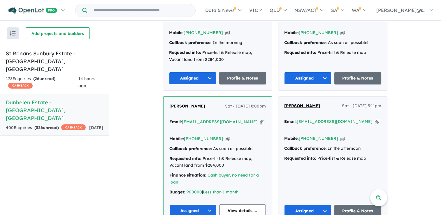
scroll to position [1940, 0]
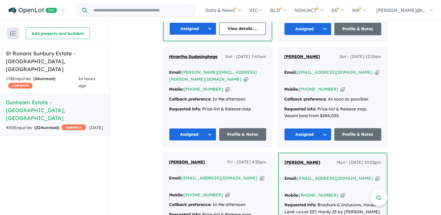
scroll to position [2057, 0]
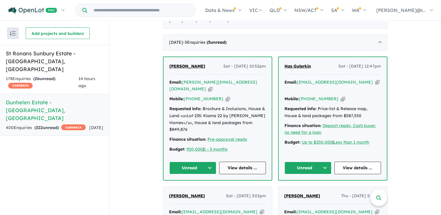
scroll to position [345, 0]
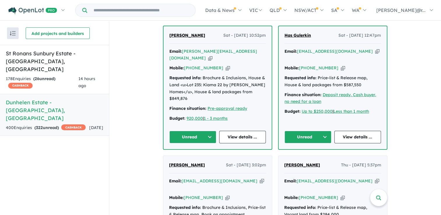
click at [201, 131] on button "Unread" at bounding box center [192, 137] width 47 height 13
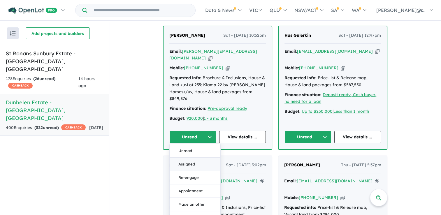
click at [204, 158] on button "Assigned" at bounding box center [195, 164] width 51 height 13
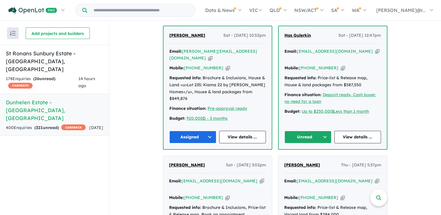
click at [301, 131] on button "Unread" at bounding box center [307, 137] width 47 height 13
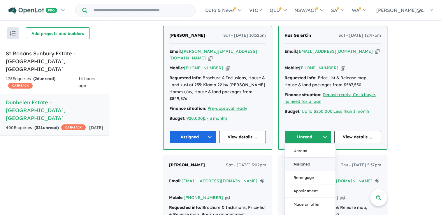
click at [291, 158] on button "Assigned" at bounding box center [310, 164] width 51 height 13
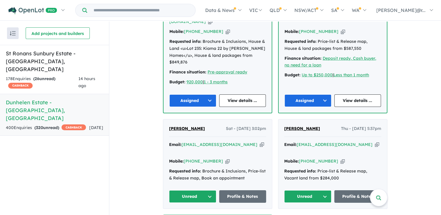
scroll to position [461, 0]
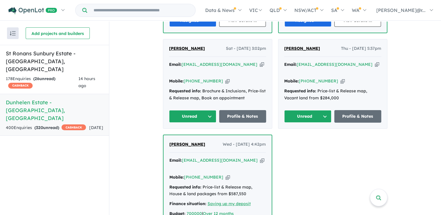
click at [200, 110] on button "Unread" at bounding box center [192, 116] width 47 height 13
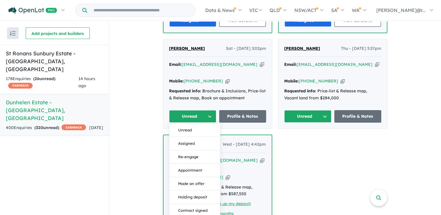
click at [197, 137] on button "Assigned" at bounding box center [194, 143] width 51 height 13
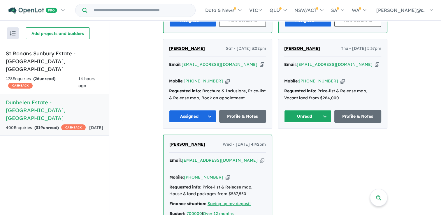
click at [300, 110] on button "Unread" at bounding box center [307, 116] width 47 height 13
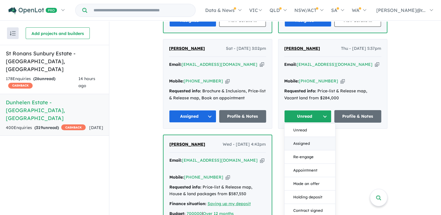
click at [291, 137] on button "Assigned" at bounding box center [309, 143] width 51 height 13
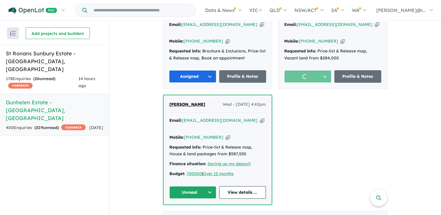
scroll to position [548, 0]
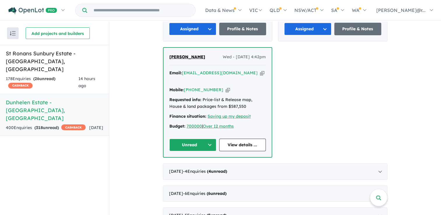
click at [202, 114] on div "Iliya Toghai Wed - 07/05/2025, 4:42pm Email: iliyatoghai@gmail.com Copied! Mobi…" at bounding box center [217, 102] width 108 height 109
click at [199, 139] on button "Unread" at bounding box center [192, 145] width 47 height 13
click at [200, 165] on button "Assigned" at bounding box center [195, 171] width 51 height 13
click at [256, 163] on div "April 2025 - 4 Enquir ies ( 4 unread)" at bounding box center [275, 171] width 224 height 16
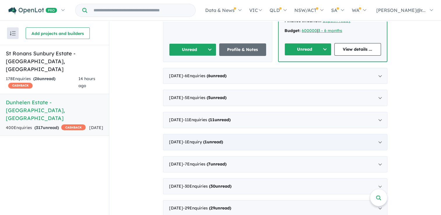
scroll to position [420, 0]
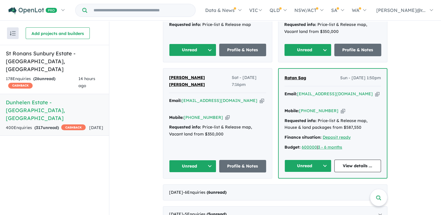
click at [192, 160] on button "Unread" at bounding box center [192, 166] width 47 height 13
click at [193, 186] on button "Assigned" at bounding box center [194, 192] width 51 height 13
click at [301, 160] on button "Unread" at bounding box center [307, 166] width 47 height 13
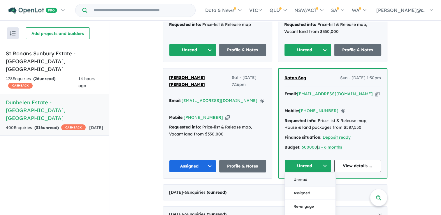
click at [293, 173] on button "Unread" at bounding box center [310, 179] width 51 height 13
click at [296, 160] on button "Unread" at bounding box center [307, 166] width 47 height 13
click at [291, 186] on button "Assigned" at bounding box center [310, 192] width 51 height 13
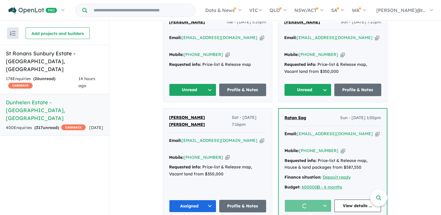
scroll to position [332, 0]
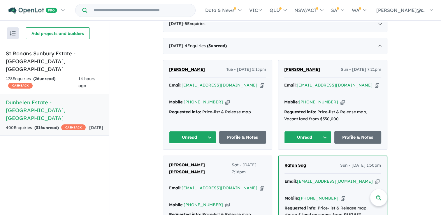
click at [194, 131] on button "Unread" at bounding box center [192, 137] width 47 height 13
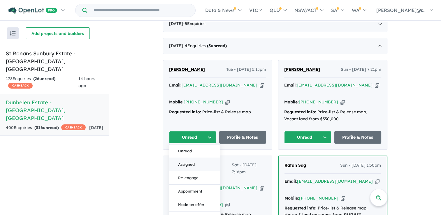
click at [194, 158] on button "Assigned" at bounding box center [194, 164] width 51 height 13
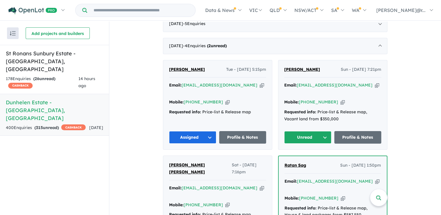
click at [297, 131] on button "Unread" at bounding box center [307, 137] width 47 height 13
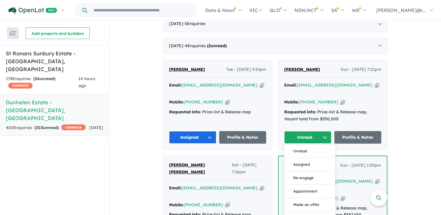
click at [294, 158] on button "Assigned" at bounding box center [309, 164] width 51 height 13
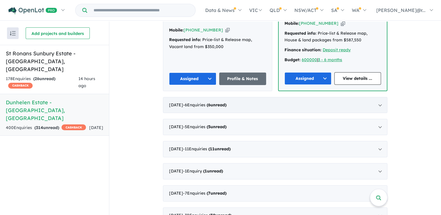
click at [247, 97] on div "March 2025 - 6 Enquir ies ( 6 unread)" at bounding box center [275, 105] width 224 height 16
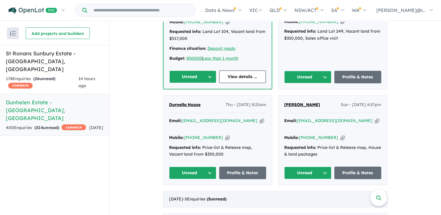
scroll to position [493, 0]
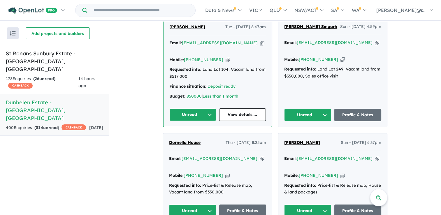
click at [191, 108] on button "Unread" at bounding box center [192, 114] width 47 height 13
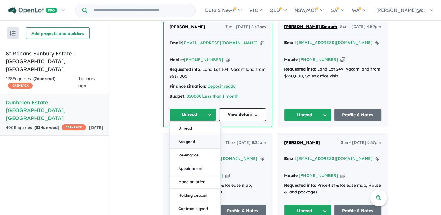
click at [191, 135] on button "Assigned" at bounding box center [195, 141] width 51 height 13
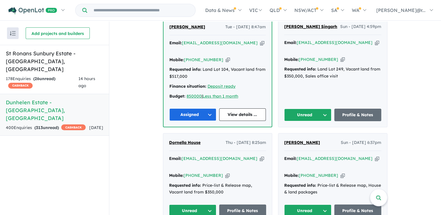
click at [311, 109] on button "Unread" at bounding box center [307, 115] width 47 height 13
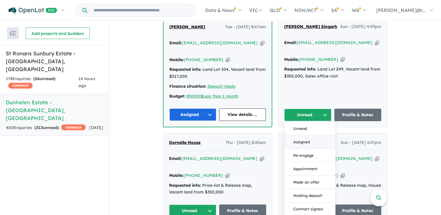
click at [299, 135] on button "Assigned" at bounding box center [309, 141] width 51 height 13
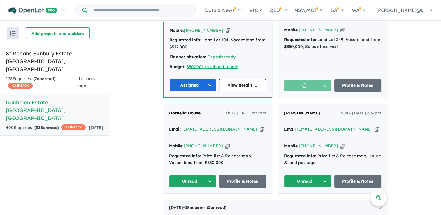
scroll to position [551, 0]
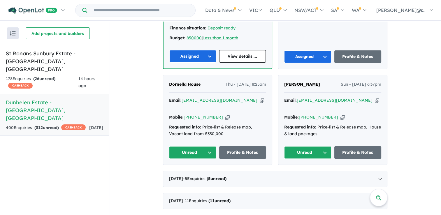
click at [203, 146] on button "Unread" at bounding box center [192, 152] width 47 height 13
click at [198, 173] on button "Assigned" at bounding box center [194, 179] width 51 height 13
drag, startPoint x: 308, startPoint y: 136, endPoint x: 306, endPoint y: 139, distance: 3.7
click at [308, 146] on button "Unread" at bounding box center [307, 152] width 47 height 13
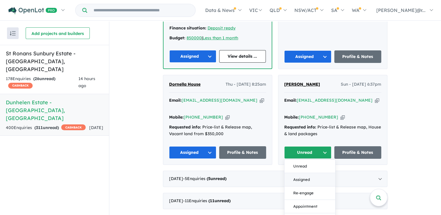
click at [293, 173] on button "Assigned" at bounding box center [309, 179] width 51 height 13
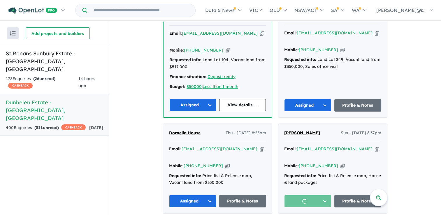
scroll to position [405, 0]
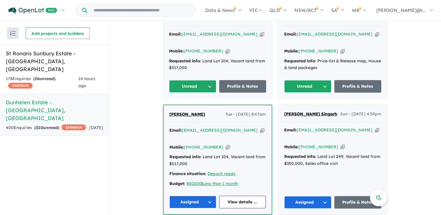
click at [196, 80] on button "Unread" at bounding box center [192, 86] width 47 height 13
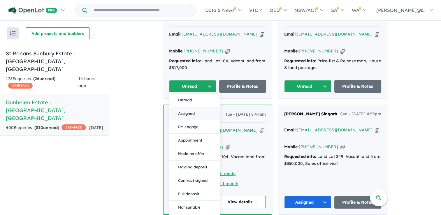
click at [194, 107] on button "Assigned" at bounding box center [194, 113] width 51 height 13
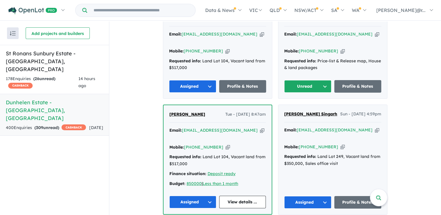
click at [304, 83] on button "Unread" at bounding box center [307, 86] width 47 height 13
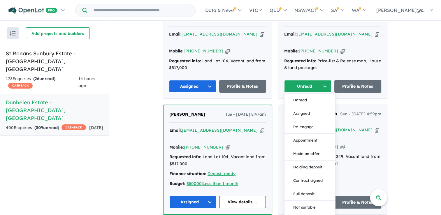
click at [292, 108] on button "Assigned" at bounding box center [309, 113] width 51 height 13
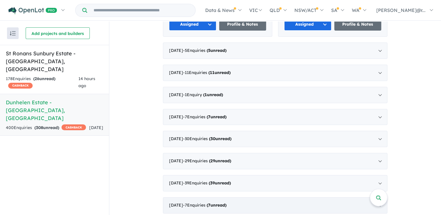
scroll to position [609, 0]
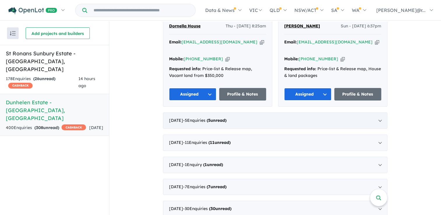
click at [217, 118] on span "- 5 Enquir ies ( 5 unread)" at bounding box center [204, 120] width 43 height 5
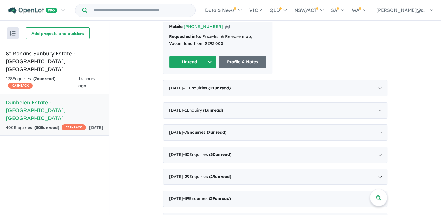
scroll to position [545, 0]
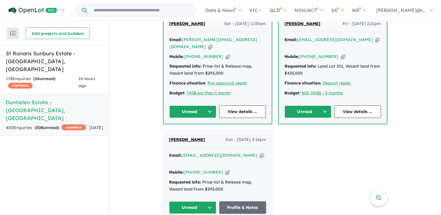
click at [191, 201] on button "Unread" at bounding box center [192, 207] width 47 height 13
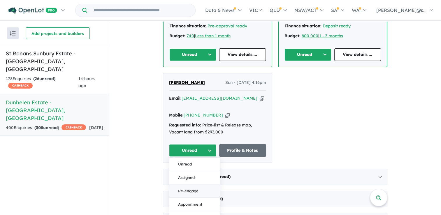
scroll to position [603, 0]
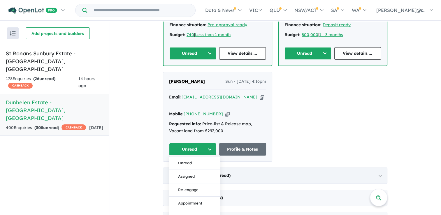
click at [191, 170] on button "Assigned" at bounding box center [194, 176] width 51 height 13
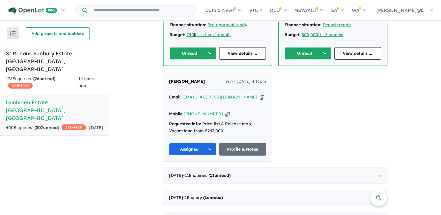
click at [193, 47] on button "Unread" at bounding box center [192, 53] width 47 height 13
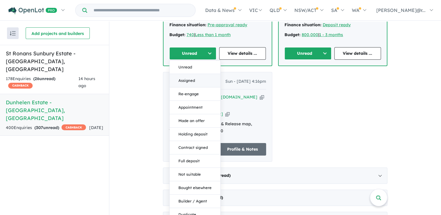
click at [189, 74] on button "Assigned" at bounding box center [195, 80] width 51 height 13
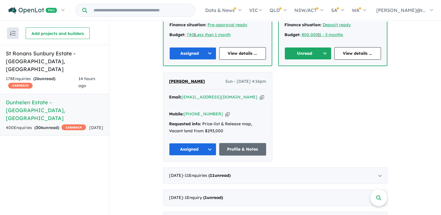
click at [308, 47] on button "Unread" at bounding box center [307, 53] width 47 height 13
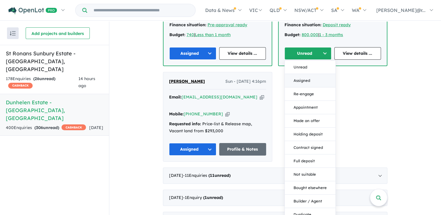
click at [306, 74] on button "Assigned" at bounding box center [310, 80] width 51 height 13
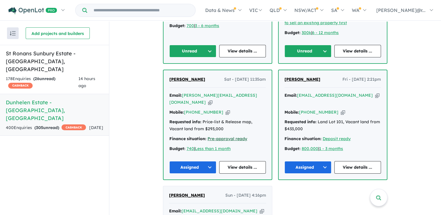
scroll to position [487, 0]
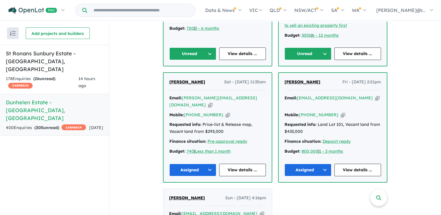
click at [192, 53] on button "Unread" at bounding box center [192, 53] width 47 height 13
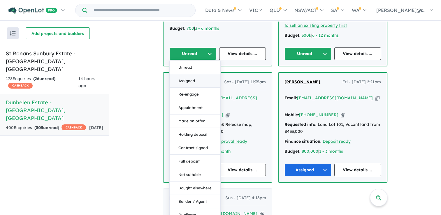
click at [186, 82] on button "Assigned" at bounding box center [195, 80] width 51 height 13
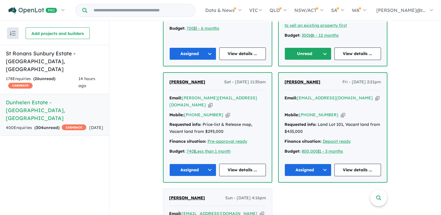
click at [309, 52] on button "Unread" at bounding box center [307, 53] width 47 height 13
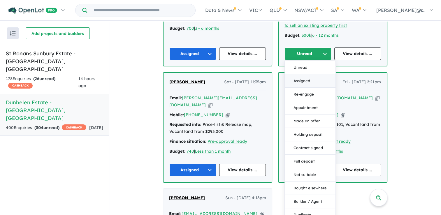
click at [305, 81] on button "Assigned" at bounding box center [310, 80] width 51 height 13
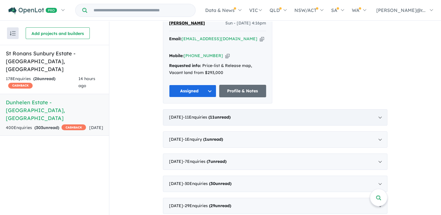
click at [217, 114] on span "- 11 Enquir ies ( 11 unread)" at bounding box center [206, 116] width 47 height 5
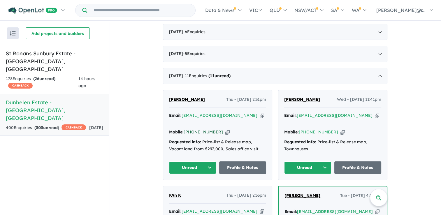
scroll to position [359, 0]
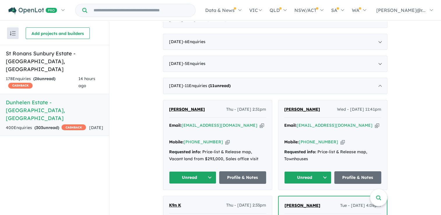
click at [202, 171] on button "Unread" at bounding box center [192, 177] width 47 height 13
click at [197, 198] on button "Assigned" at bounding box center [194, 204] width 51 height 13
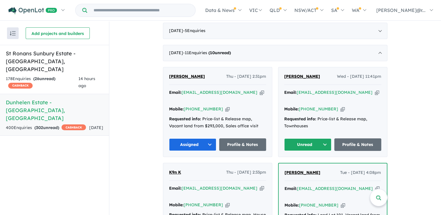
scroll to position [417, 0]
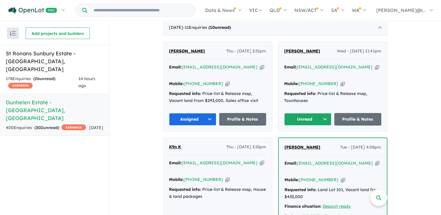
click at [316, 113] on button "Unread" at bounding box center [307, 119] width 47 height 13
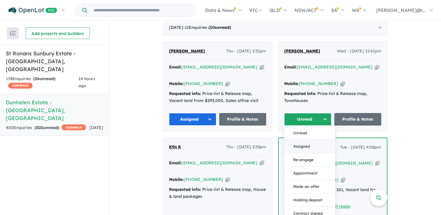
click at [305, 140] on button "Assigned" at bounding box center [309, 146] width 51 height 13
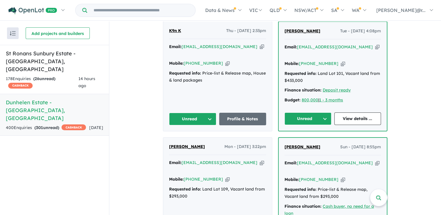
scroll to position [533, 0]
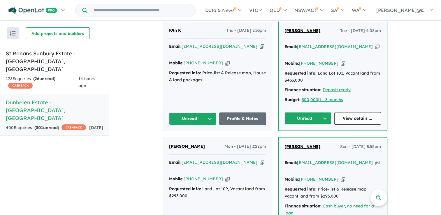
click at [200, 112] on button "Unread" at bounding box center [192, 118] width 47 height 13
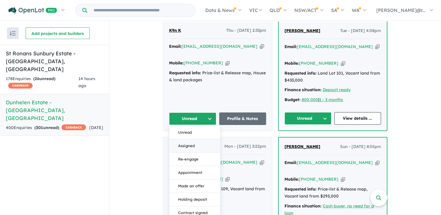
click at [196, 139] on button "Assigned" at bounding box center [194, 145] width 51 height 13
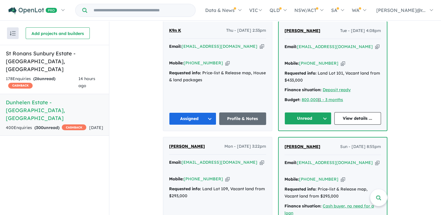
click at [306, 112] on button "Unread" at bounding box center [307, 118] width 47 height 13
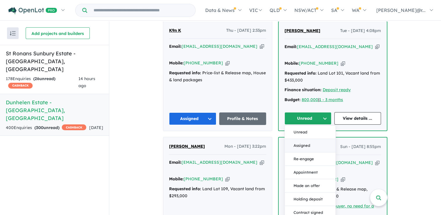
click at [299, 139] on button "Assigned" at bounding box center [310, 145] width 51 height 13
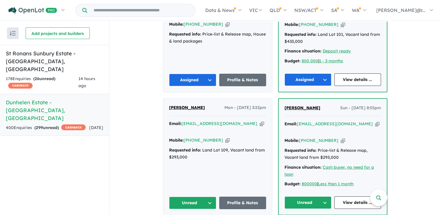
scroll to position [650, 0]
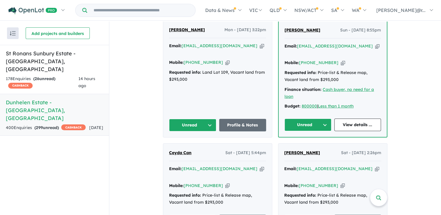
click at [194, 119] on button "Unread" at bounding box center [192, 125] width 47 height 13
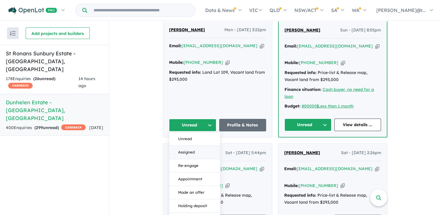
click at [195, 146] on button "Assigned" at bounding box center [194, 152] width 51 height 13
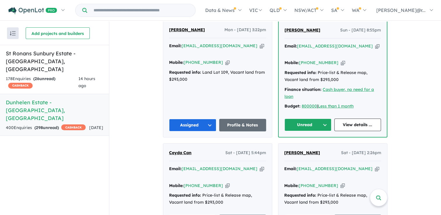
click at [316, 119] on button "Unread" at bounding box center [307, 125] width 47 height 13
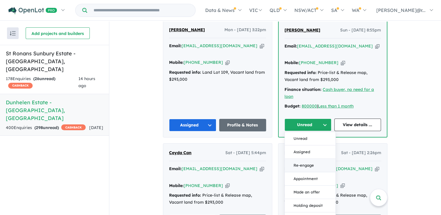
click at [299, 159] on button "Re-engage" at bounding box center [310, 165] width 51 height 13
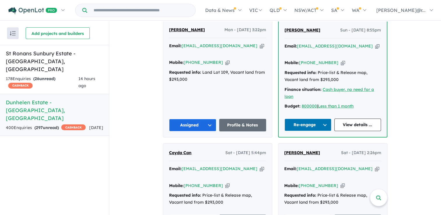
click at [309, 119] on button "Re-engage" at bounding box center [307, 125] width 47 height 13
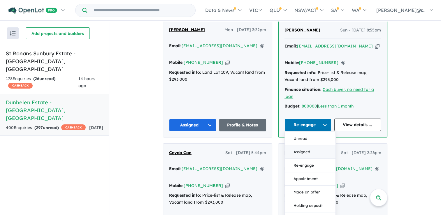
click at [298, 145] on button "Assigned" at bounding box center [310, 151] width 51 height 13
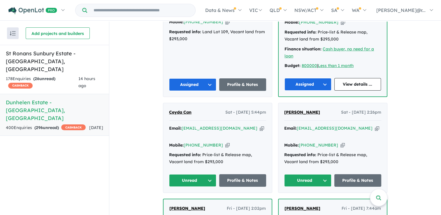
scroll to position [737, 0]
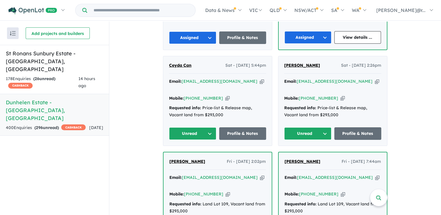
click at [198, 127] on button "Unread" at bounding box center [192, 133] width 47 height 13
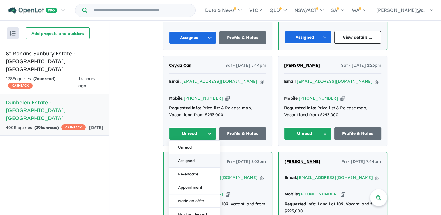
click at [196, 154] on button "Assigned" at bounding box center [194, 160] width 51 height 13
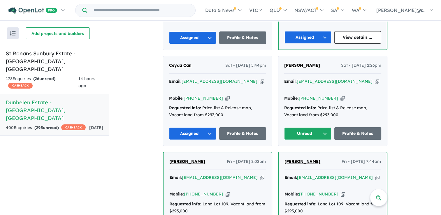
click at [316, 127] on button "Unread" at bounding box center [307, 133] width 47 height 13
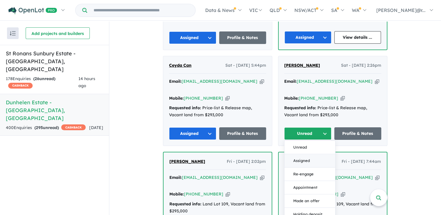
click at [305, 154] on button "Assigned" at bounding box center [309, 160] width 51 height 13
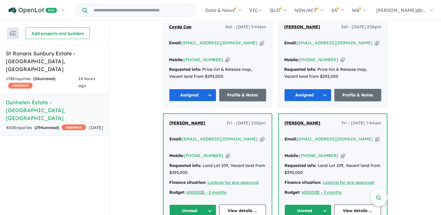
scroll to position [825, 0]
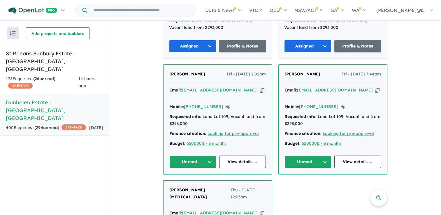
click at [199, 156] on button "Unread" at bounding box center [192, 162] width 47 height 13
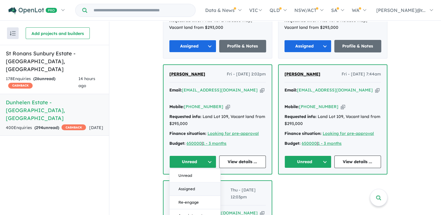
click at [202, 182] on button "Assigned" at bounding box center [195, 188] width 51 height 13
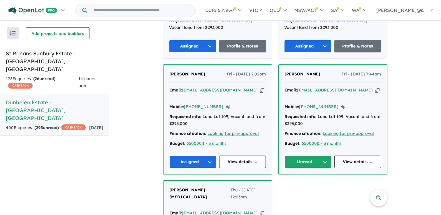
click at [316, 156] on button "Unread" at bounding box center [307, 162] width 47 height 13
click at [305, 182] on button "Assigned" at bounding box center [310, 188] width 51 height 13
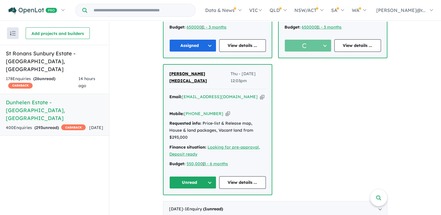
scroll to position [941, 0]
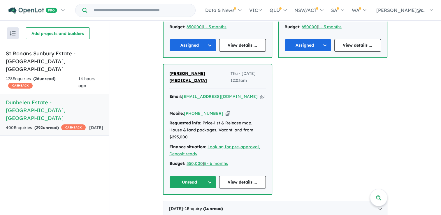
click at [192, 176] on button "Unread" at bounding box center [192, 182] width 47 height 13
click at [193, 203] on button "Assigned" at bounding box center [195, 209] width 51 height 13
click at [223, 206] on strong "( 1 unread)" at bounding box center [213, 208] width 20 height 5
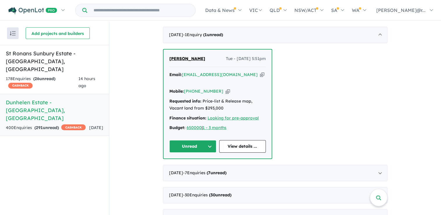
scroll to position [403, 0]
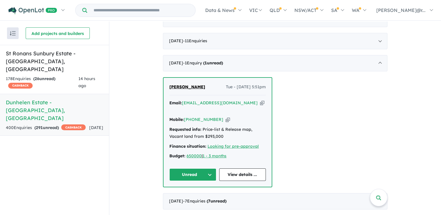
click at [205, 168] on button "Unread" at bounding box center [192, 174] width 47 height 13
click at [193, 195] on button "Assigned" at bounding box center [195, 201] width 51 height 13
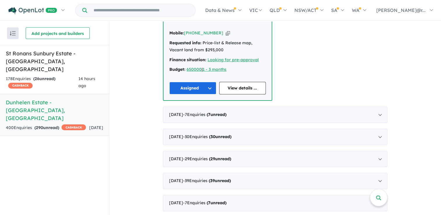
scroll to position [491, 0]
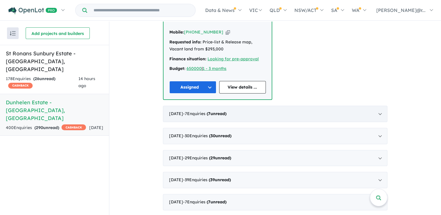
click at [226, 111] on strong "( 7 unread)" at bounding box center [216, 113] width 20 height 5
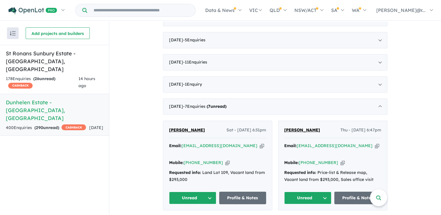
scroll to position [433, 0]
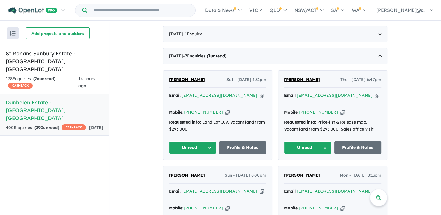
click at [188, 141] on button "Unread" at bounding box center [192, 147] width 47 height 13
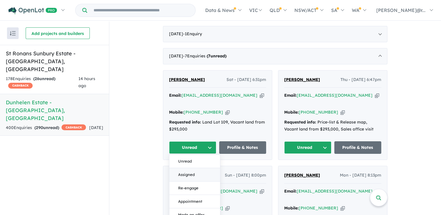
click at [185, 168] on button "Assigned" at bounding box center [194, 174] width 51 height 13
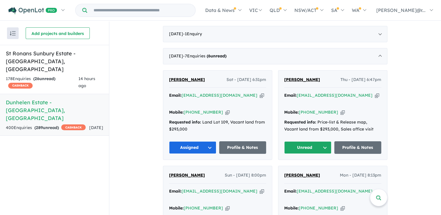
click at [299, 141] on button "Unread" at bounding box center [307, 147] width 47 height 13
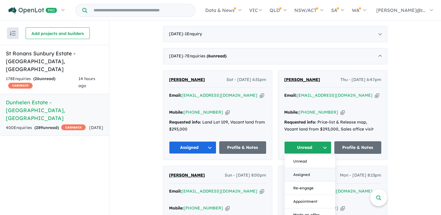
click at [295, 168] on button "Assigned" at bounding box center [309, 174] width 51 height 13
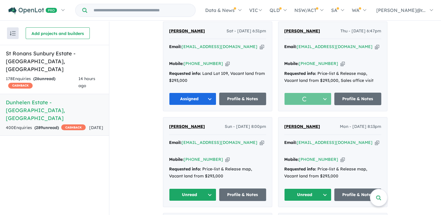
scroll to position [549, 0]
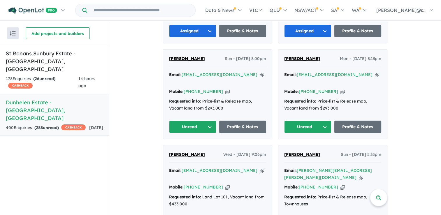
click at [194, 121] on button "Unread" at bounding box center [192, 127] width 47 height 13
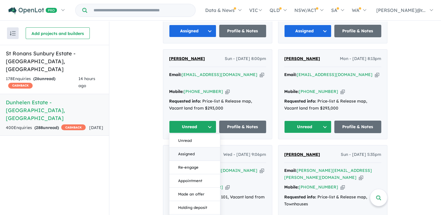
click at [193, 147] on button "Assigned" at bounding box center [194, 153] width 51 height 13
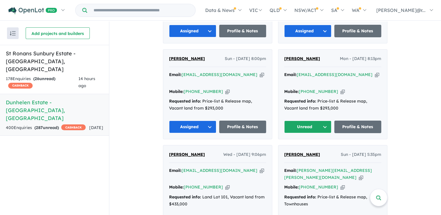
click at [306, 121] on button "Unread" at bounding box center [307, 127] width 47 height 13
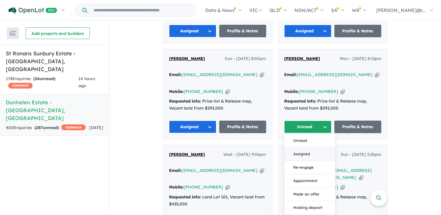
click at [303, 147] on button "Assigned" at bounding box center [309, 153] width 51 height 13
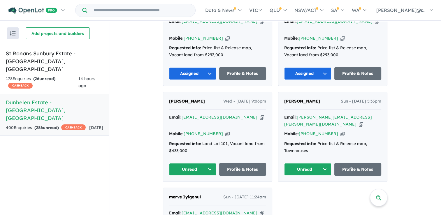
scroll to position [636, 0]
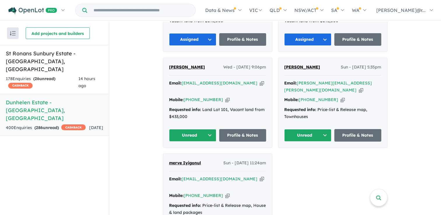
click at [201, 129] on button "Unread" at bounding box center [192, 135] width 47 height 13
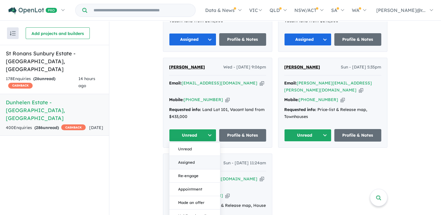
click at [195, 156] on button "Assigned" at bounding box center [194, 162] width 51 height 13
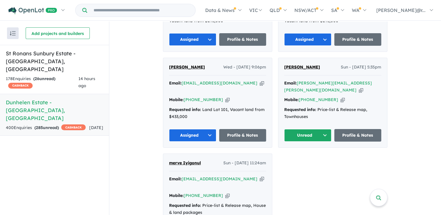
click at [313, 129] on button "Unread" at bounding box center [307, 135] width 47 height 13
click at [299, 169] on button "Re-engage" at bounding box center [309, 175] width 51 height 13
click at [303, 129] on button "Re-engage" at bounding box center [307, 135] width 47 height 13
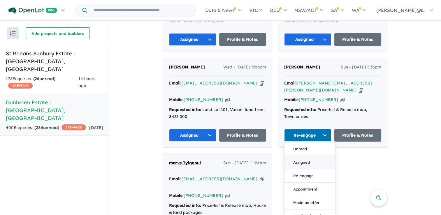
click at [298, 156] on button "Assigned" at bounding box center [309, 162] width 51 height 13
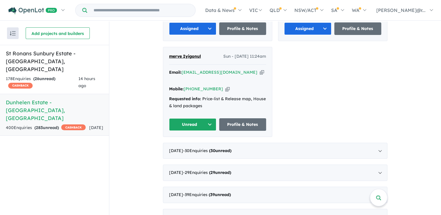
scroll to position [753, 0]
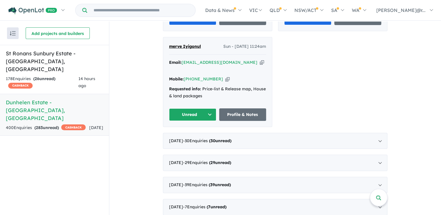
click at [176, 108] on button "Unread" at bounding box center [192, 114] width 47 height 13
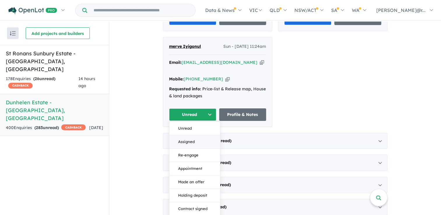
click at [181, 135] on button "Assigned" at bounding box center [194, 141] width 51 height 13
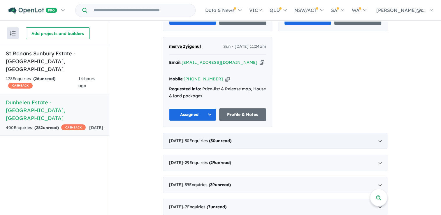
click at [204, 138] on span "- 30 Enquir ies ( 30 unread)" at bounding box center [207, 140] width 48 height 5
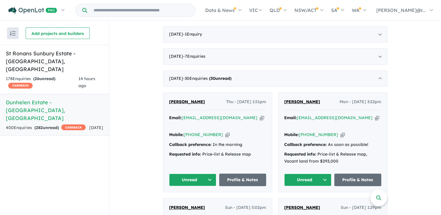
scroll to position [450, 0]
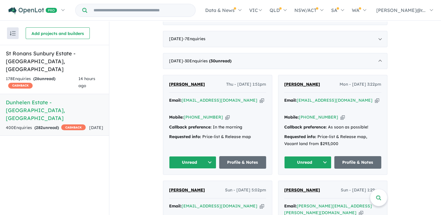
click at [199, 156] on button "Unread" at bounding box center [192, 162] width 47 height 13
click at [195, 183] on button "Assigned" at bounding box center [194, 189] width 51 height 13
click at [298, 156] on button "Unread" at bounding box center [307, 162] width 47 height 13
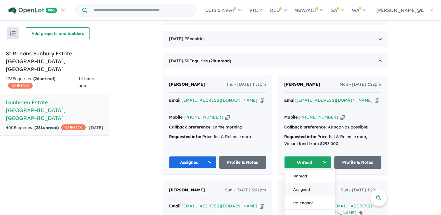
click at [301, 183] on button "Assigned" at bounding box center [309, 189] width 51 height 13
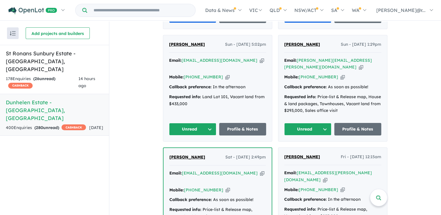
click at [196, 123] on button "Unread" at bounding box center [192, 129] width 47 height 13
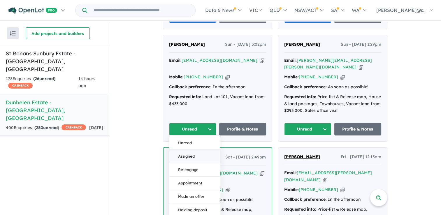
click at [194, 150] on button "Assigned" at bounding box center [194, 156] width 51 height 13
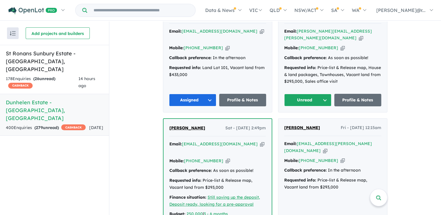
click at [287, 94] on button "Unread" at bounding box center [307, 100] width 47 height 13
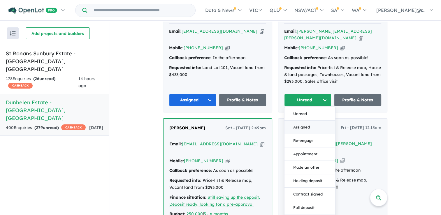
click at [294, 121] on button "Assigned" at bounding box center [309, 127] width 51 height 13
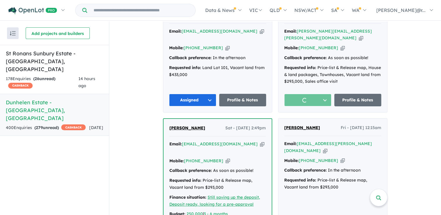
scroll to position [712, 0]
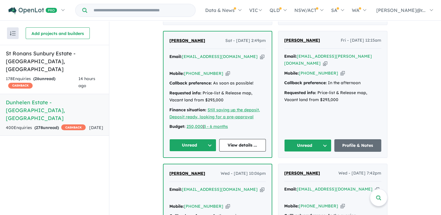
click at [196, 139] on button "Unread" at bounding box center [192, 145] width 47 height 13
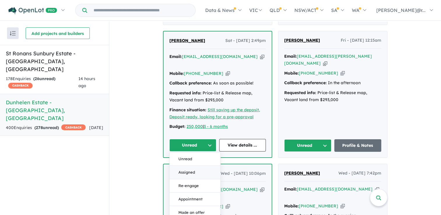
click at [195, 166] on button "Assigned" at bounding box center [195, 172] width 51 height 13
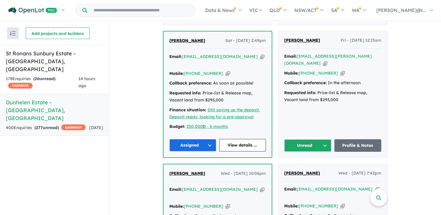
click at [299, 139] on button "Unread" at bounding box center [307, 145] width 47 height 13
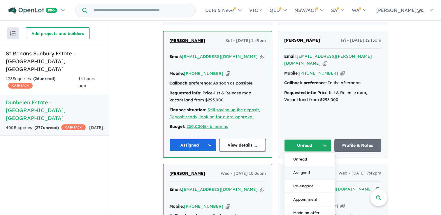
click at [294, 166] on button "Assigned" at bounding box center [309, 172] width 51 height 13
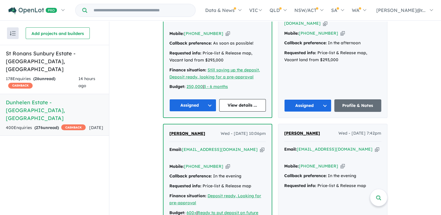
scroll to position [828, 0]
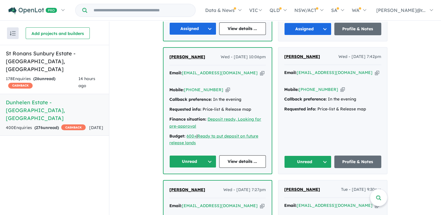
click at [188, 155] on button "Unread" at bounding box center [192, 161] width 47 height 13
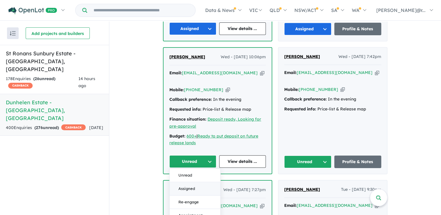
click at [187, 182] on button "Assigned" at bounding box center [195, 188] width 51 height 13
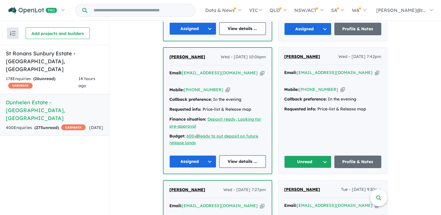
click at [299, 156] on button "Unread" at bounding box center [307, 162] width 47 height 13
click at [290, 182] on button "Assigned" at bounding box center [309, 188] width 51 height 13
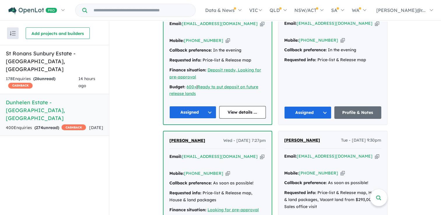
scroll to position [945, 0]
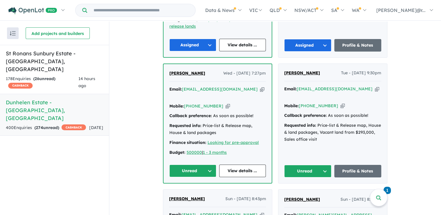
click at [197, 165] on button "Unread" at bounding box center [192, 171] width 47 height 13
click at [192, 191] on button "Assigned" at bounding box center [195, 197] width 51 height 13
click at [301, 165] on button "Unread" at bounding box center [307, 171] width 47 height 13
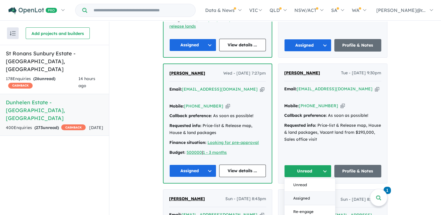
click at [295, 192] on button "Assigned" at bounding box center [309, 198] width 51 height 13
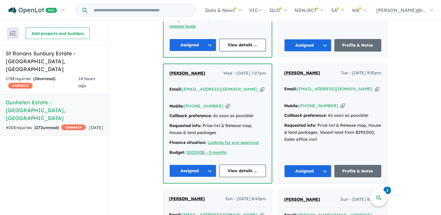
scroll to position [1090, 0]
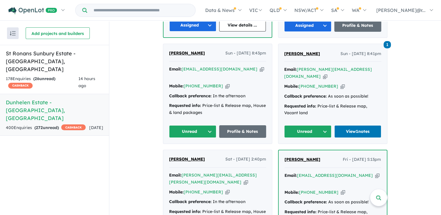
click at [201, 125] on button "Unread" at bounding box center [192, 131] width 47 height 13
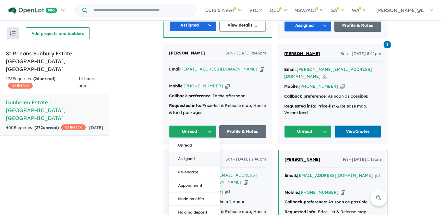
click at [200, 152] on button "Assigned" at bounding box center [194, 158] width 51 height 13
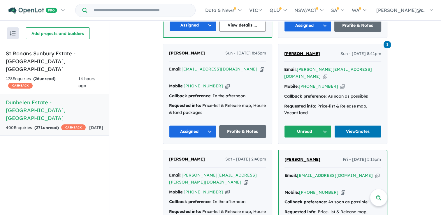
click at [297, 125] on button "Unread" at bounding box center [307, 131] width 47 height 13
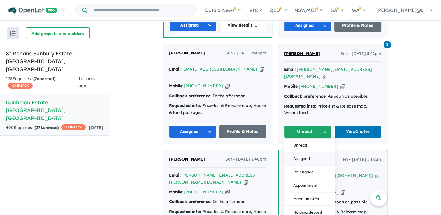
click at [288, 152] on button "Assigned" at bounding box center [309, 158] width 51 height 13
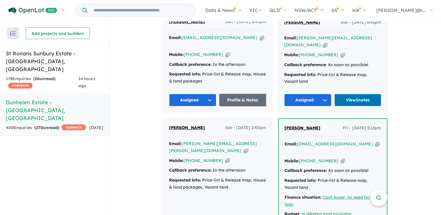
scroll to position [1178, 0]
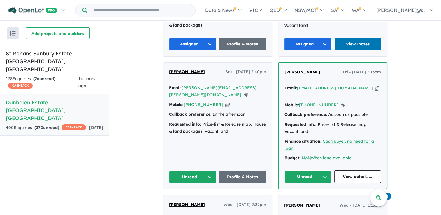
click at [195, 171] on button "Unread" at bounding box center [192, 177] width 47 height 13
click at [198, 197] on button "Assigned" at bounding box center [194, 203] width 51 height 13
click at [299, 170] on button "Unread" at bounding box center [307, 176] width 47 height 13
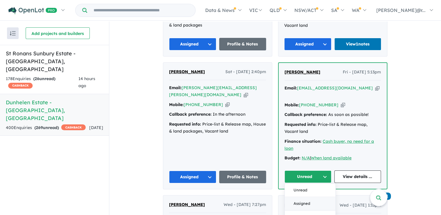
click at [289, 197] on button "Assigned" at bounding box center [310, 203] width 51 height 13
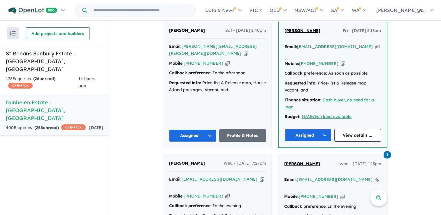
scroll to position [1294, 0]
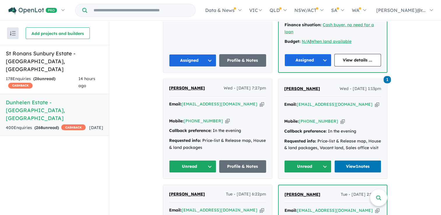
click at [203, 160] on button "Unread" at bounding box center [192, 166] width 47 height 13
click at [199, 187] on button "Assigned" at bounding box center [194, 193] width 51 height 13
click at [308, 160] on button "Unread" at bounding box center [307, 166] width 47 height 13
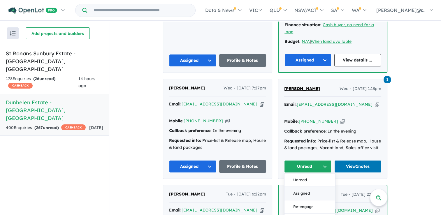
click at [288, 187] on button "Assigned" at bounding box center [309, 193] width 51 height 13
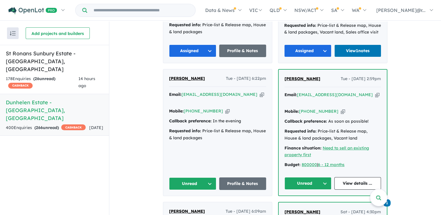
scroll to position [1411, 0]
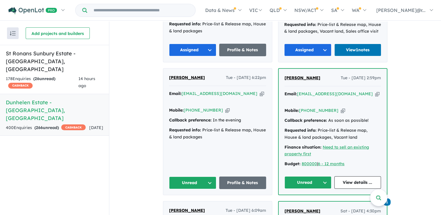
click at [208, 176] on button "Unread" at bounding box center [192, 182] width 47 height 13
click at [203, 203] on button "Assigned" at bounding box center [194, 209] width 51 height 13
click at [305, 176] on button "Unread" at bounding box center [307, 182] width 47 height 13
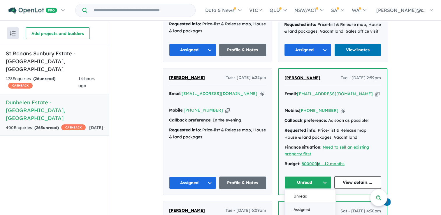
click at [296, 203] on button "Assigned" at bounding box center [310, 209] width 51 height 13
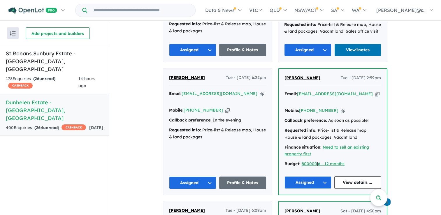
scroll to position [1498, 0]
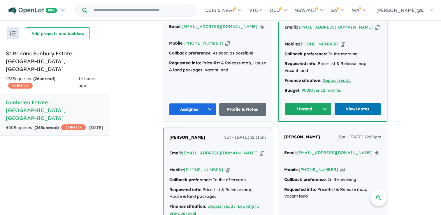
scroll to position [1586, 0]
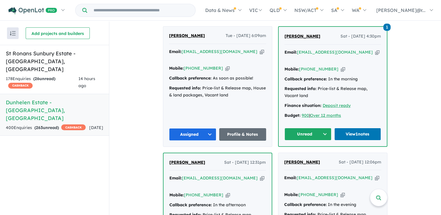
click at [308, 128] on button "Unread" at bounding box center [307, 134] width 47 height 13
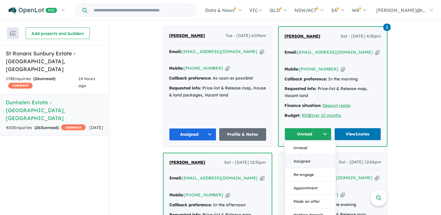
click at [299, 154] on button "Assigned" at bounding box center [310, 160] width 51 height 13
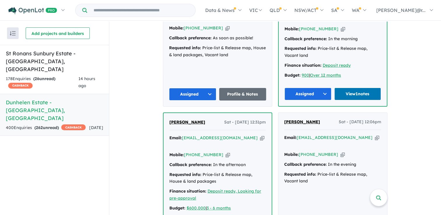
scroll to position [1673, 0]
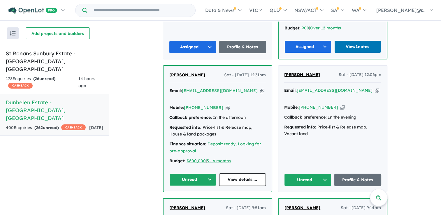
click at [207, 173] on button "Unread" at bounding box center [192, 179] width 47 height 13
click at [202, 200] on button "Assigned" at bounding box center [195, 206] width 51 height 13
click at [305, 174] on button "Unread" at bounding box center [307, 180] width 47 height 13
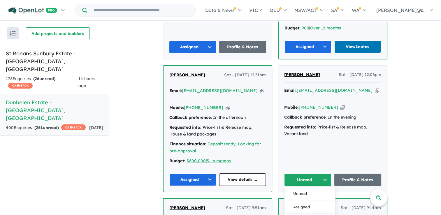
click at [292, 200] on button "Assigned" at bounding box center [309, 206] width 51 height 13
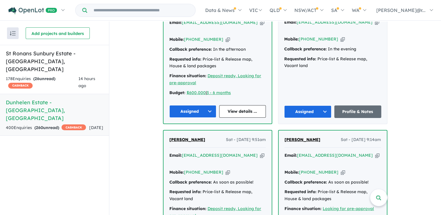
scroll to position [1760, 0]
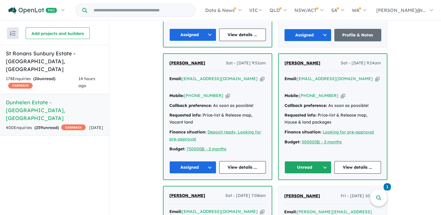
scroll to position [1819, 0]
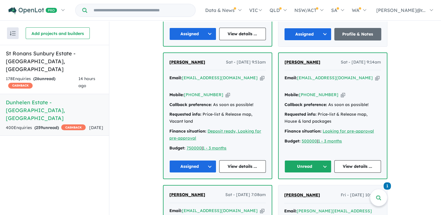
click at [311, 160] on button "Unread" at bounding box center [307, 166] width 47 height 13
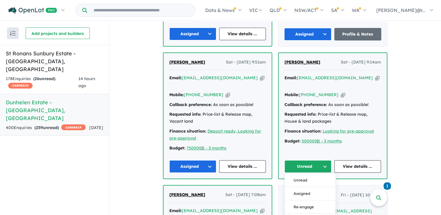
click at [301, 187] on button "Assigned" at bounding box center [310, 193] width 51 height 13
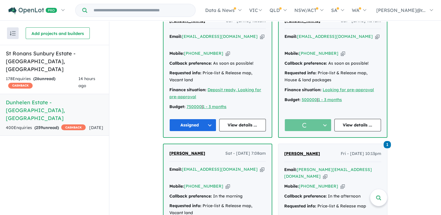
scroll to position [1935, 0]
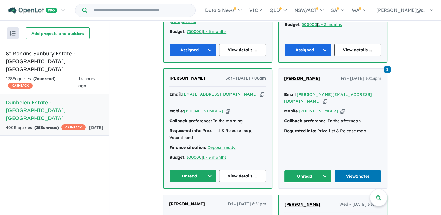
click at [199, 170] on button "Unread" at bounding box center [192, 176] width 47 height 13
click at [198, 196] on button "Assigned" at bounding box center [195, 202] width 51 height 13
click at [305, 170] on button "Unread" at bounding box center [307, 176] width 47 height 13
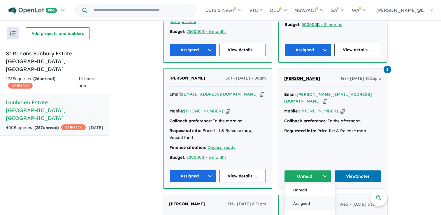
click at [292, 197] on button "Assigned" at bounding box center [309, 203] width 51 height 13
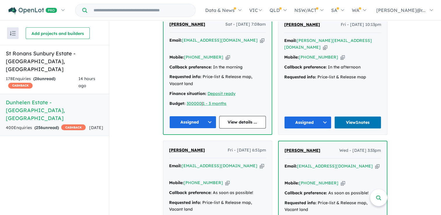
scroll to position [2052, 0]
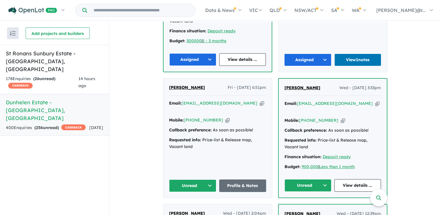
click at [198, 179] on button "Unread" at bounding box center [192, 185] width 47 height 13
click at [200, 206] on button "Assigned" at bounding box center [194, 212] width 51 height 13
click at [299, 179] on button "Unread" at bounding box center [307, 185] width 47 height 13
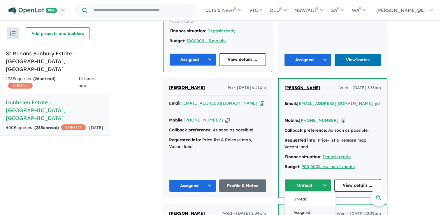
click at [295, 206] on button "Assigned" at bounding box center [310, 212] width 51 height 13
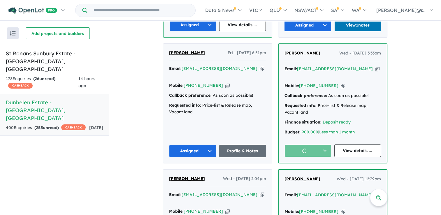
scroll to position [2139, 0]
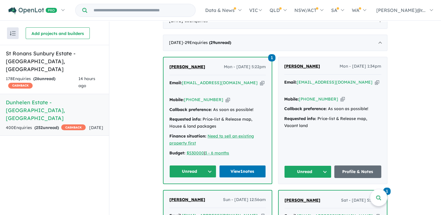
scroll to position [513, 0]
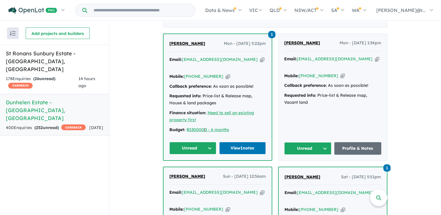
drag, startPoint x: 200, startPoint y: 134, endPoint x: 200, endPoint y: 141, distance: 6.8
click at [200, 142] on button "Unread" at bounding box center [192, 148] width 47 height 13
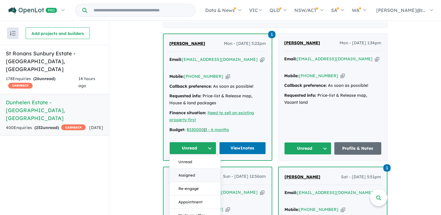
click at [195, 169] on button "Assigned" at bounding box center [195, 175] width 51 height 13
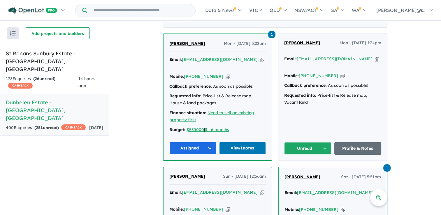
click at [296, 142] on button "Unread" at bounding box center [307, 148] width 47 height 13
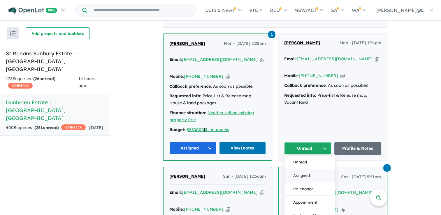
click at [294, 169] on button "Assigned" at bounding box center [309, 175] width 51 height 13
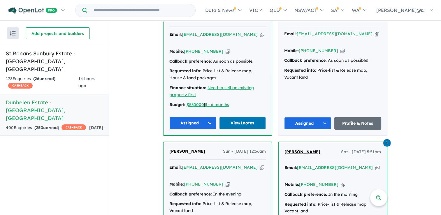
scroll to position [630, 0]
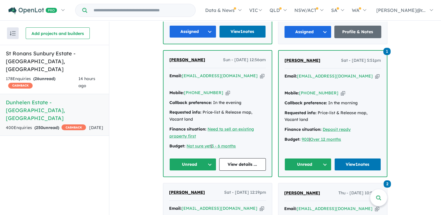
click at [203, 158] on button "Unread" at bounding box center [192, 164] width 47 height 13
click at [202, 185] on button "Assigned" at bounding box center [195, 191] width 51 height 13
click at [298, 158] on button "Unread" at bounding box center [307, 164] width 47 height 13
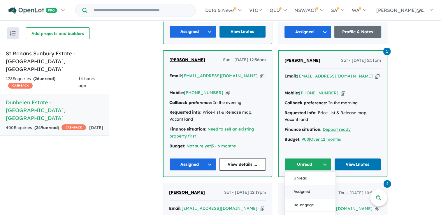
click at [299, 185] on button "Assigned" at bounding box center [310, 191] width 51 height 13
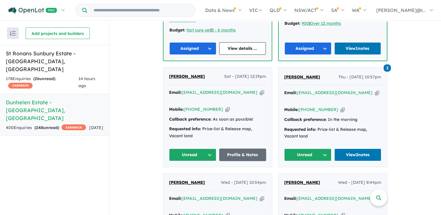
scroll to position [746, 0]
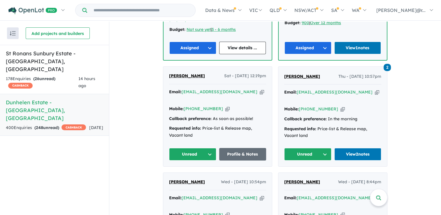
click at [203, 148] on button "Unread" at bounding box center [192, 154] width 47 height 13
click at [201, 175] on button "Assigned" at bounding box center [194, 181] width 51 height 13
drag, startPoint x: 304, startPoint y: 128, endPoint x: 305, endPoint y: 134, distance: 6.2
click at [304, 148] on button "Unread" at bounding box center [307, 154] width 47 height 13
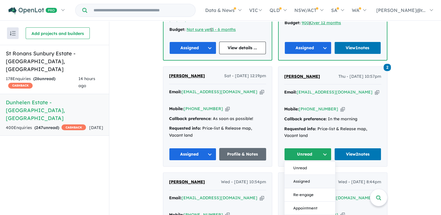
click at [300, 175] on button "Assigned" at bounding box center [309, 181] width 51 height 13
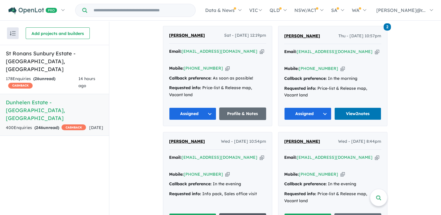
scroll to position [834, 0]
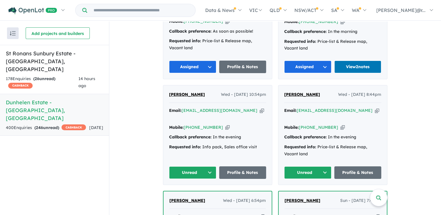
click at [193, 166] on button "Unread" at bounding box center [192, 172] width 47 height 13
click at [192, 193] on button "Assigned" at bounding box center [194, 199] width 51 height 13
click at [304, 166] on button "Unread" at bounding box center [307, 172] width 47 height 13
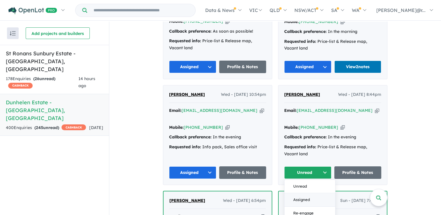
click at [299, 193] on button "Assigned" at bounding box center [309, 199] width 51 height 13
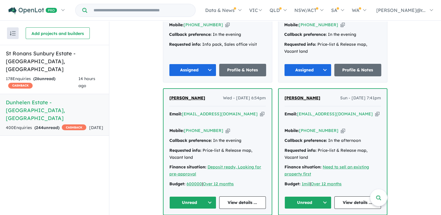
scroll to position [950, 0]
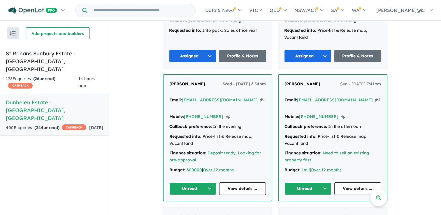
click at [195, 182] on button "Unread" at bounding box center [192, 188] width 47 height 13
click at [197, 209] on button "Assigned" at bounding box center [195, 215] width 51 height 13
click at [310, 182] on button "Unread" at bounding box center [307, 188] width 47 height 13
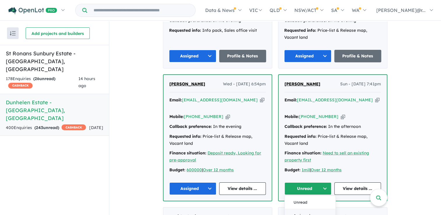
click at [300, 209] on button "Assigned" at bounding box center [310, 215] width 51 height 13
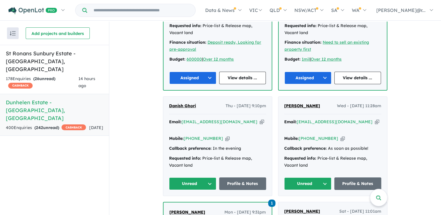
scroll to position [1067, 0]
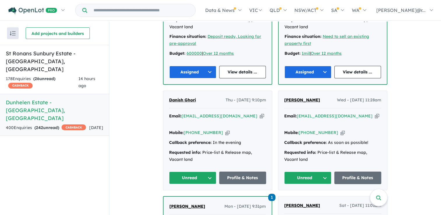
click at [196, 172] on button "Unread" at bounding box center [192, 178] width 47 height 13
click at [197, 198] on button "Assigned" at bounding box center [194, 204] width 51 height 13
click at [310, 172] on button "Unread" at bounding box center [307, 178] width 47 height 13
click at [302, 198] on button "Assigned" at bounding box center [309, 204] width 51 height 13
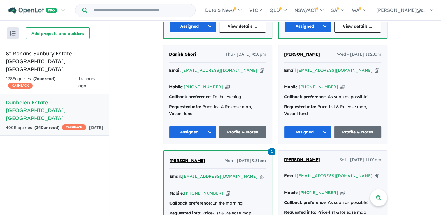
scroll to position [1183, 0]
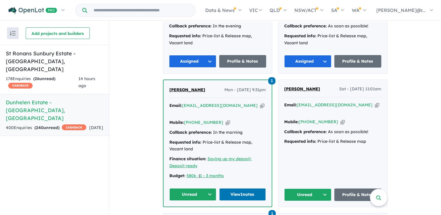
click at [215, 188] on div "Unread View 1 notes" at bounding box center [217, 194] width 96 height 13
click at [202, 188] on button "Unread" at bounding box center [192, 194] width 47 height 13
click at [301, 188] on button "Unread" at bounding box center [307, 194] width 47 height 13
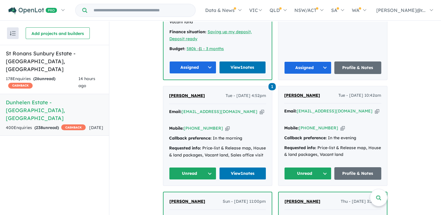
scroll to position [1329, 0]
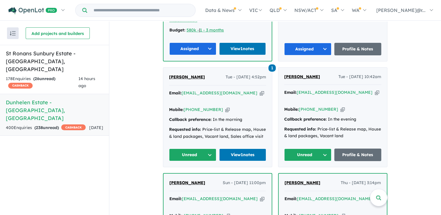
click at [198, 149] on button "Unread" at bounding box center [192, 155] width 47 height 13
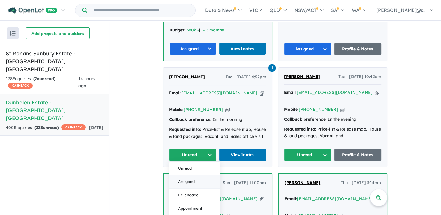
click at [199, 175] on button "Assigned" at bounding box center [194, 181] width 51 height 13
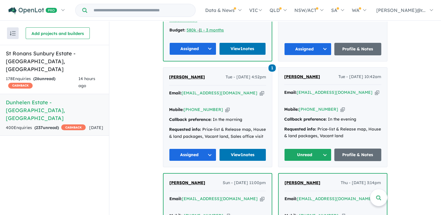
click at [299, 149] on button "Unread" at bounding box center [307, 155] width 47 height 13
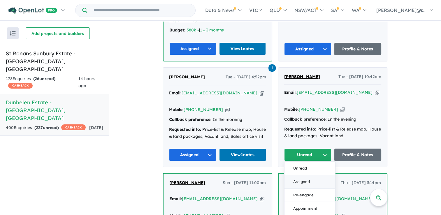
click at [297, 175] on button "Assigned" at bounding box center [309, 181] width 51 height 13
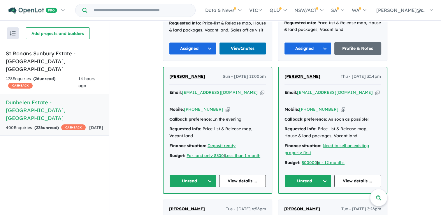
scroll to position [1445, 0]
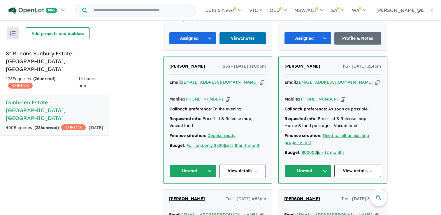
click at [203, 165] on button "Unread" at bounding box center [192, 171] width 47 height 13
click at [204, 191] on button "Assigned" at bounding box center [195, 197] width 51 height 13
click at [302, 165] on button "Unread" at bounding box center [307, 171] width 47 height 13
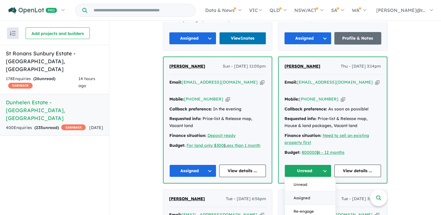
click at [296, 191] on button "Assigned" at bounding box center [310, 197] width 51 height 13
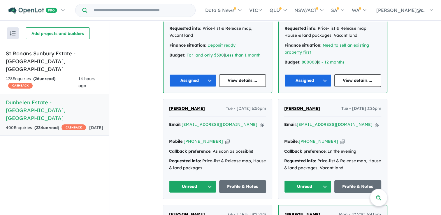
scroll to position [1562, 0]
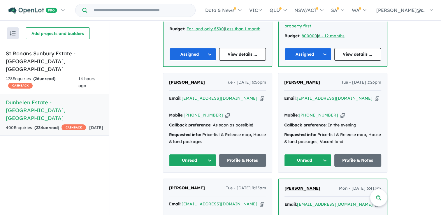
click at [204, 154] on button "Unread" at bounding box center [192, 160] width 47 height 13
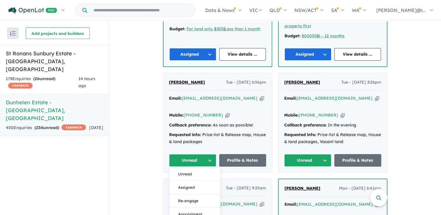
click at [202, 181] on button "Assigned" at bounding box center [194, 187] width 51 height 13
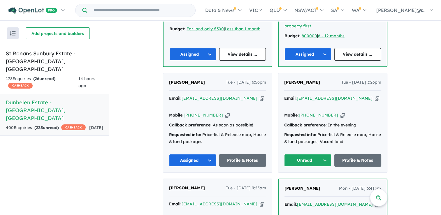
click at [301, 154] on button "Unread" at bounding box center [307, 160] width 47 height 13
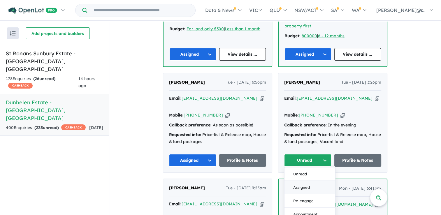
click at [294, 181] on button "Assigned" at bounding box center [309, 187] width 51 height 13
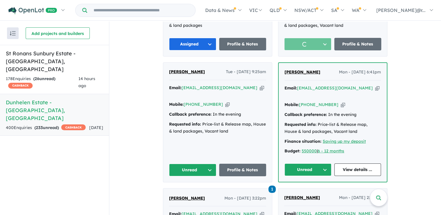
scroll to position [1678, 0]
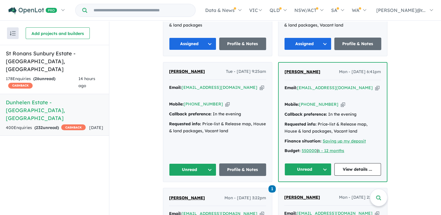
click at [204, 163] on div "Unread" at bounding box center [192, 169] width 47 height 13
click at [207, 163] on button "Unread" at bounding box center [192, 169] width 47 height 13
click at [201, 190] on button "Assigned" at bounding box center [194, 196] width 51 height 13
click at [310, 163] on button "Unread" at bounding box center [307, 169] width 47 height 13
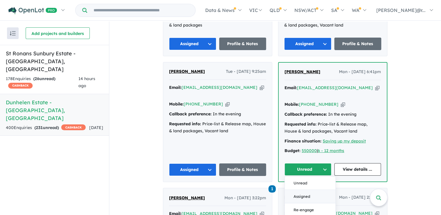
click at [296, 190] on button "Assigned" at bounding box center [310, 196] width 51 height 13
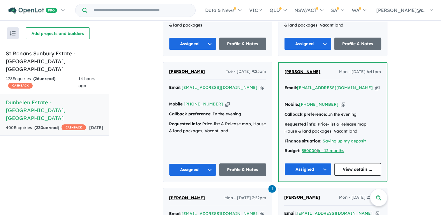
scroll to position [1766, 0]
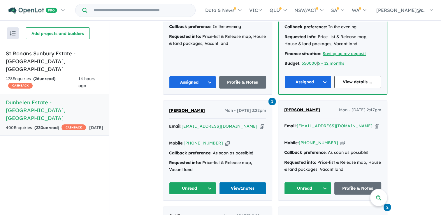
click at [202, 182] on button "Unread" at bounding box center [192, 188] width 47 height 13
click at [198, 209] on button "Assigned" at bounding box center [194, 215] width 51 height 13
click at [313, 182] on button "Unread" at bounding box center [307, 188] width 47 height 13
click at [294, 209] on button "Assigned" at bounding box center [309, 215] width 51 height 13
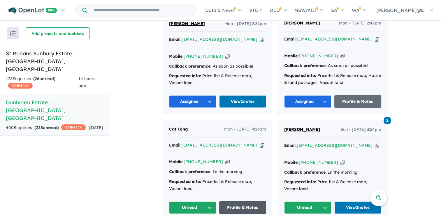
scroll to position [1853, 0]
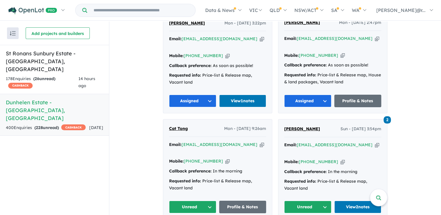
click at [200, 201] on button "Unread" at bounding box center [192, 207] width 47 height 13
click at [299, 201] on button "Unread" at bounding box center [307, 207] width 47 height 13
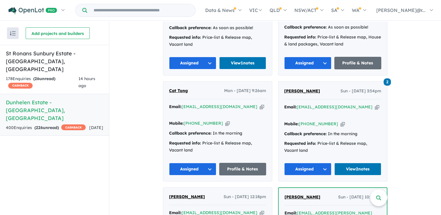
scroll to position [1969, 0]
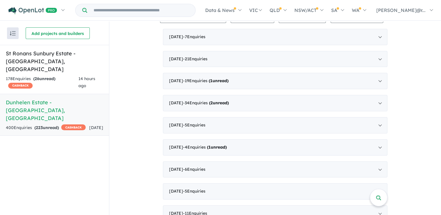
scroll to position [193, 0]
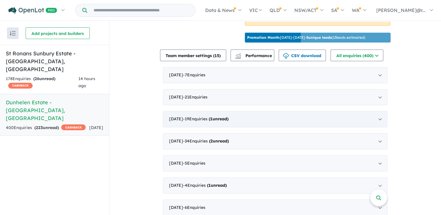
click at [213, 116] on span "( 1 unread)" at bounding box center [217, 118] width 21 height 5
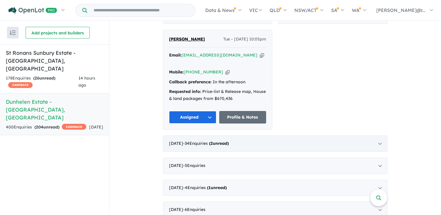
click at [231, 135] on div "June 2025 - 34 Enquir ies ( 2 unread)" at bounding box center [275, 143] width 224 height 16
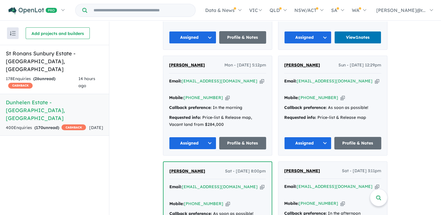
scroll to position [1824, 0]
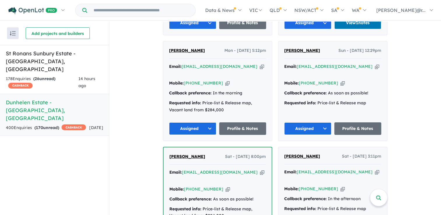
click at [238, 152] on div "Zaia Zia Sat - 07/06/2025, 8:00pm Email: info@yzconstructions.com.au Copied! Mo…" at bounding box center [217, 210] width 108 height 126
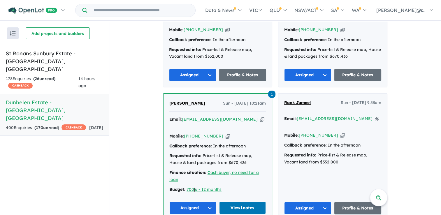
scroll to position [863, 0]
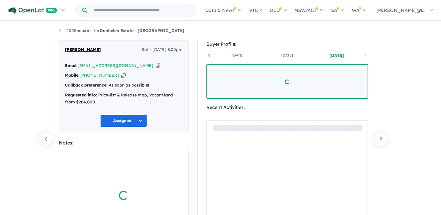
scroll to position [0, 43]
